Goal: Information Seeking & Learning: Learn about a topic

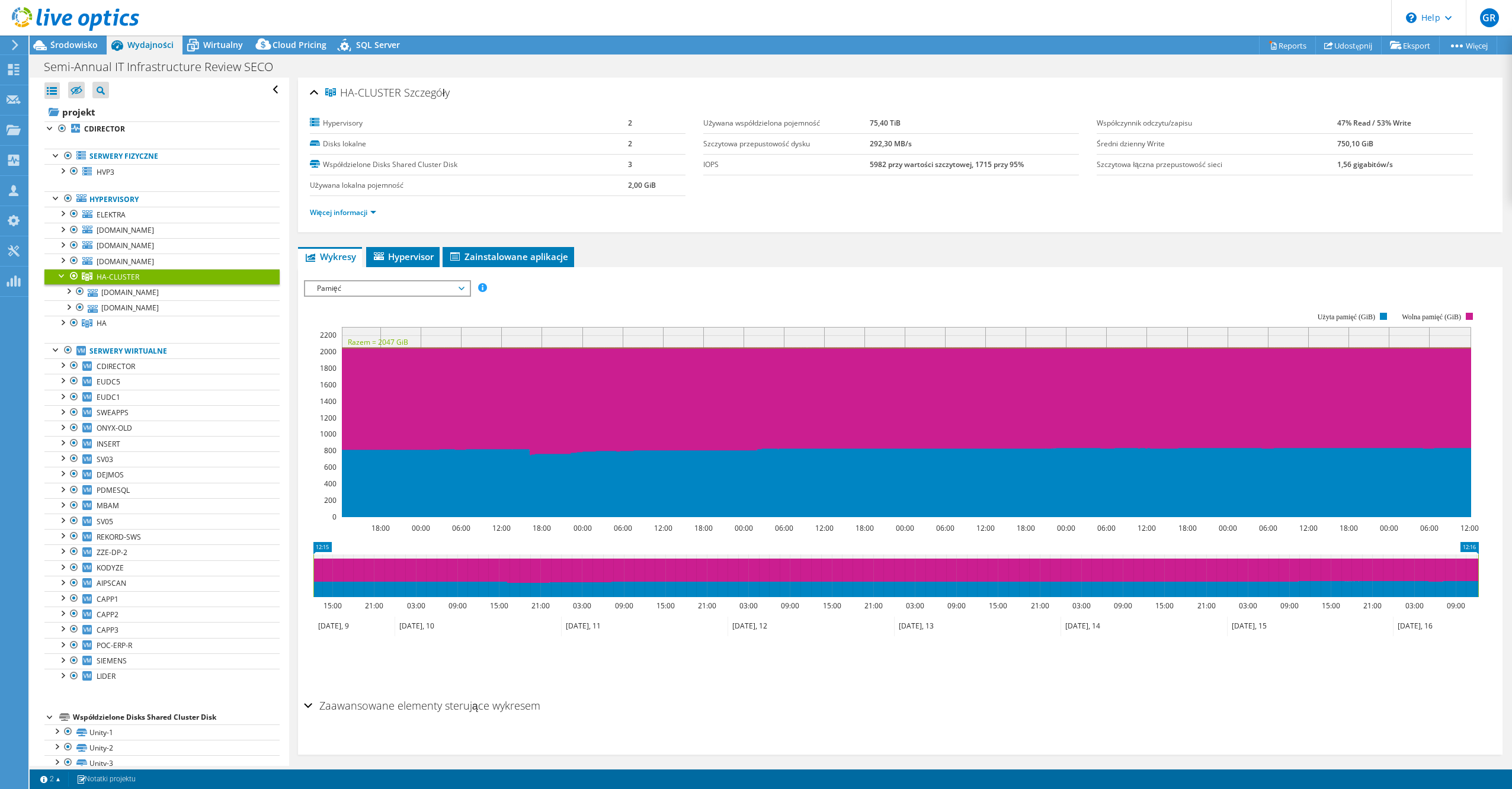
select select "USD"
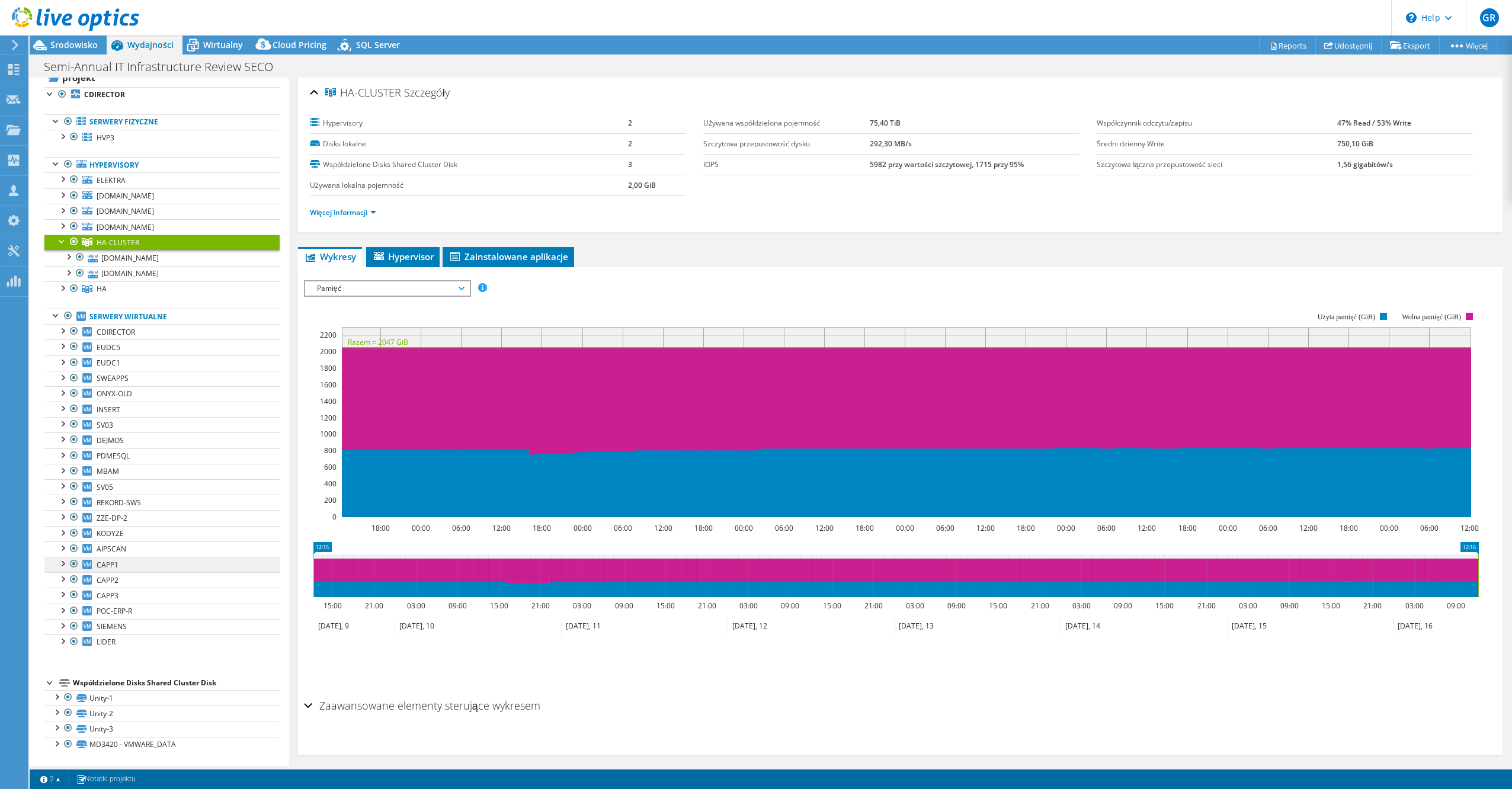
scroll to position [35, 0]
click at [115, 698] on link "Unity-1" at bounding box center [162, 697] width 235 height 15
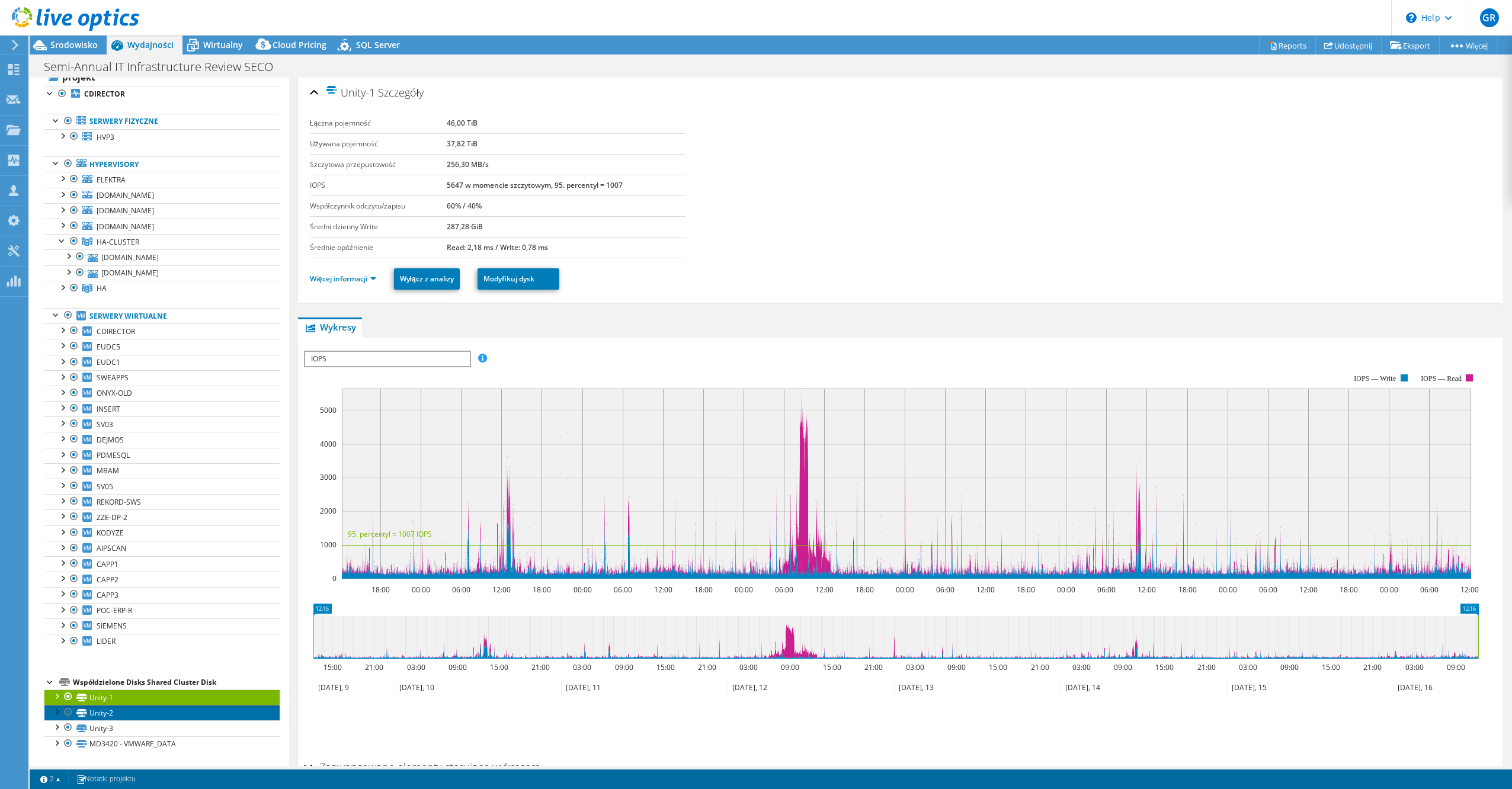
click at [130, 712] on link "Unity-2" at bounding box center [162, 712] width 235 height 15
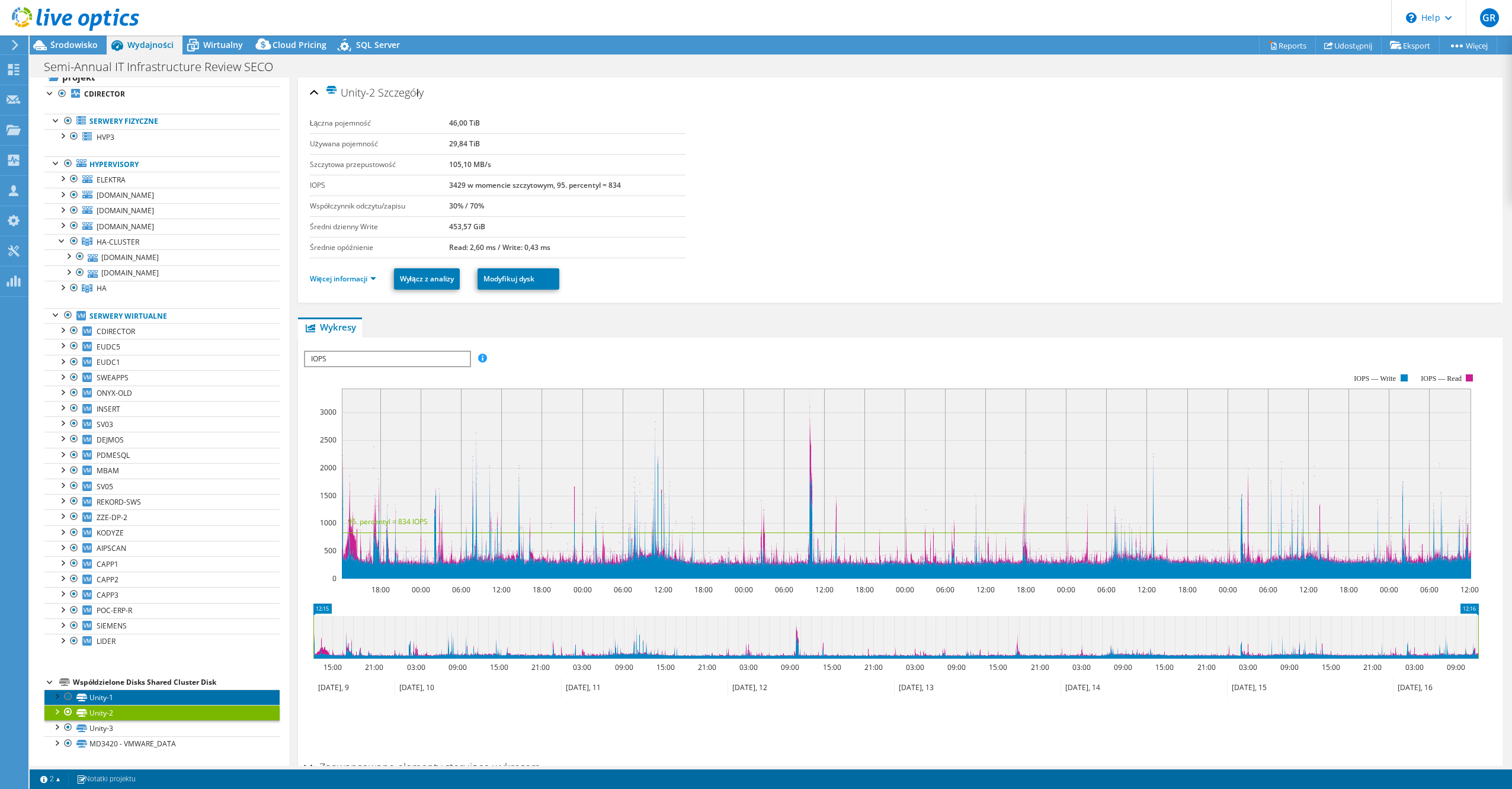
click at [110, 699] on link "Unity-1" at bounding box center [162, 697] width 235 height 15
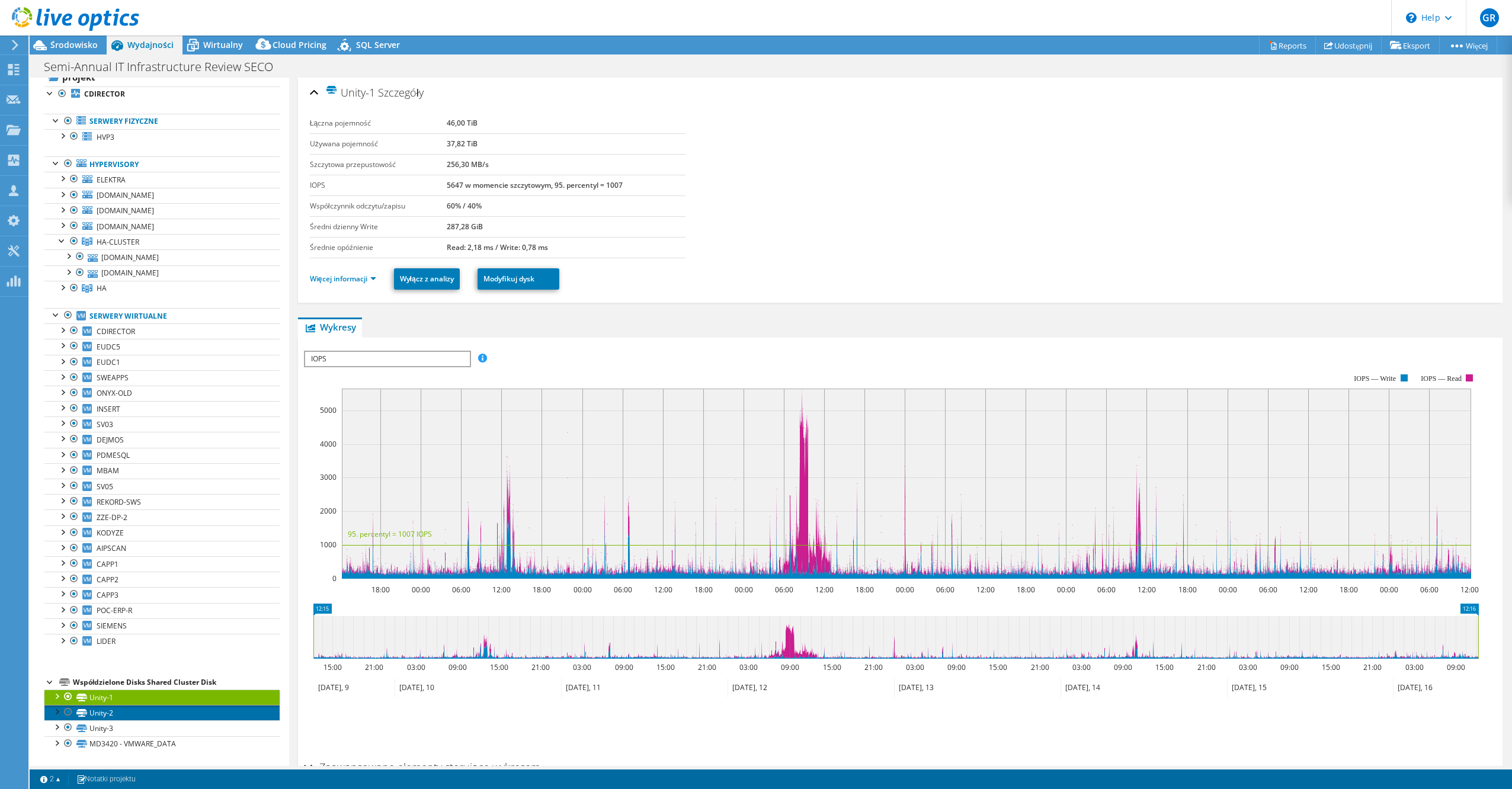
click at [110, 715] on link "Unity-2" at bounding box center [162, 712] width 235 height 15
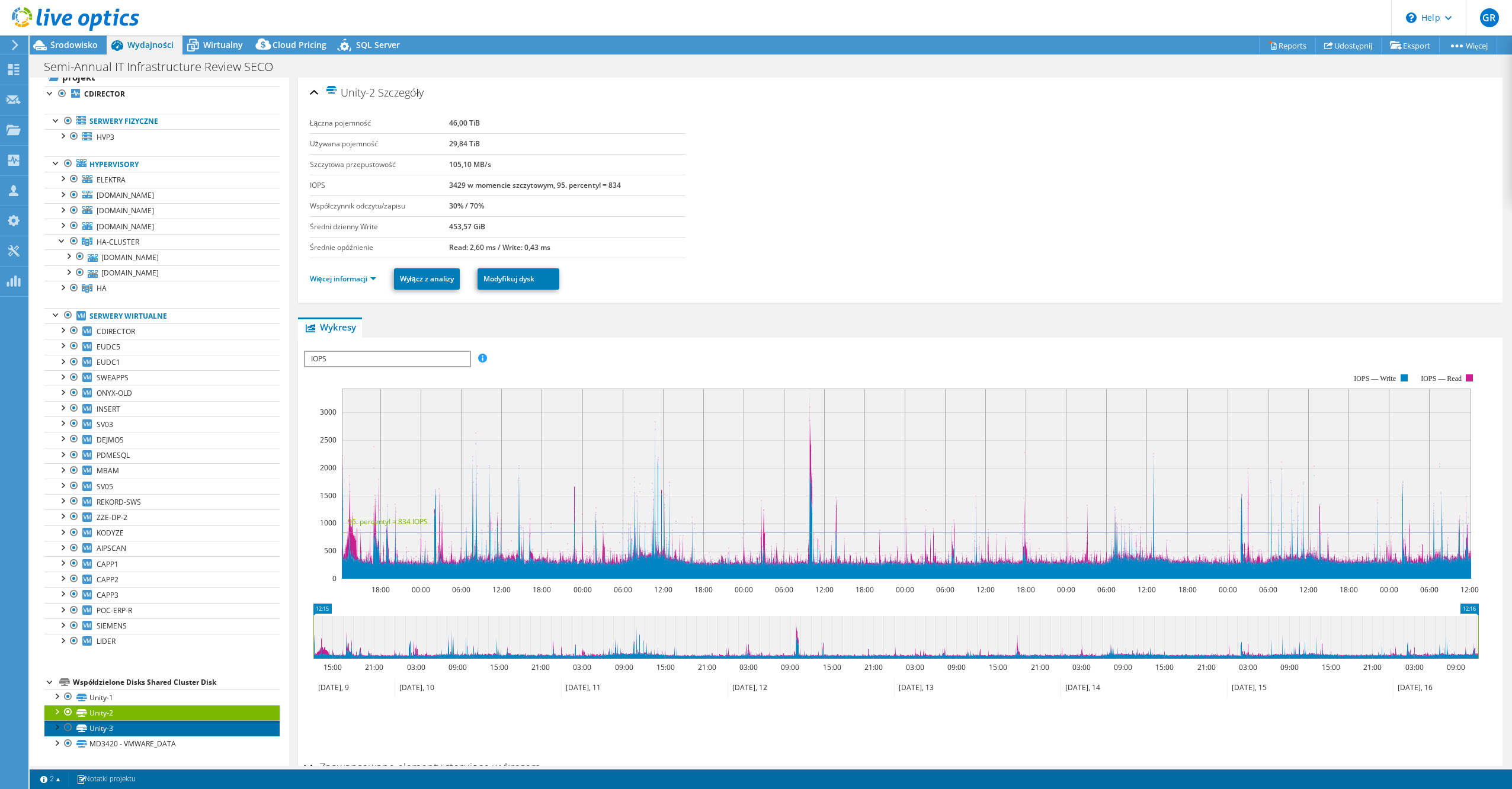
click at [135, 732] on link "Unity-3" at bounding box center [162, 728] width 235 height 15
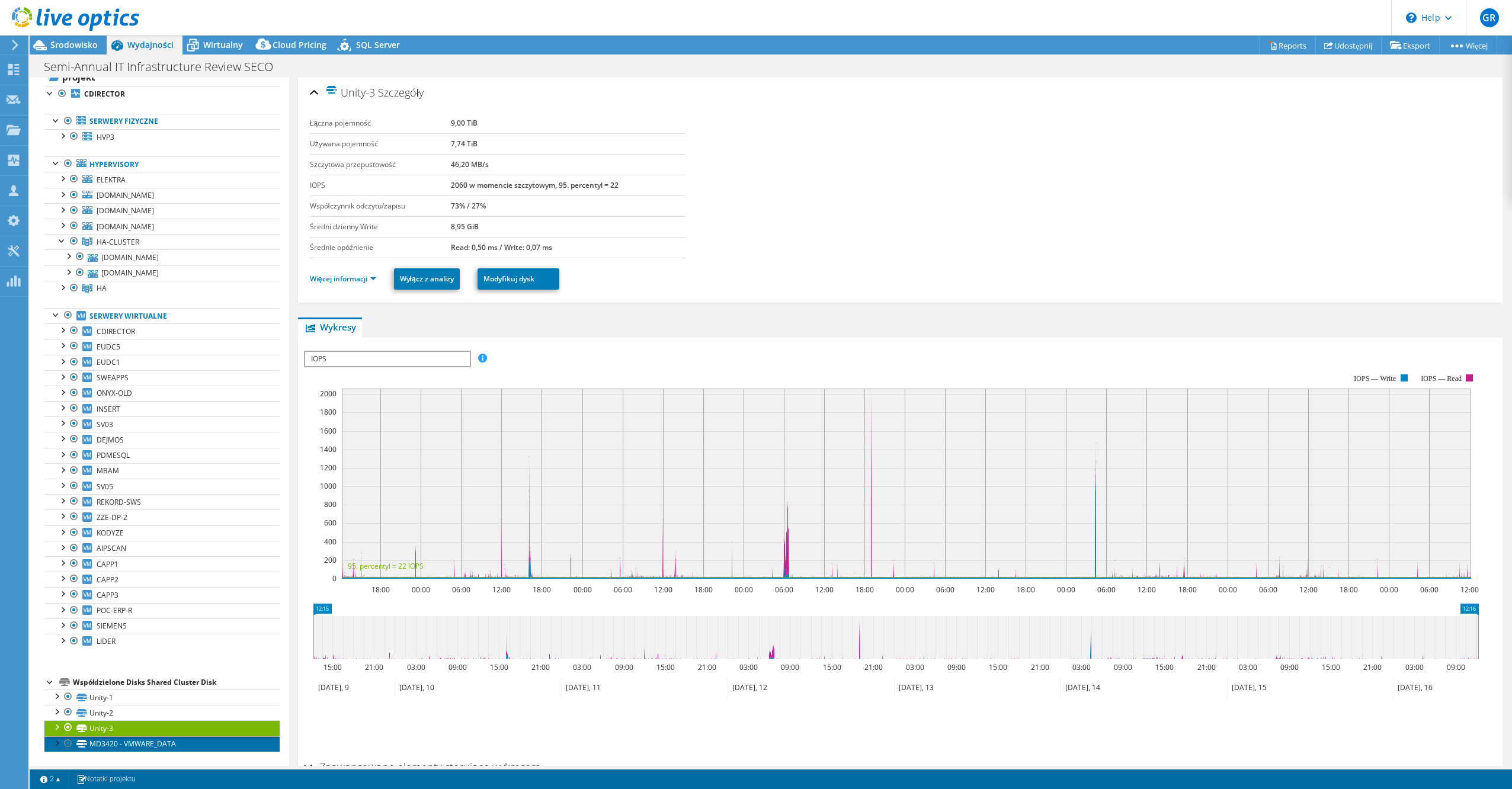
click at [128, 747] on link "MD3420 - VMWARE_DATA" at bounding box center [162, 744] width 235 height 15
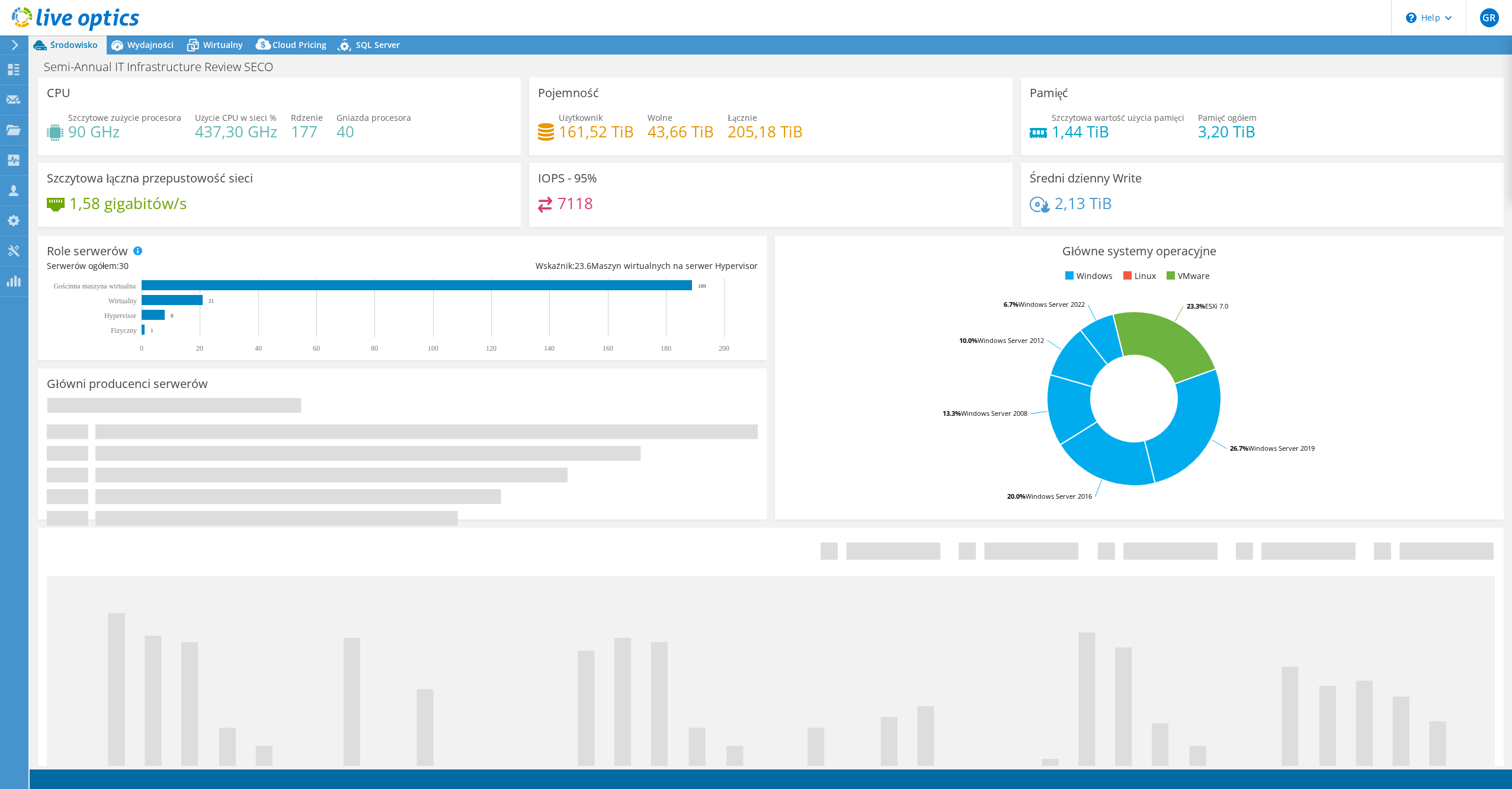
select select "USD"
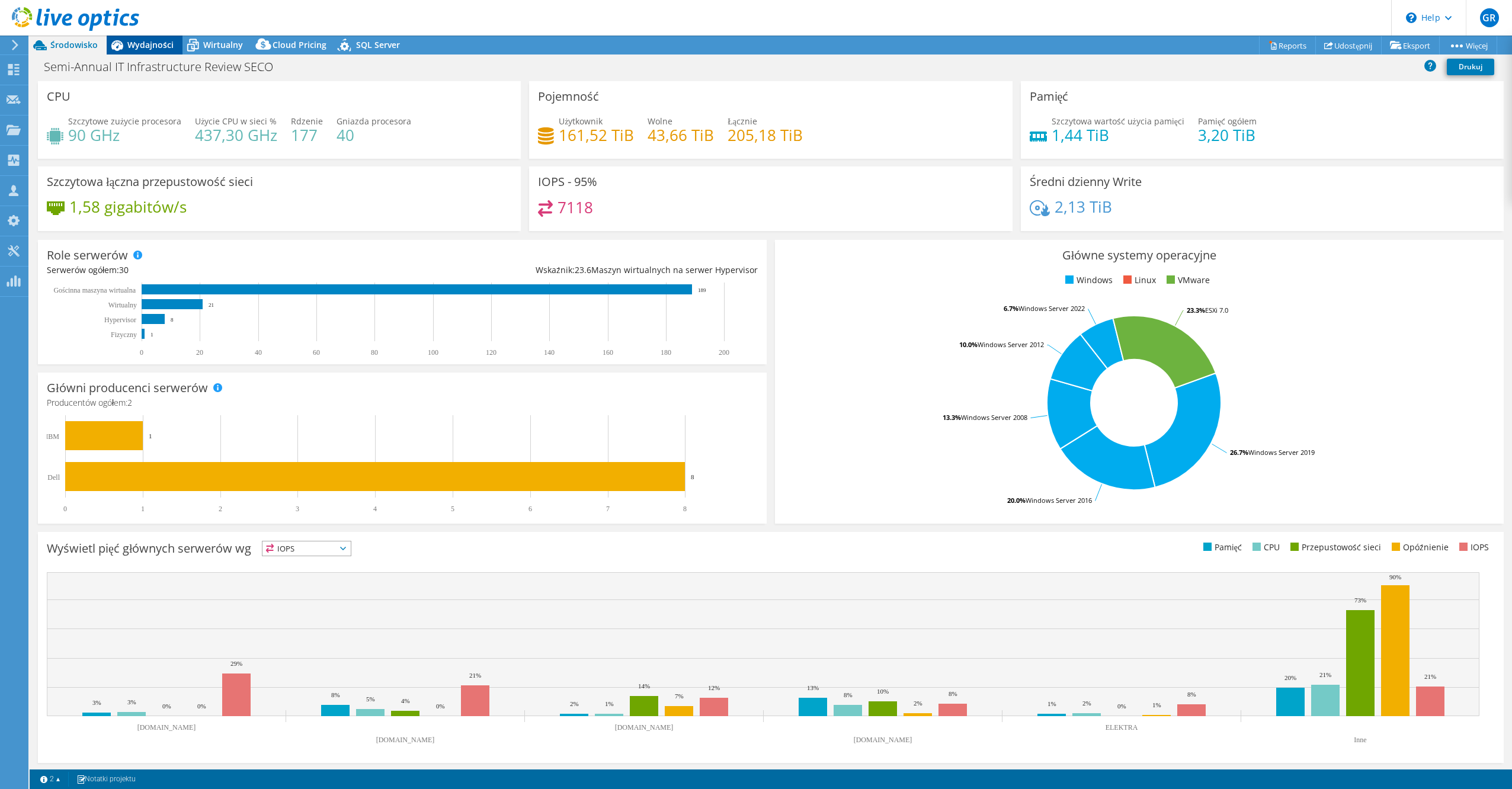
click at [144, 44] on span "Wydajności" at bounding box center [151, 45] width 46 height 12
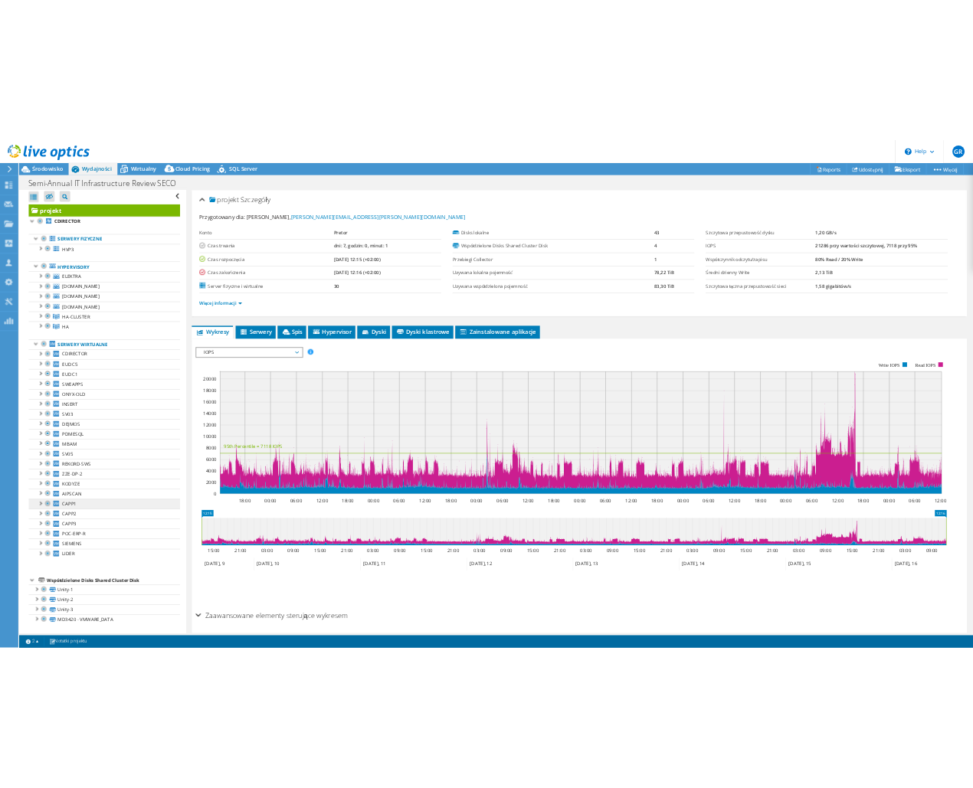
scroll to position [5, 0]
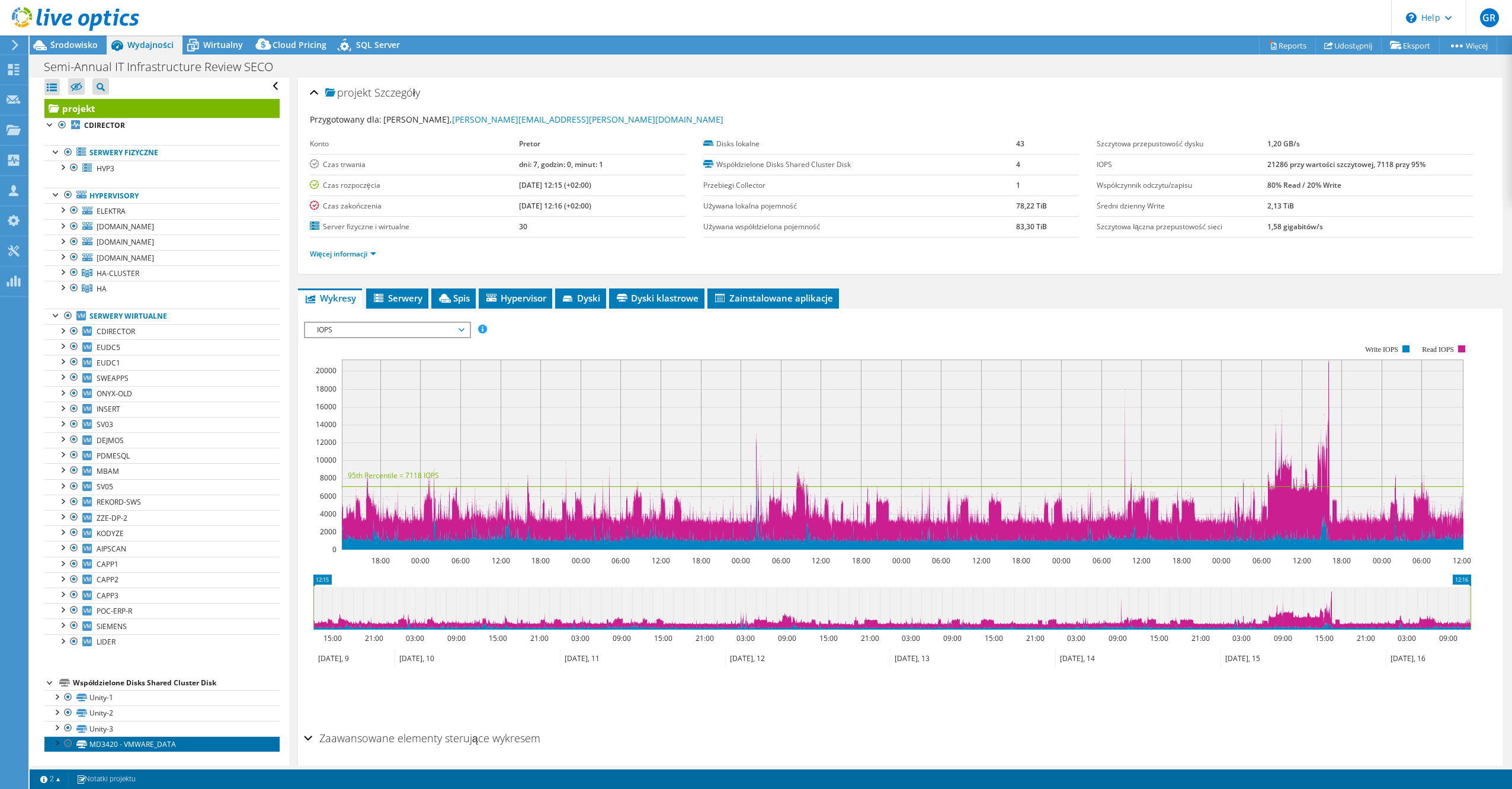
click at [162, 750] on link "MD3420 - VMWARE_DATA" at bounding box center [162, 744] width 235 height 15
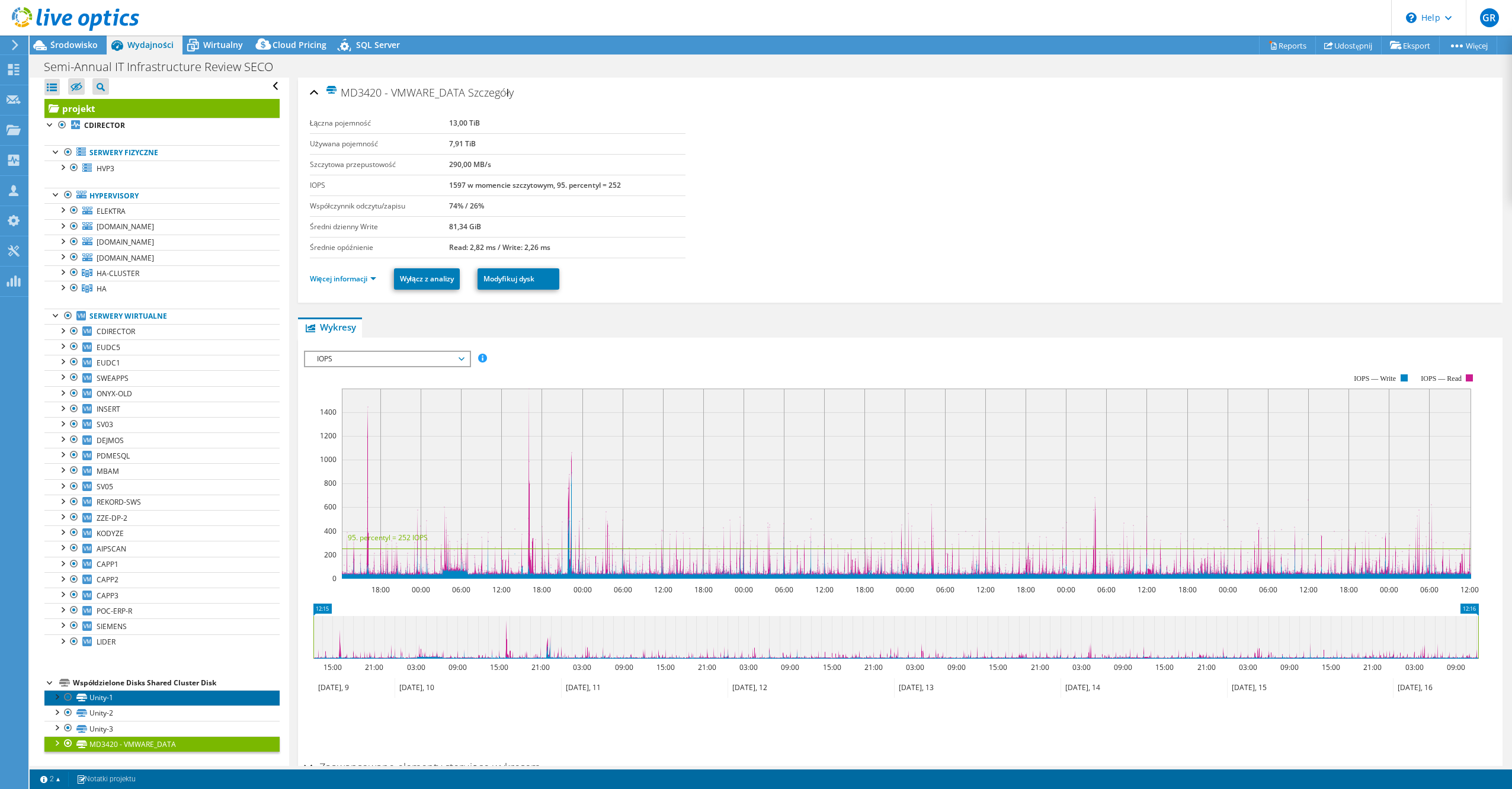
click at [140, 698] on link "Unity-1" at bounding box center [162, 698] width 235 height 15
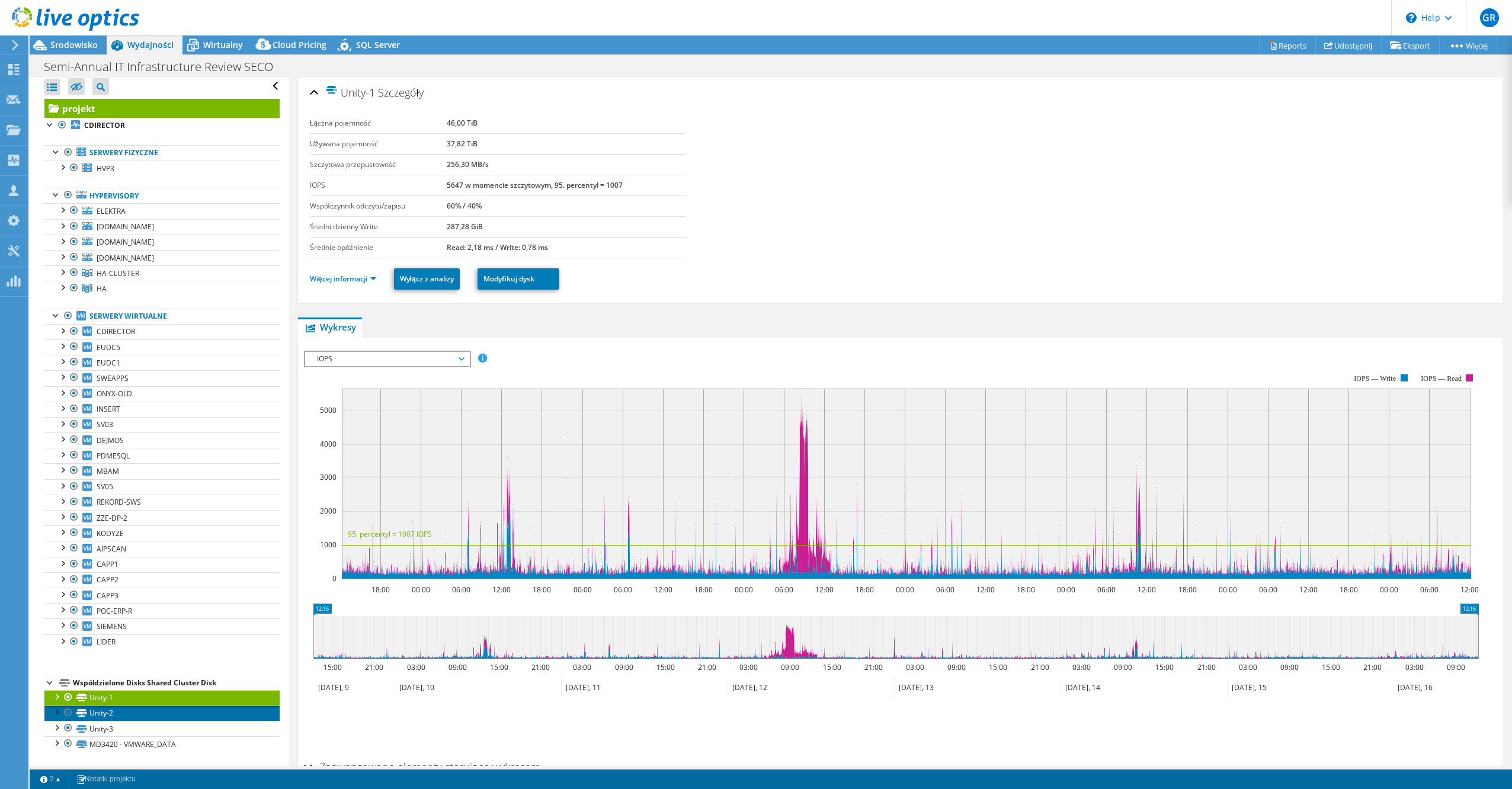
click at [145, 712] on link "Unity-2" at bounding box center [162, 713] width 235 height 15
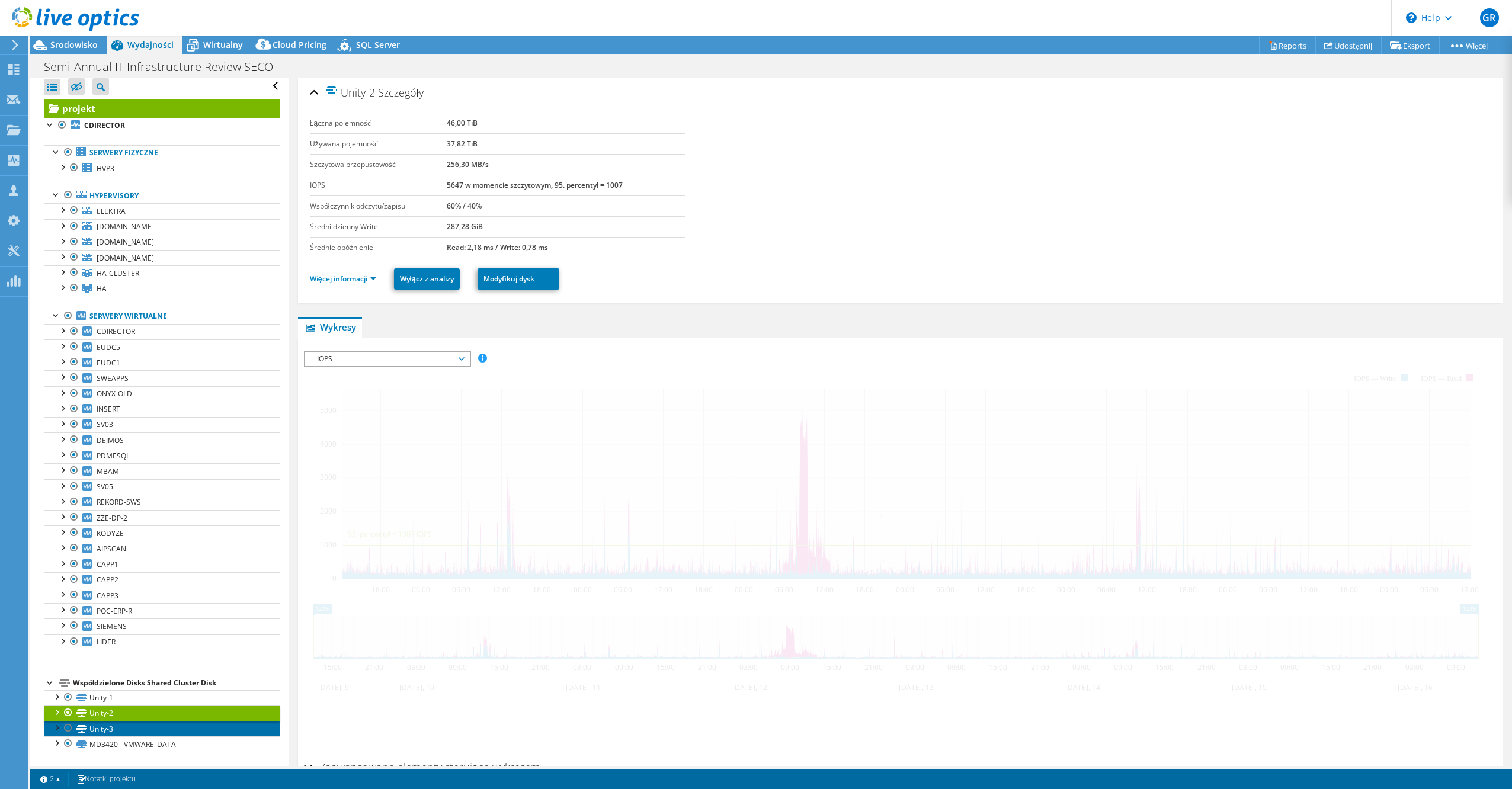
click at [139, 731] on link "Unity-3" at bounding box center [162, 729] width 235 height 15
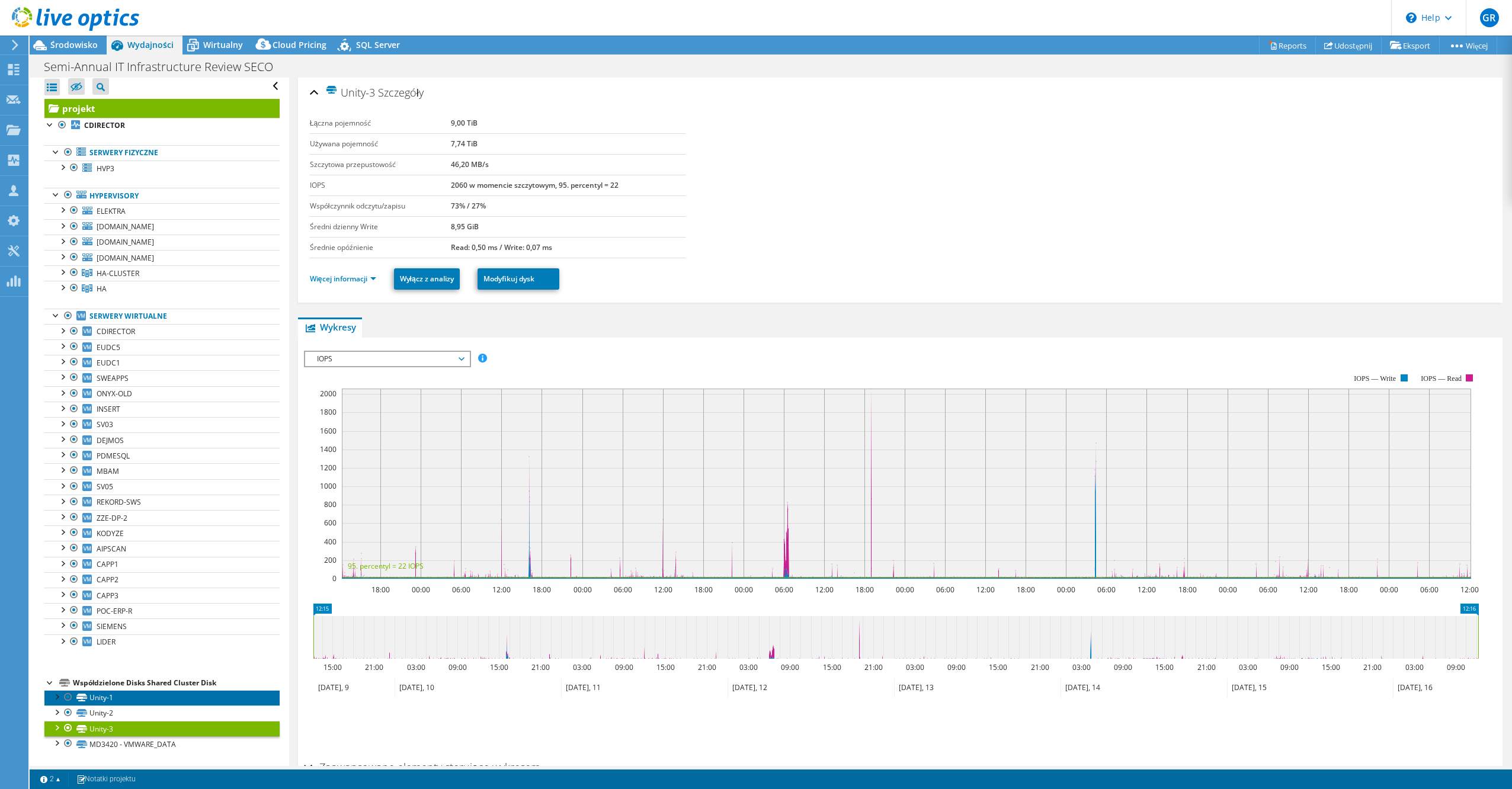
click at [132, 697] on link "Unity-1" at bounding box center [162, 698] width 235 height 15
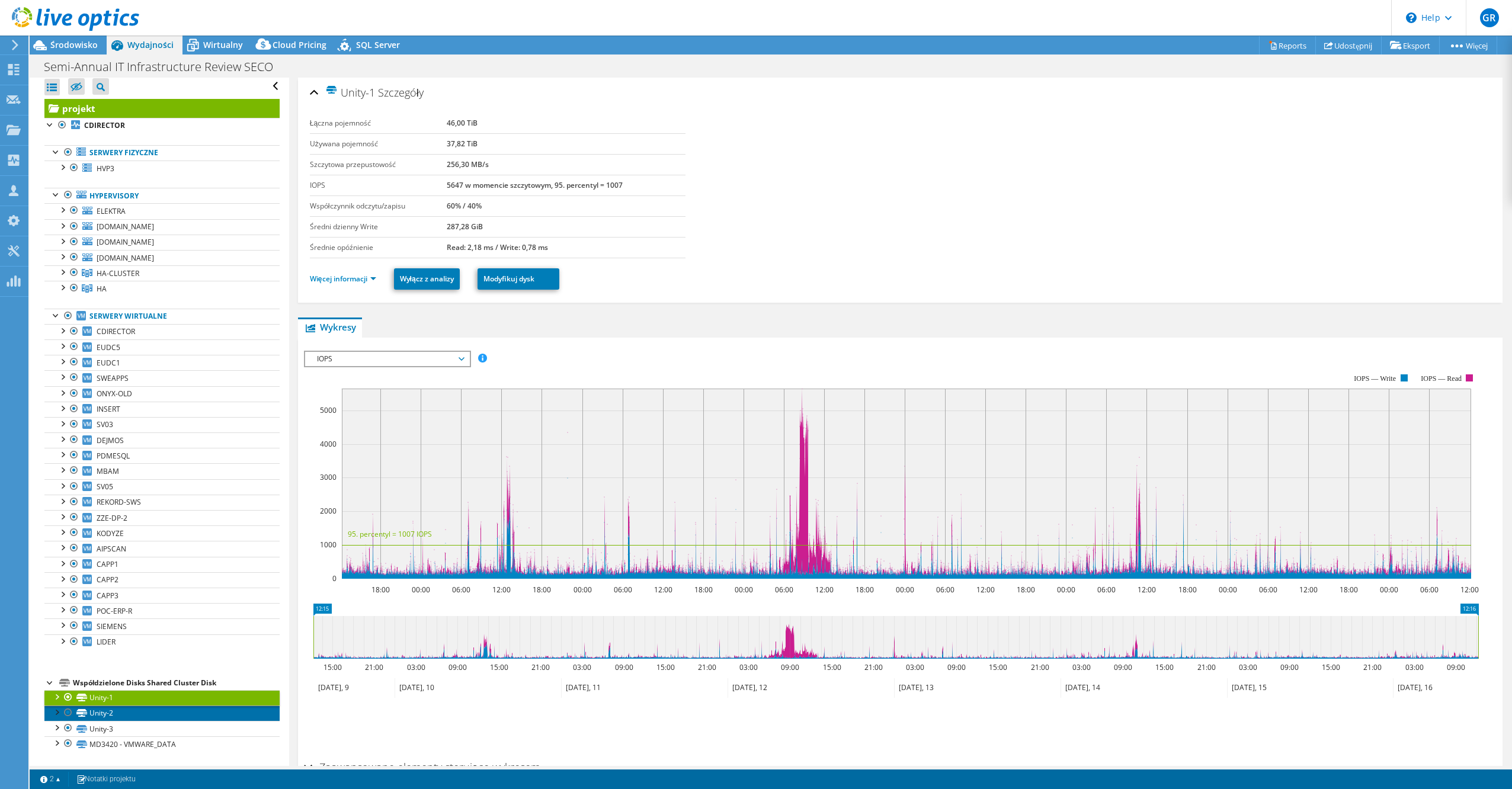
click at [129, 716] on link "Unity-2" at bounding box center [162, 713] width 235 height 15
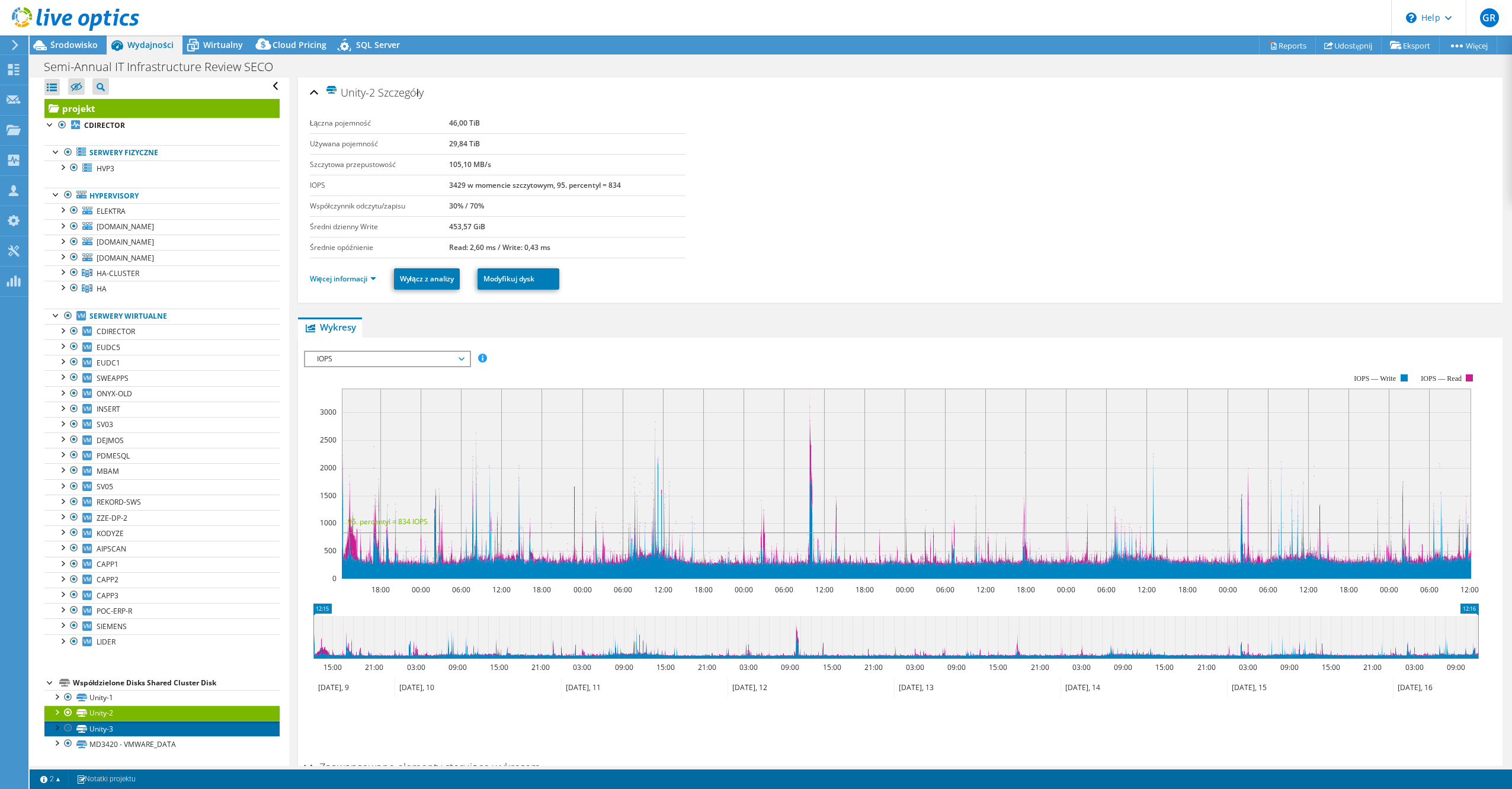
click at [129, 727] on link "Unity-3" at bounding box center [162, 729] width 235 height 15
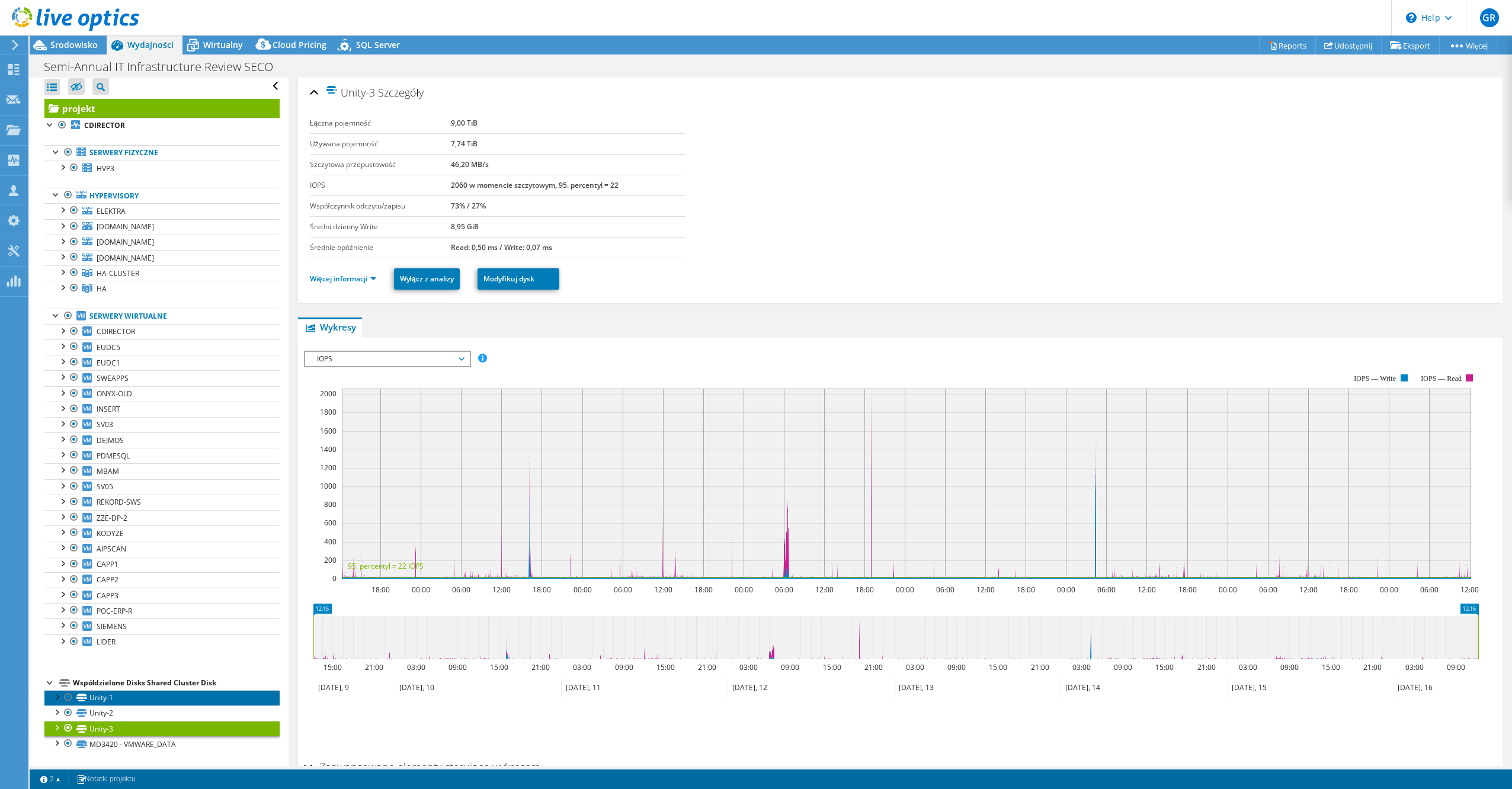
click at [122, 698] on link "Unity-1" at bounding box center [162, 698] width 235 height 15
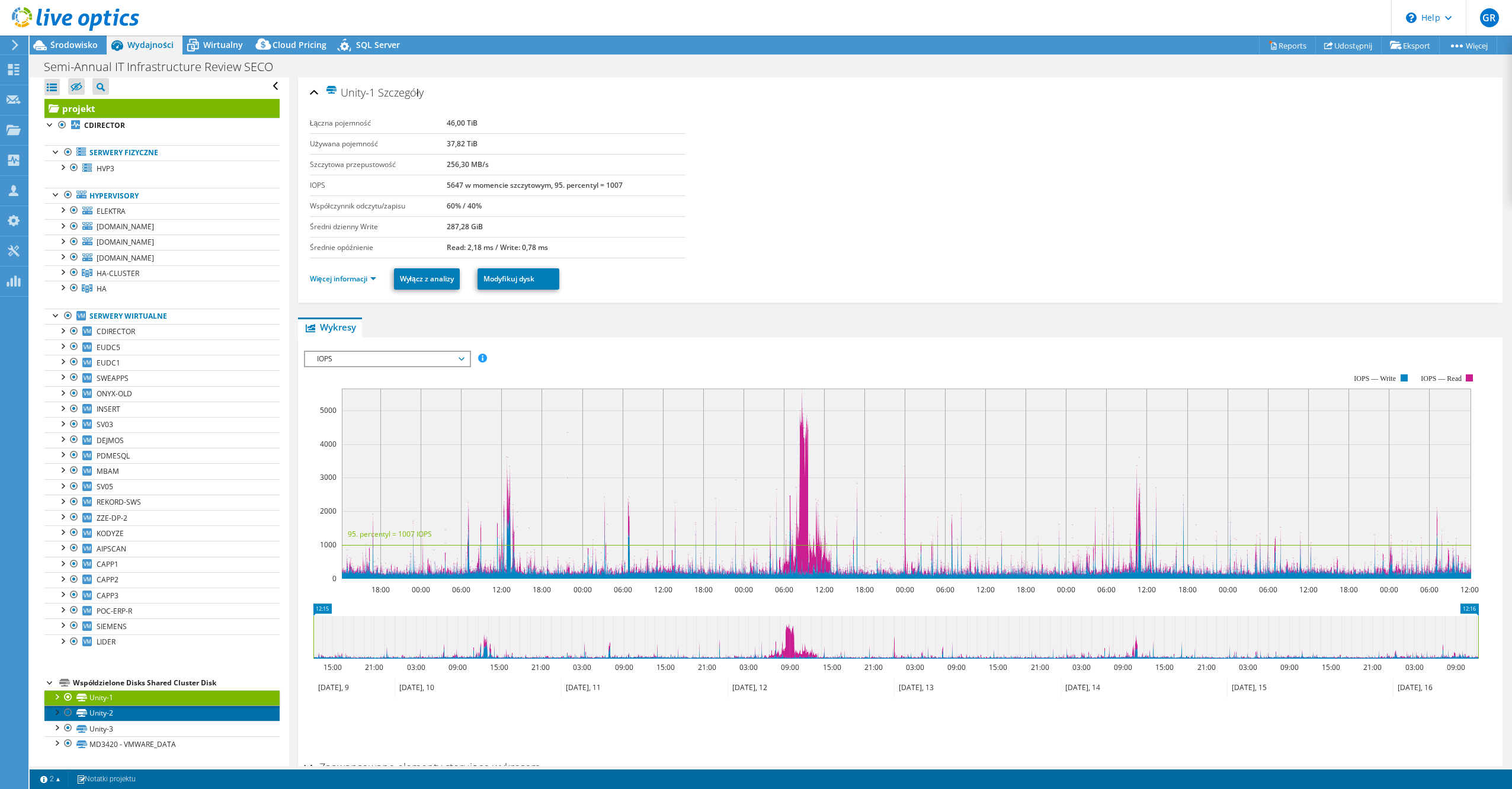
click at [121, 712] on link "Unity-2" at bounding box center [162, 713] width 235 height 15
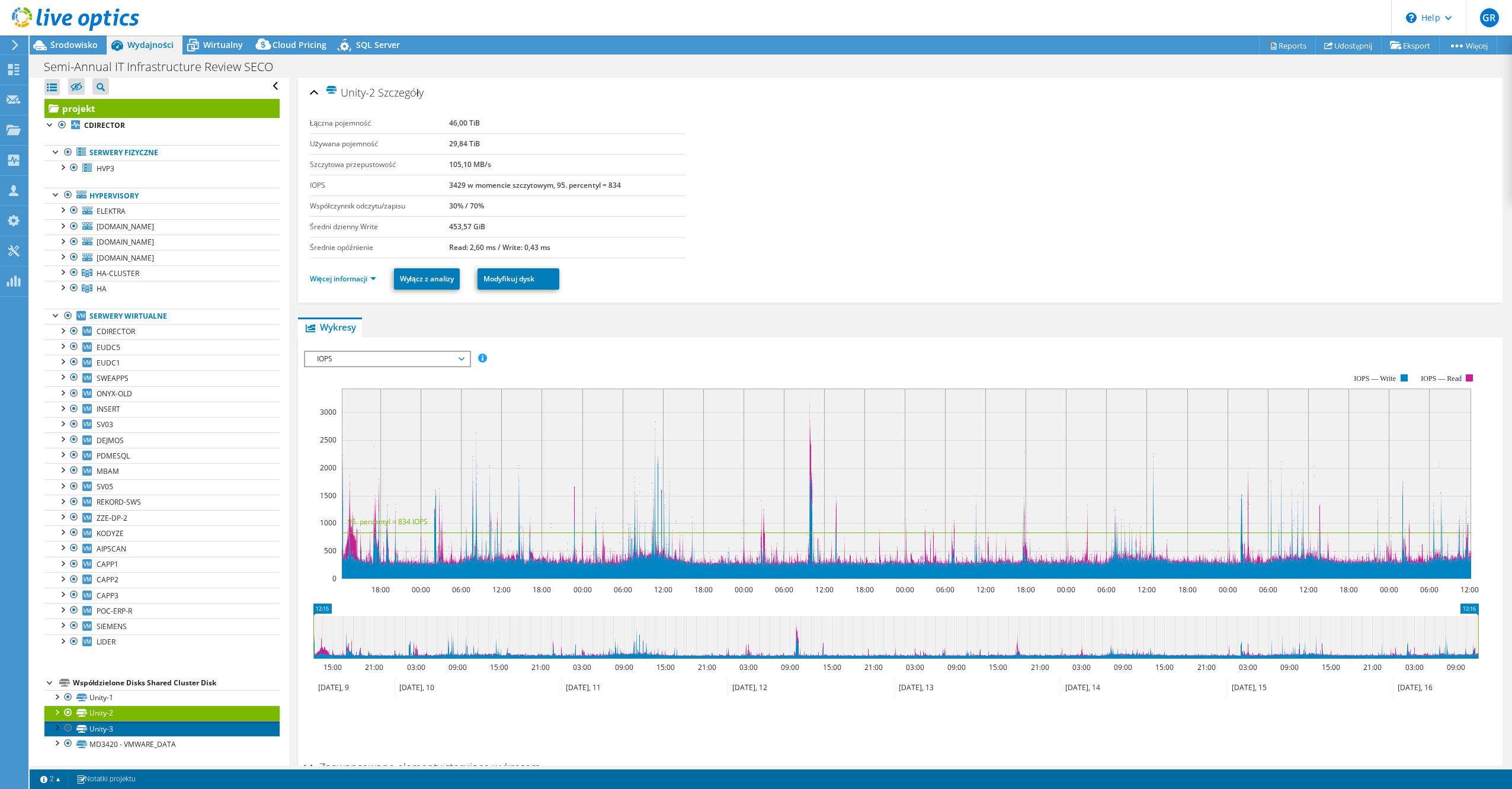
click at [120, 723] on link "Unity-3" at bounding box center [162, 729] width 235 height 15
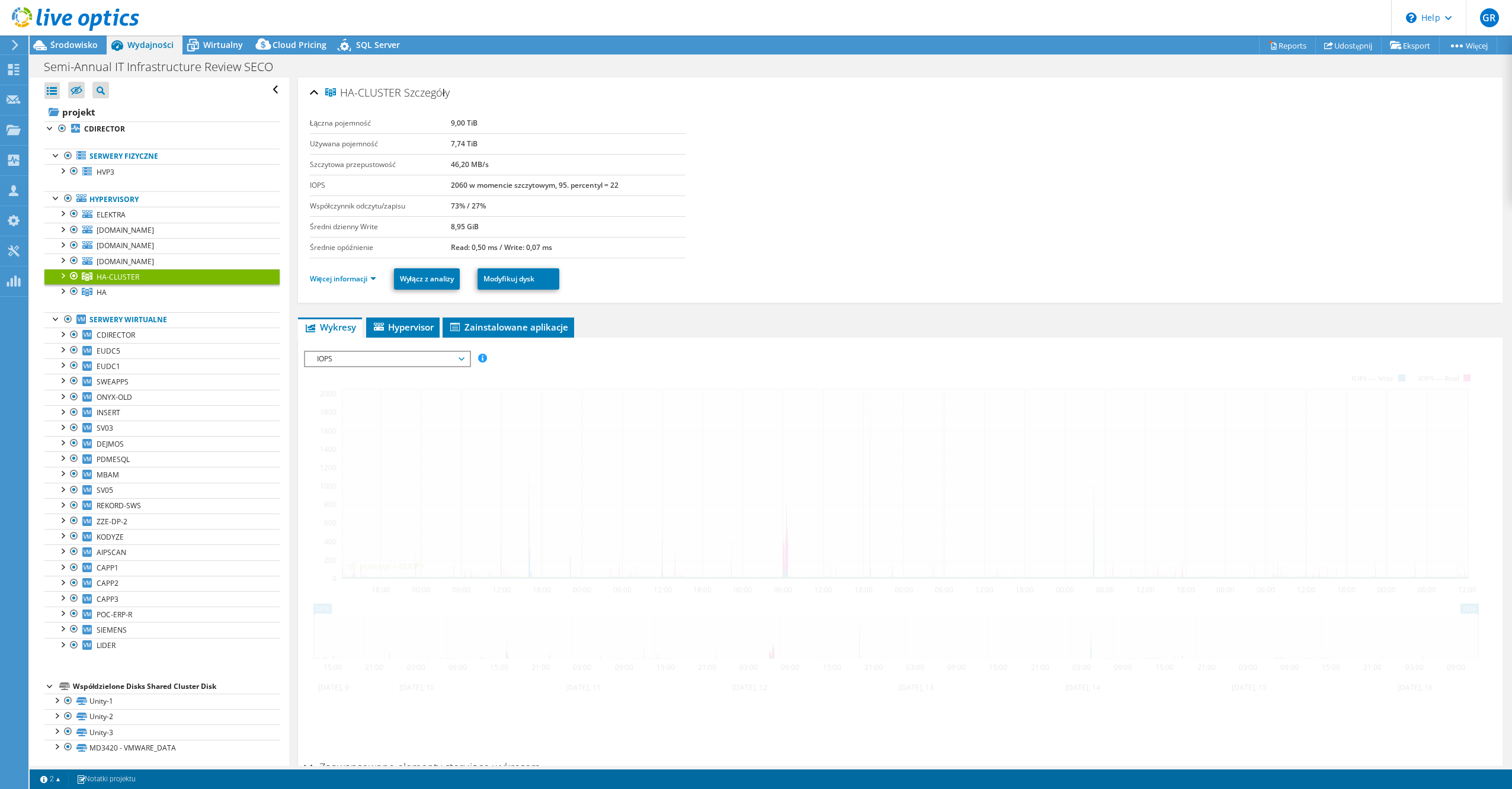
select select "USD"
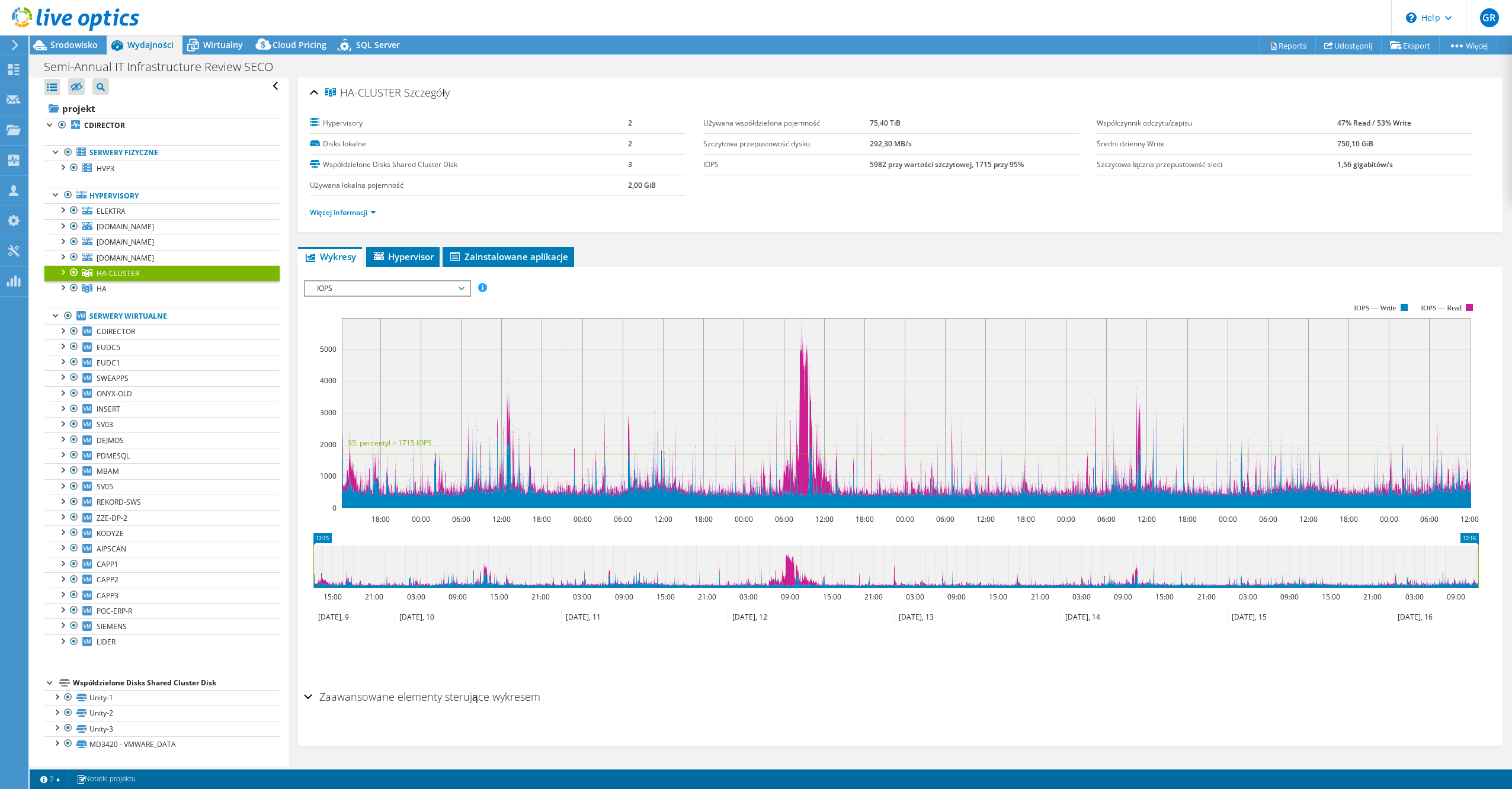
click at [422, 286] on span "IOPS" at bounding box center [387, 289] width 152 height 14
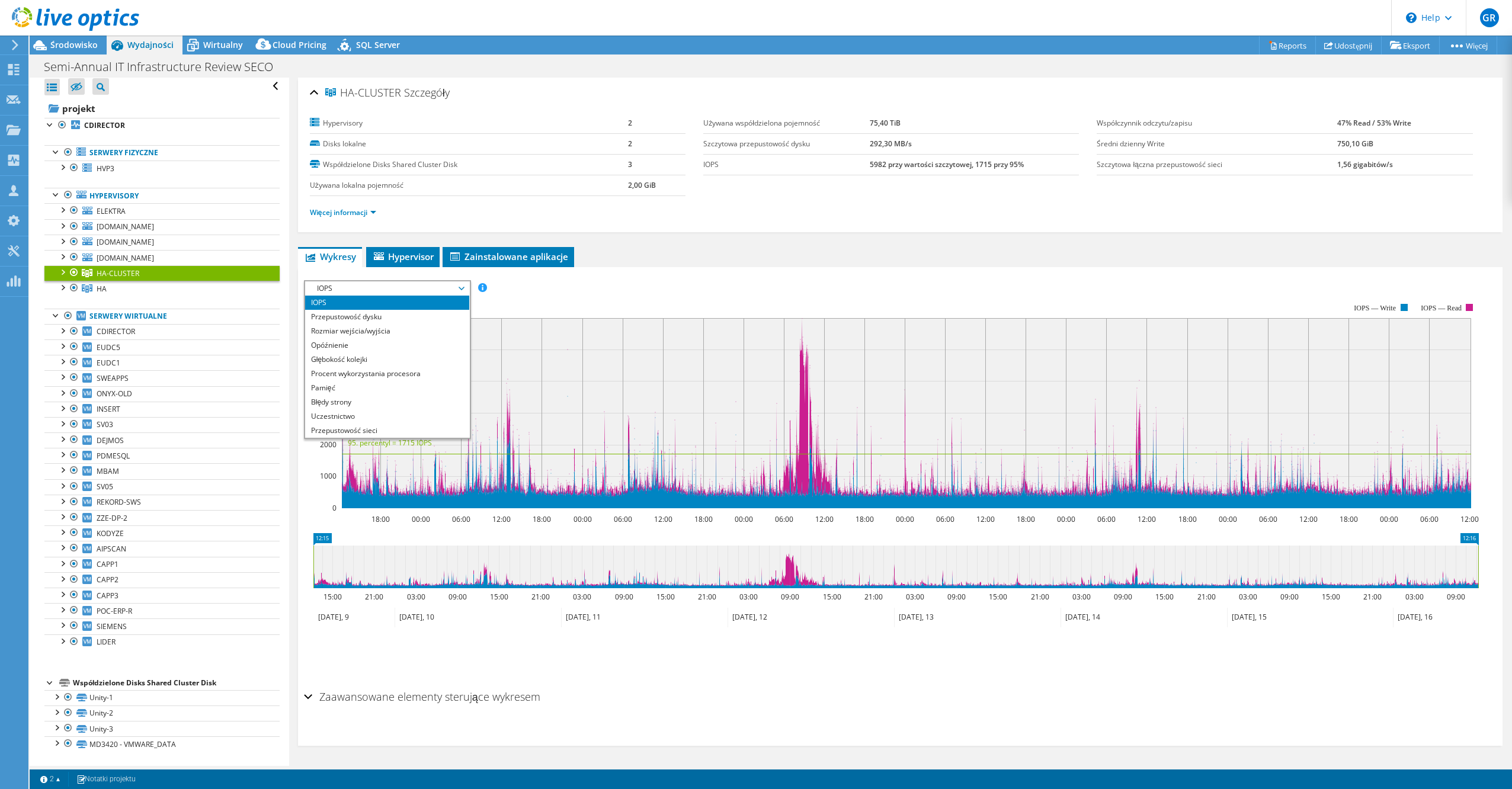
drag, startPoint x: 381, startPoint y: 341, endPoint x: 539, endPoint y: 367, distance: 160.1
click at [382, 341] on li "Opóźnienie" at bounding box center [387, 345] width 164 height 14
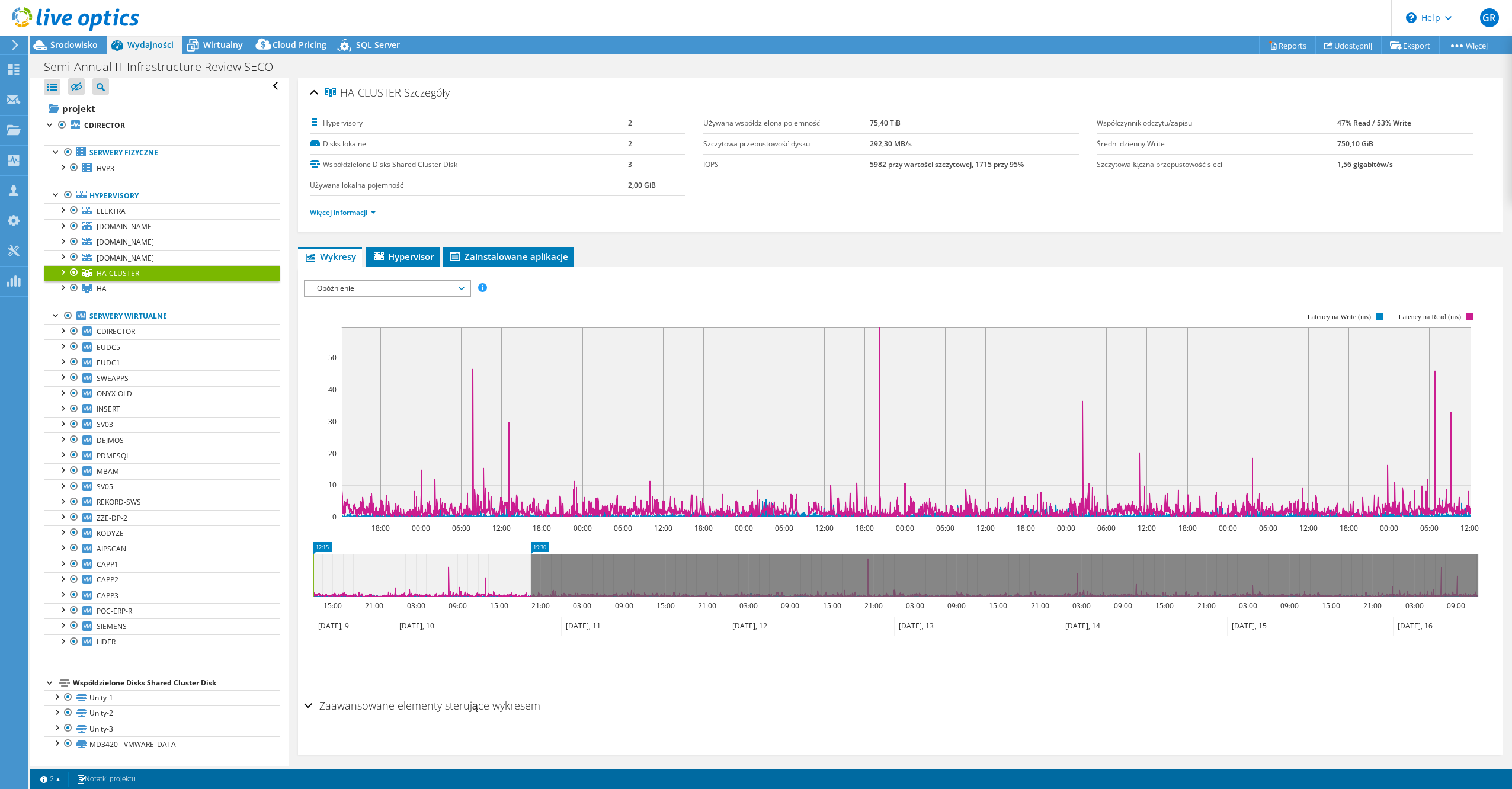
drag, startPoint x: 1474, startPoint y: 545, endPoint x: 527, endPoint y: 576, distance: 947.5
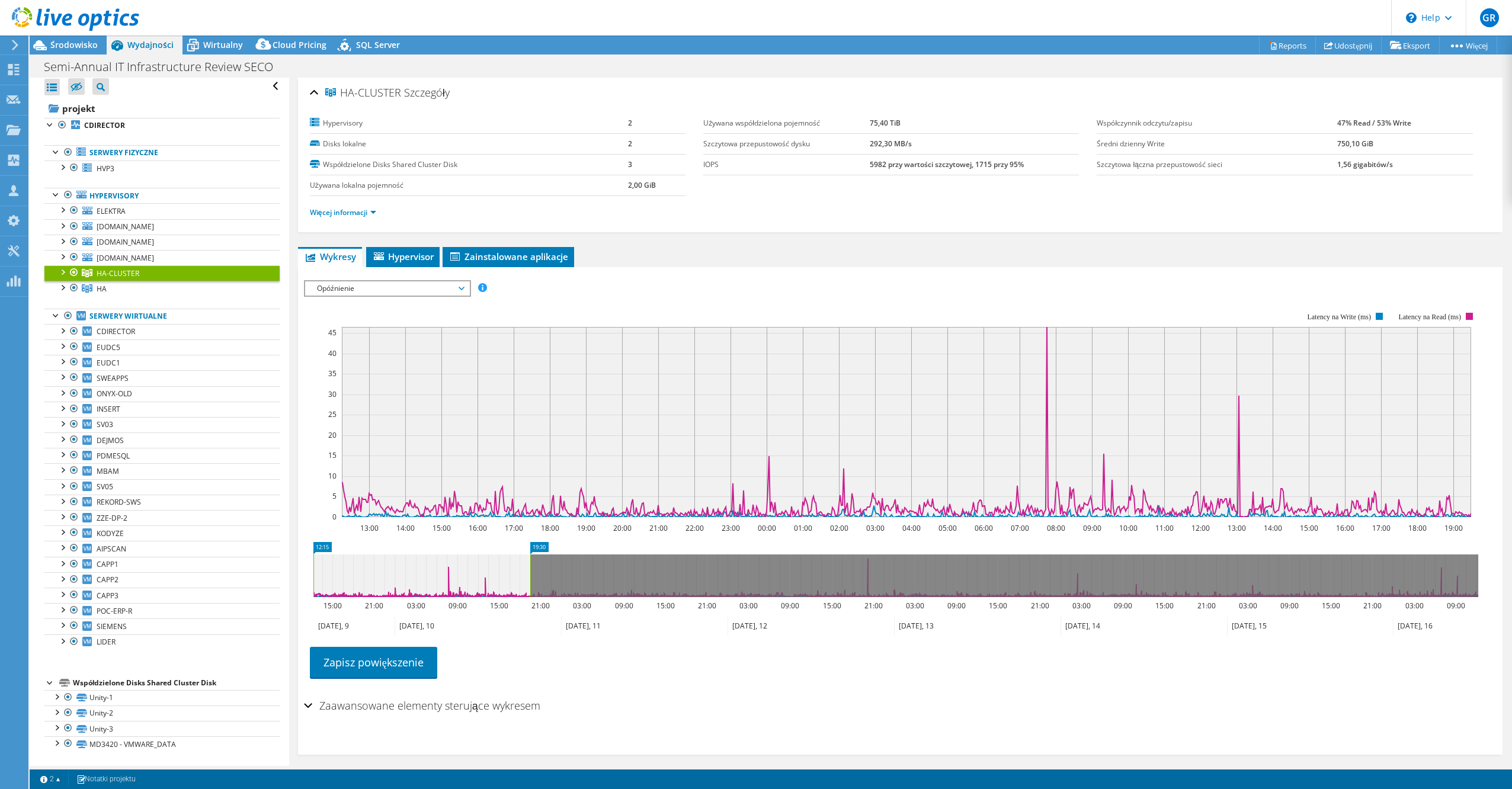
click at [892, 121] on b "75,40 TiB" at bounding box center [885, 122] width 31 height 10
click at [67, 273] on div at bounding box center [62, 271] width 12 height 12
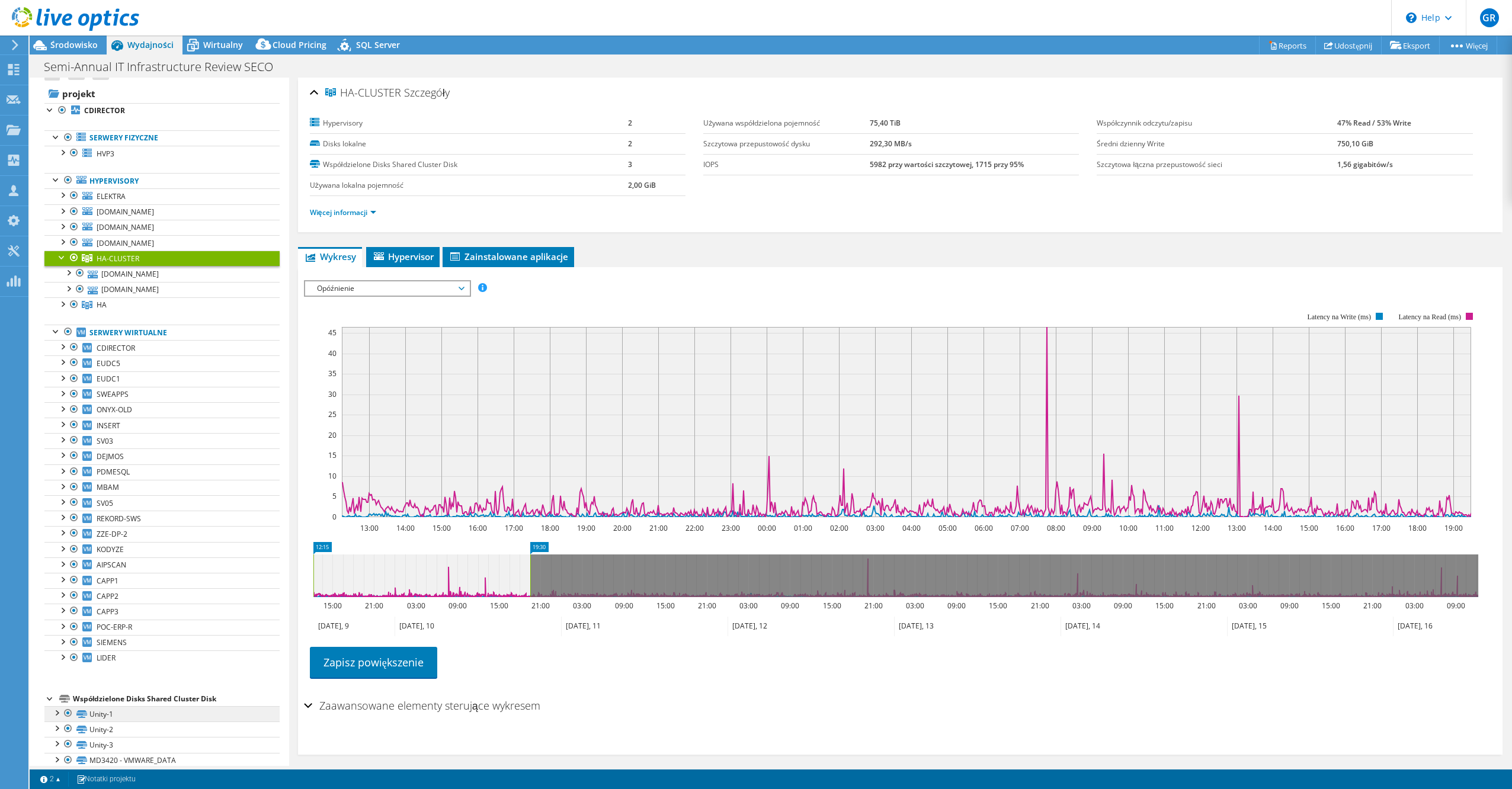
scroll to position [35, 0]
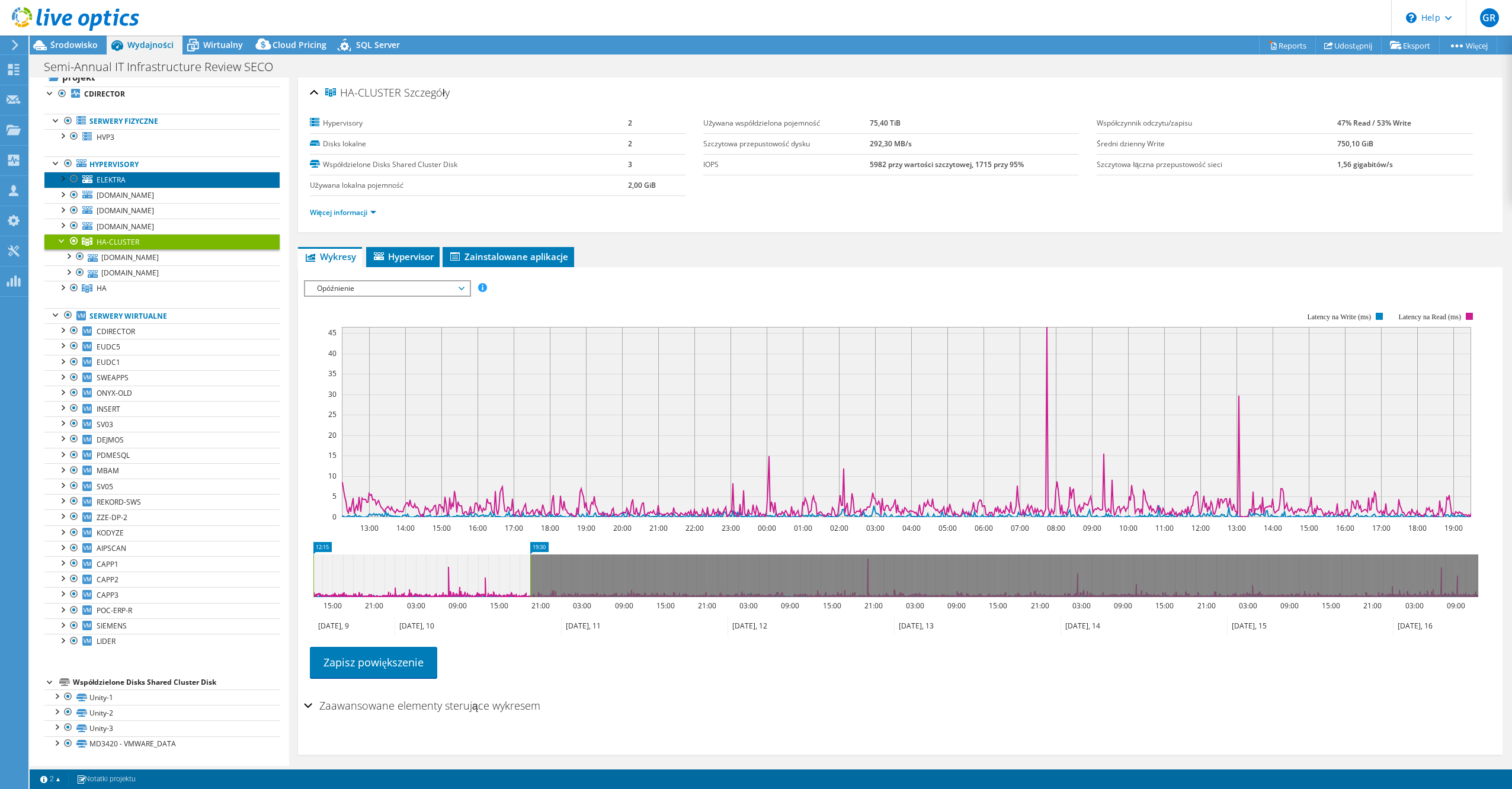
click at [117, 181] on span "ELEKTRA" at bounding box center [111, 179] width 29 height 10
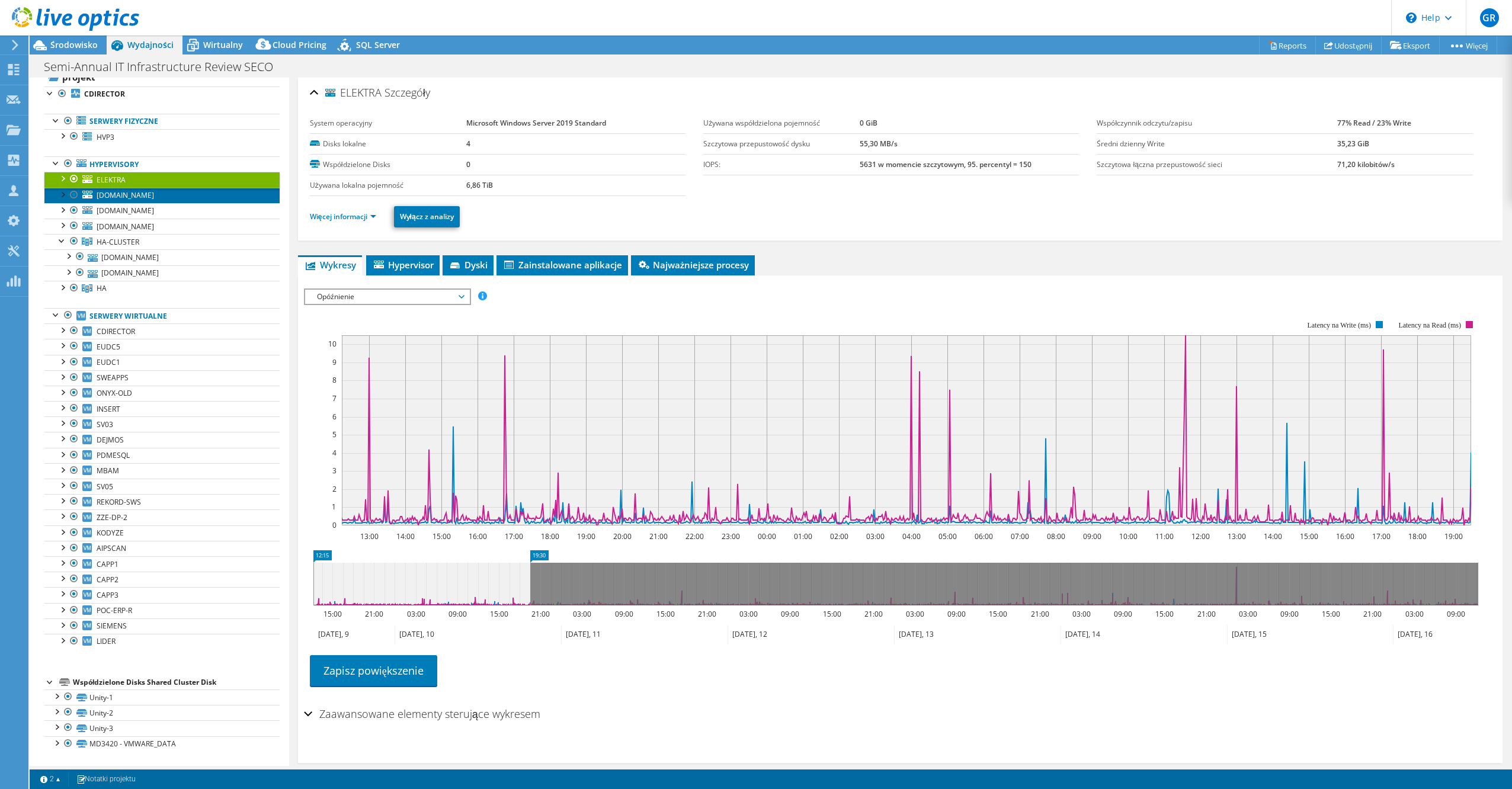
click at [105, 196] on span "[DOMAIN_NAME]" at bounding box center [125, 195] width 57 height 10
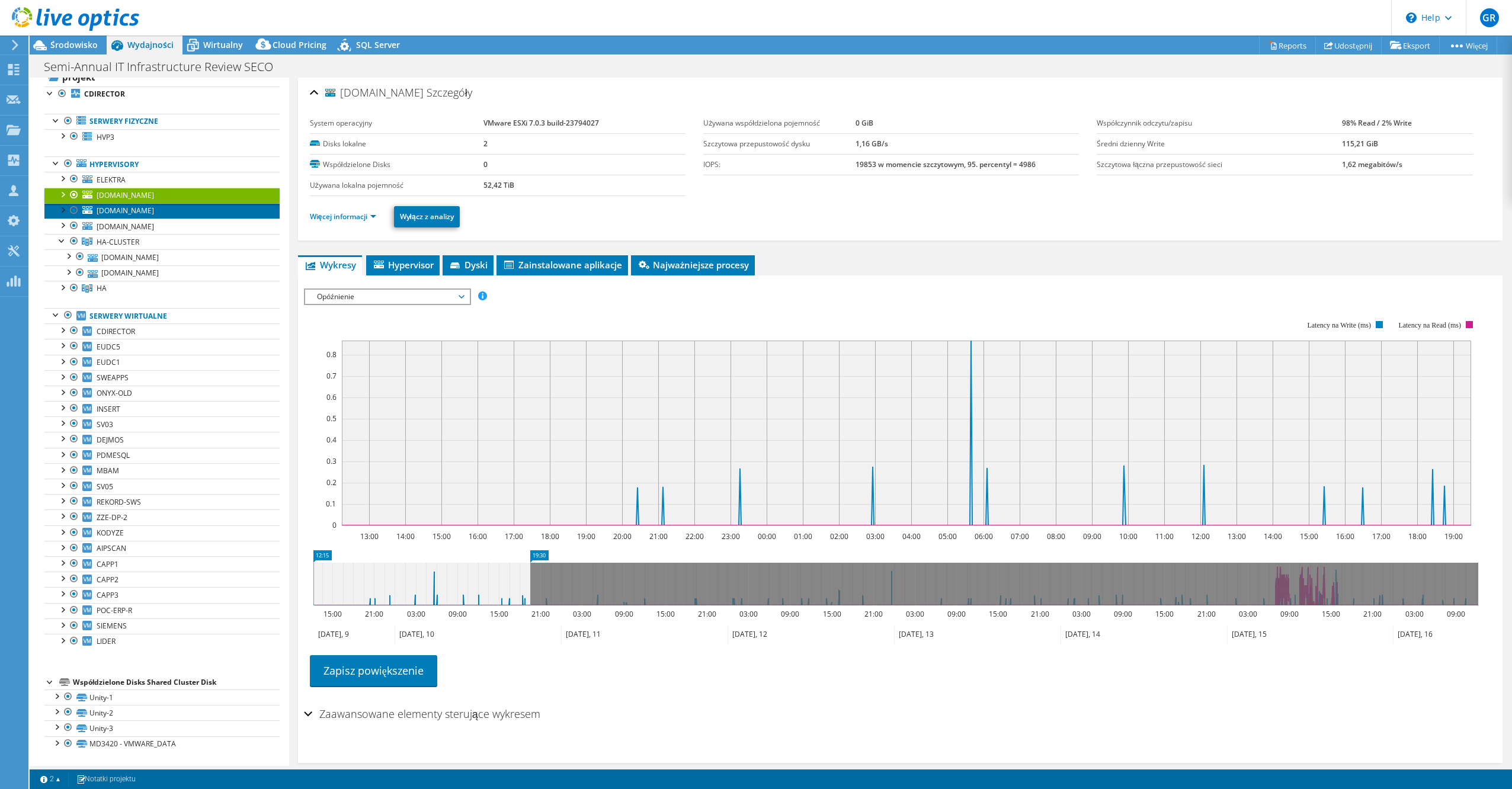
click at [147, 209] on span "[DOMAIN_NAME]" at bounding box center [125, 210] width 57 height 10
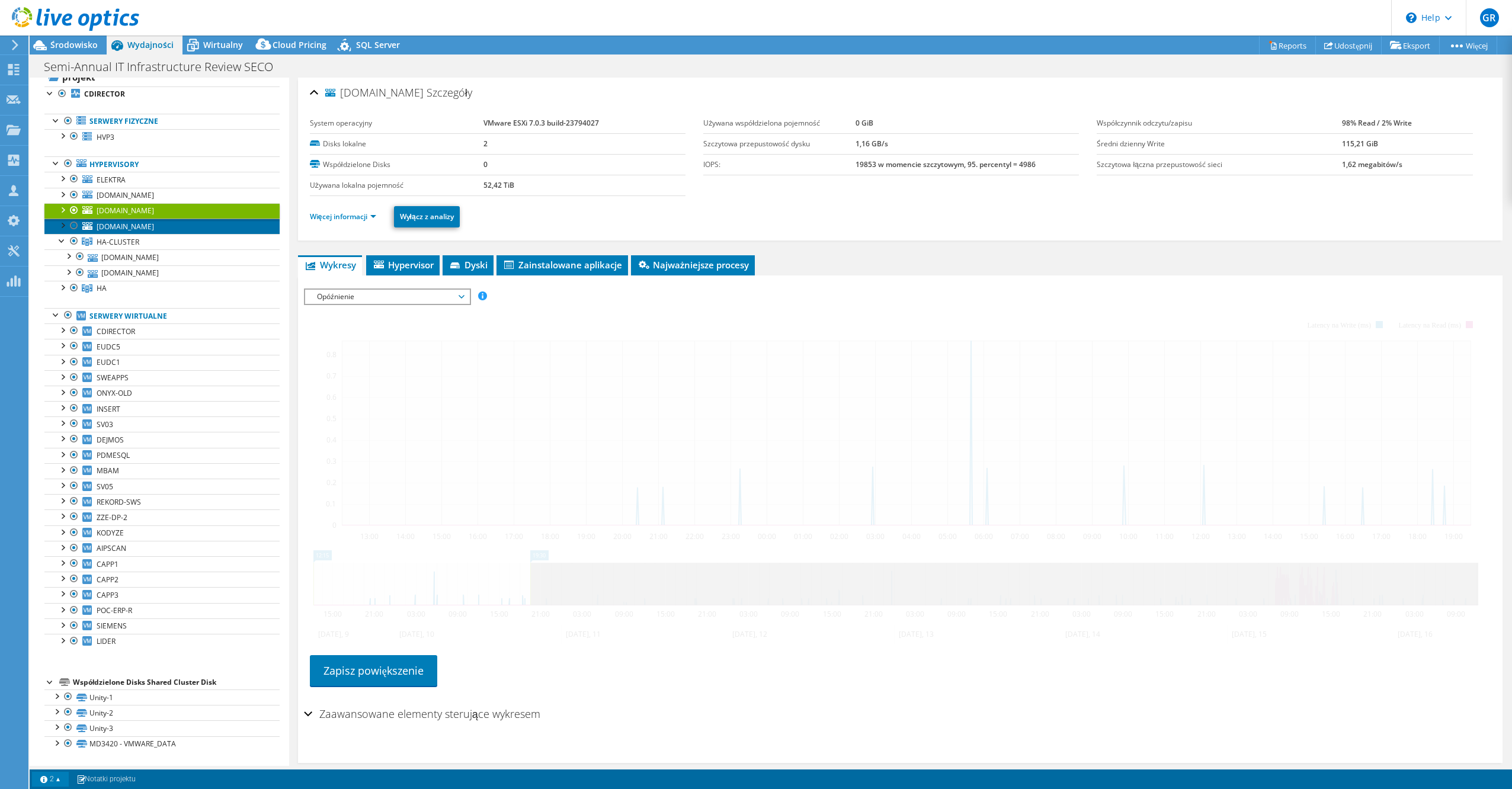
click at [145, 224] on span "[DOMAIN_NAME]" at bounding box center [125, 226] width 57 height 10
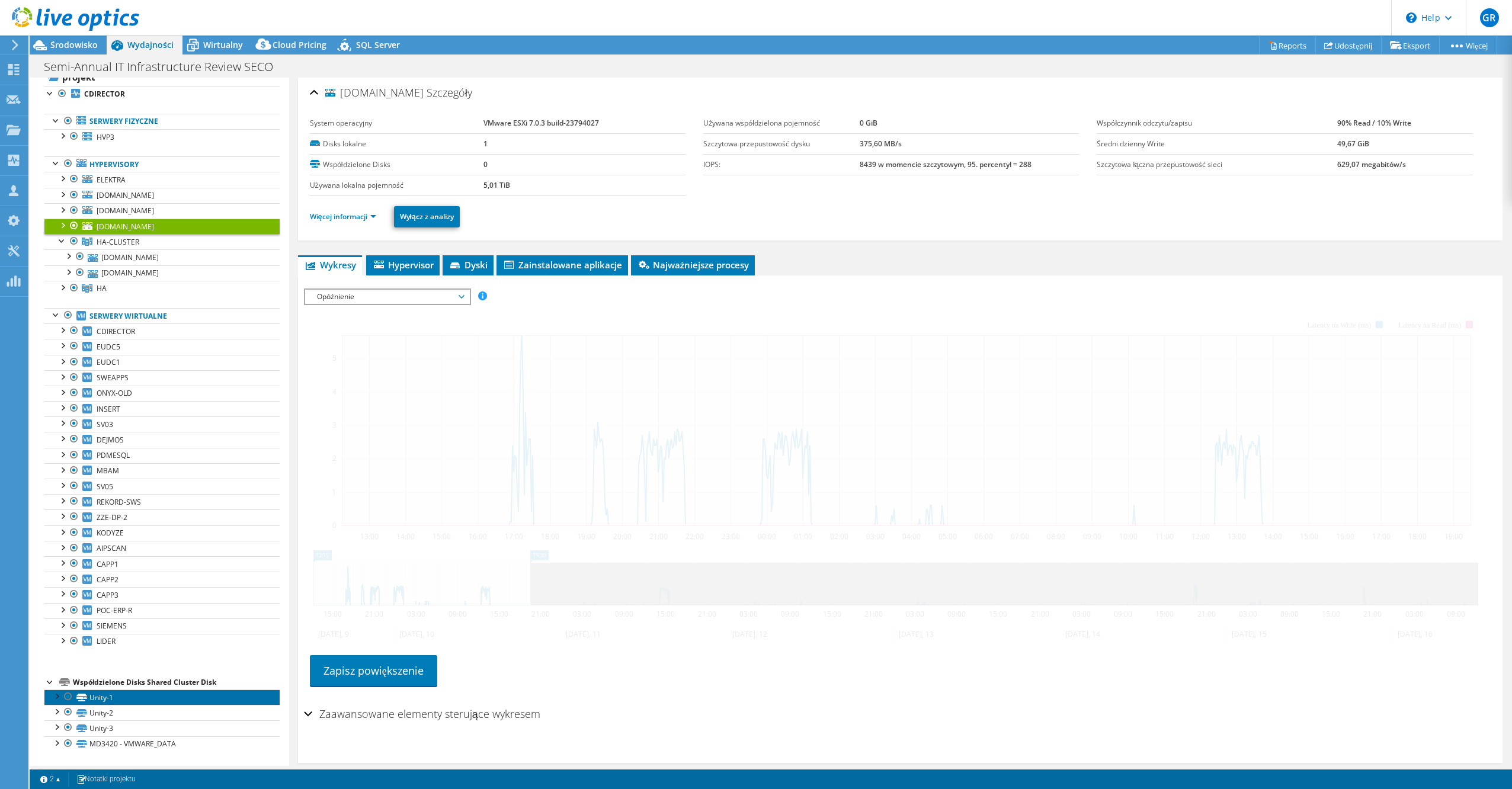
click at [120, 699] on link "Unity-1" at bounding box center [162, 697] width 235 height 15
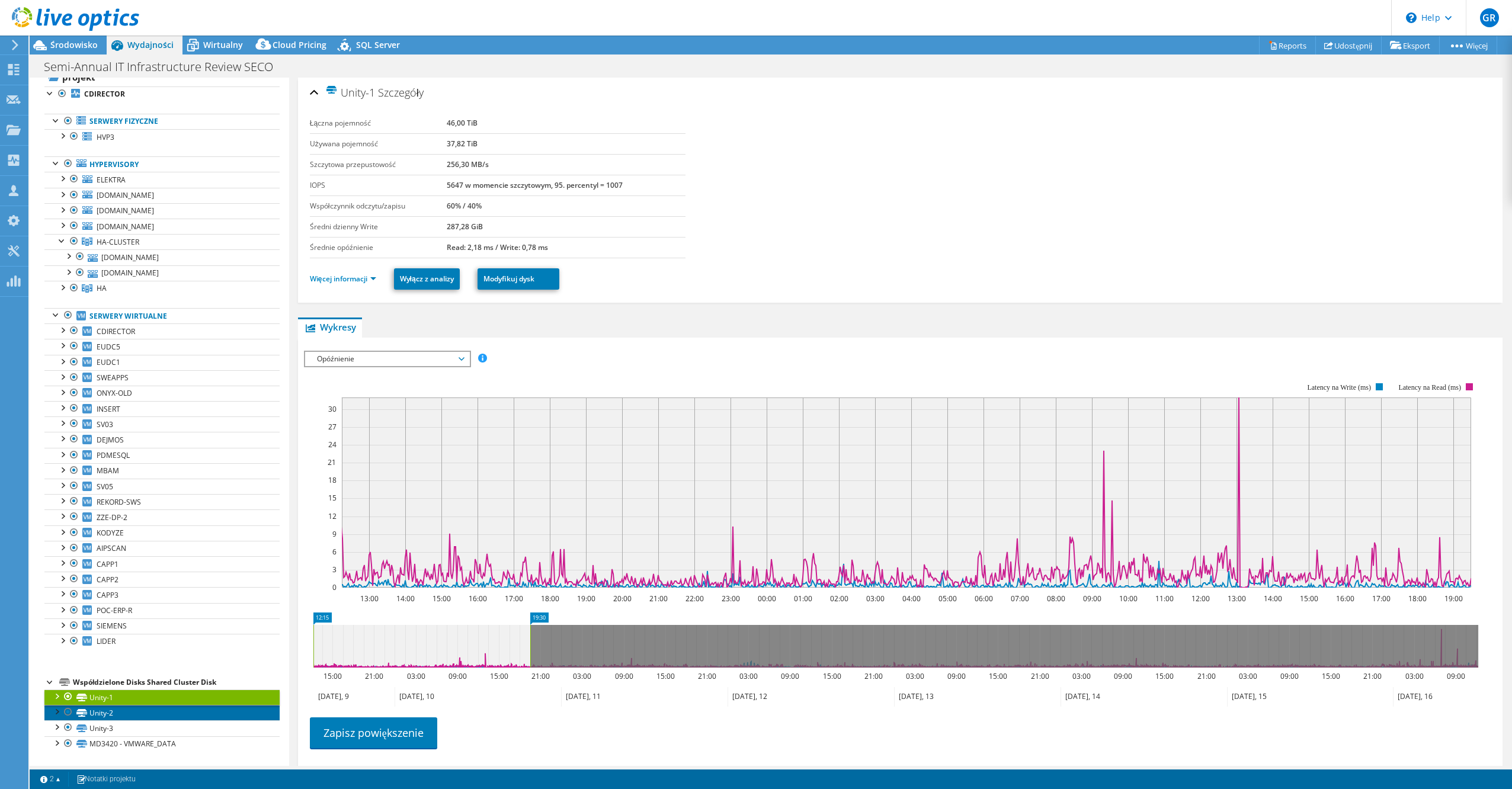
click at [123, 712] on link "Unity-2" at bounding box center [162, 712] width 235 height 15
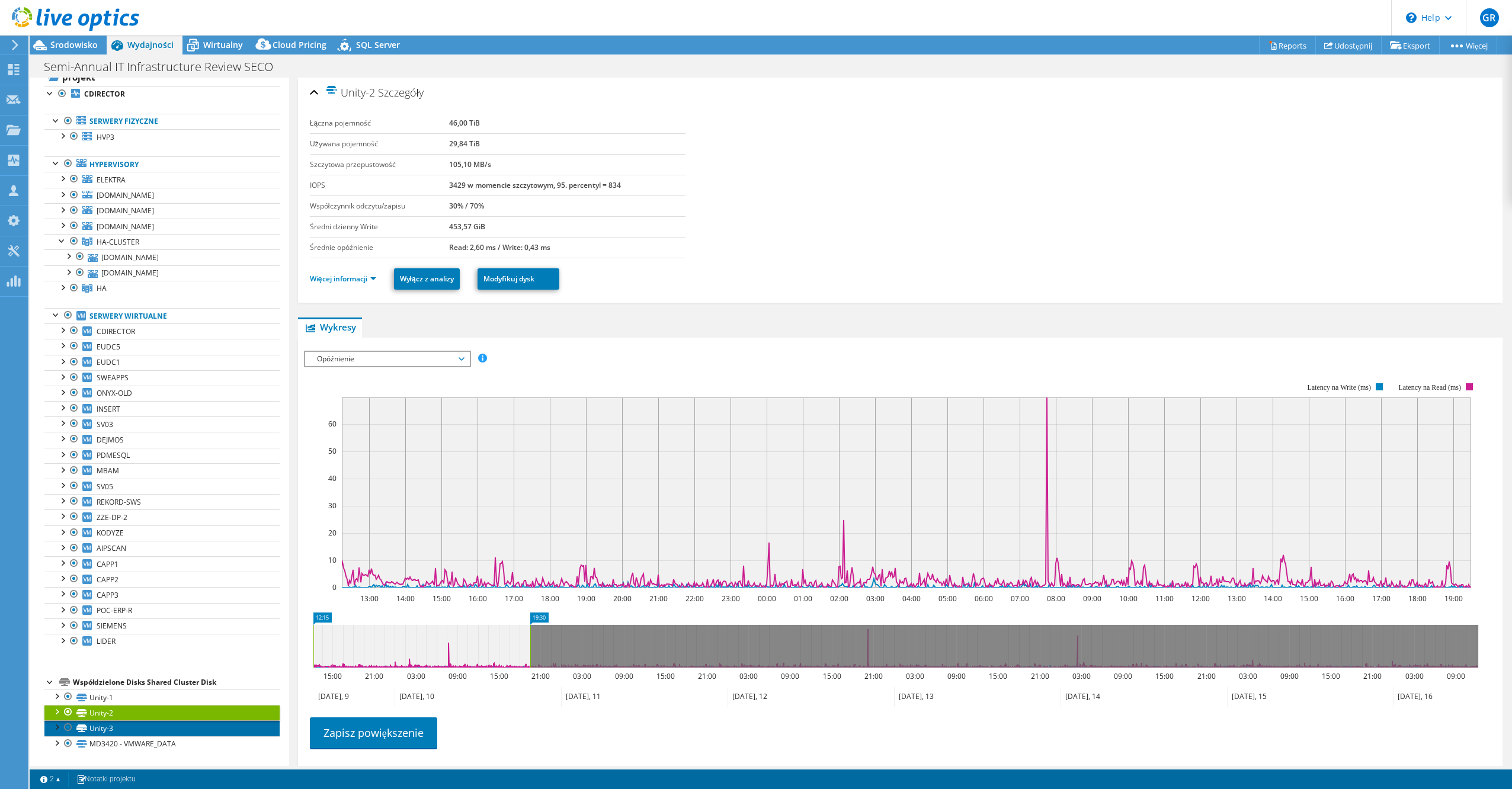
click at [124, 721] on link "Unity-3" at bounding box center [162, 728] width 235 height 15
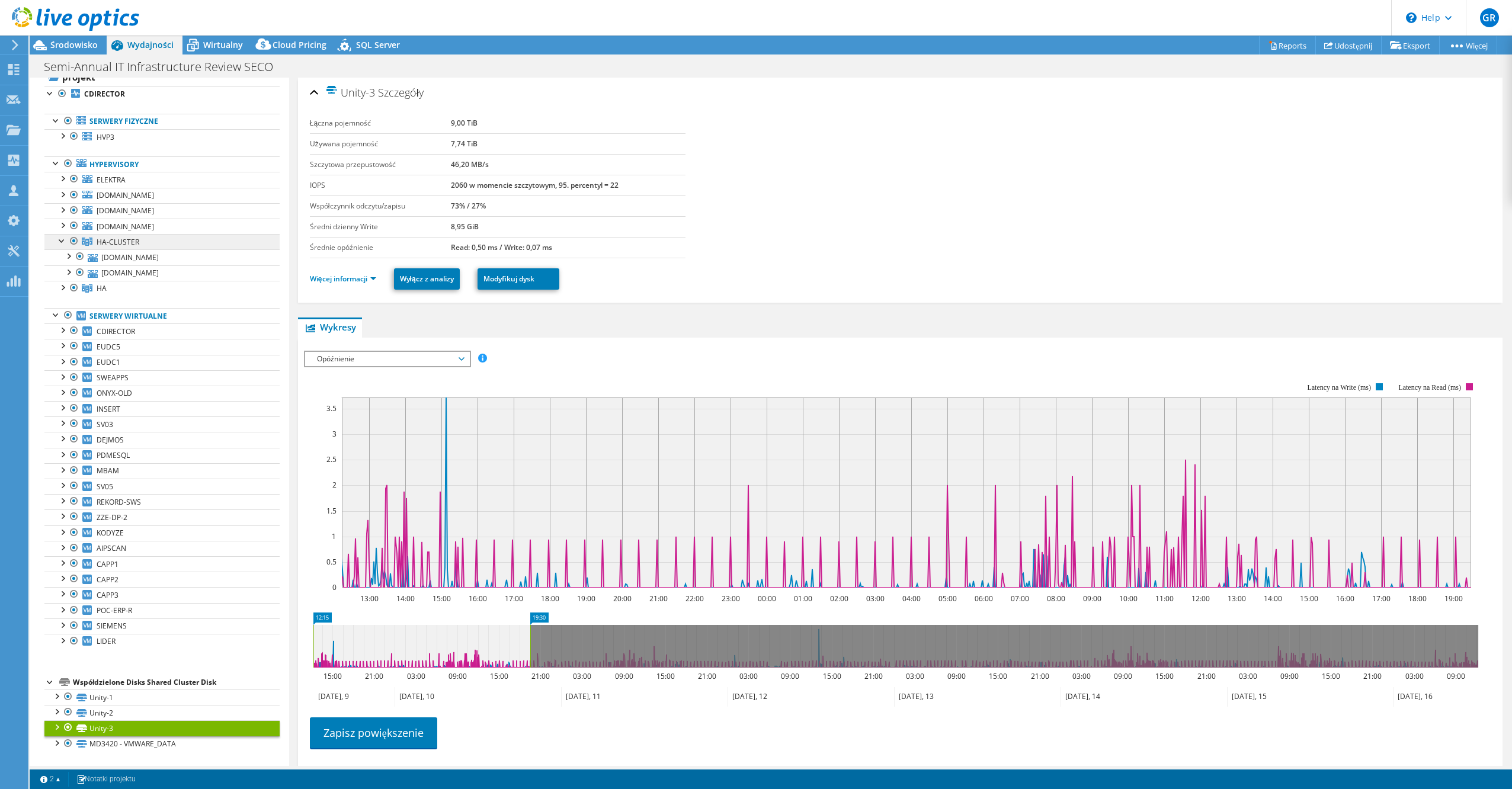
click at [139, 246] on link "HA-CLUSTER" at bounding box center [162, 241] width 235 height 15
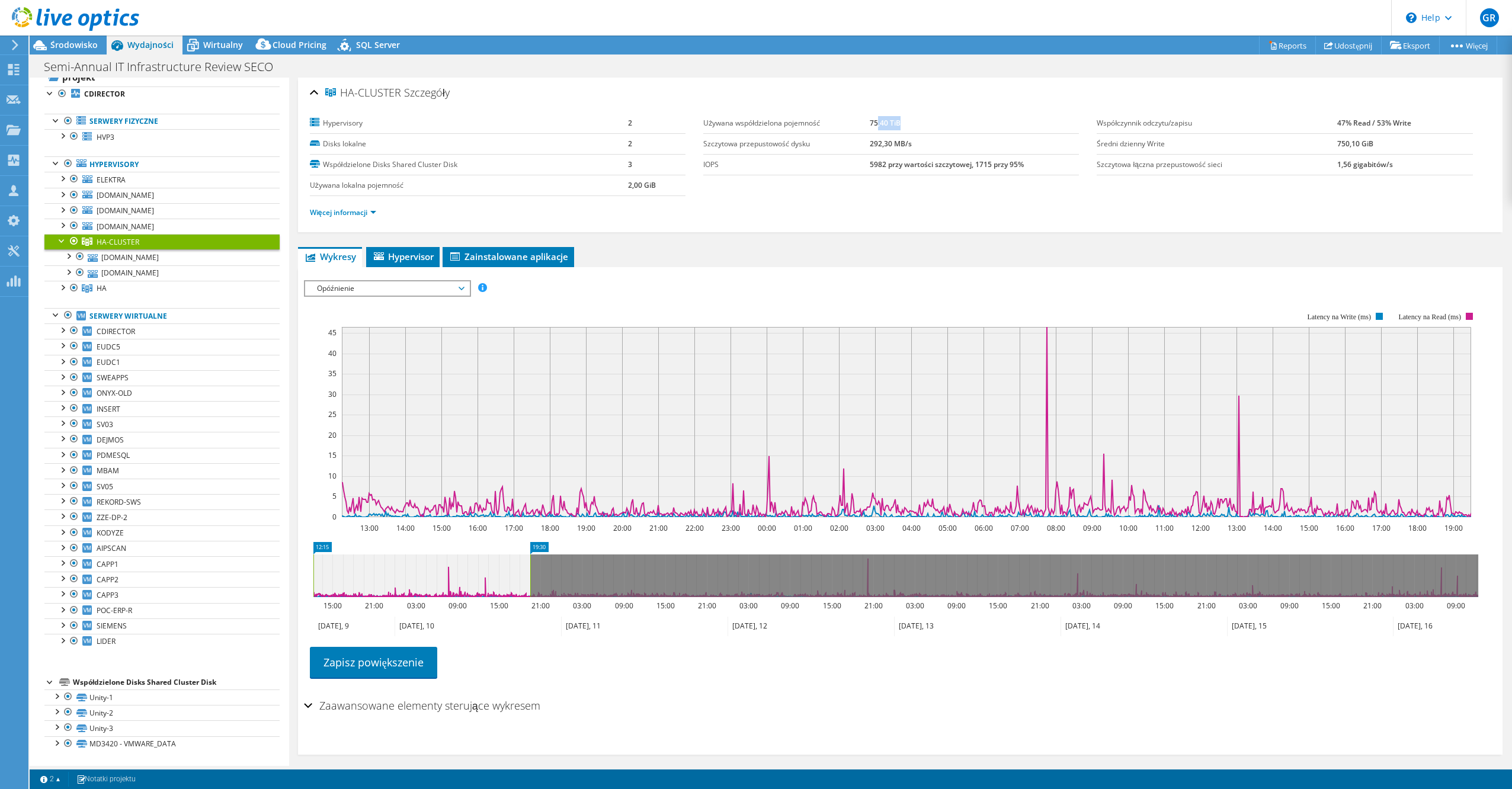
drag, startPoint x: 897, startPoint y: 125, endPoint x: 873, endPoint y: 125, distance: 24.0
click at [874, 125] on td "75,40 TiB" at bounding box center [974, 123] width 209 height 21
click at [361, 221] on div "Więcej informacji" at bounding box center [901, 212] width 1181 height 33
click at [363, 211] on link "Więcej informacji" at bounding box center [344, 212] width 67 height 10
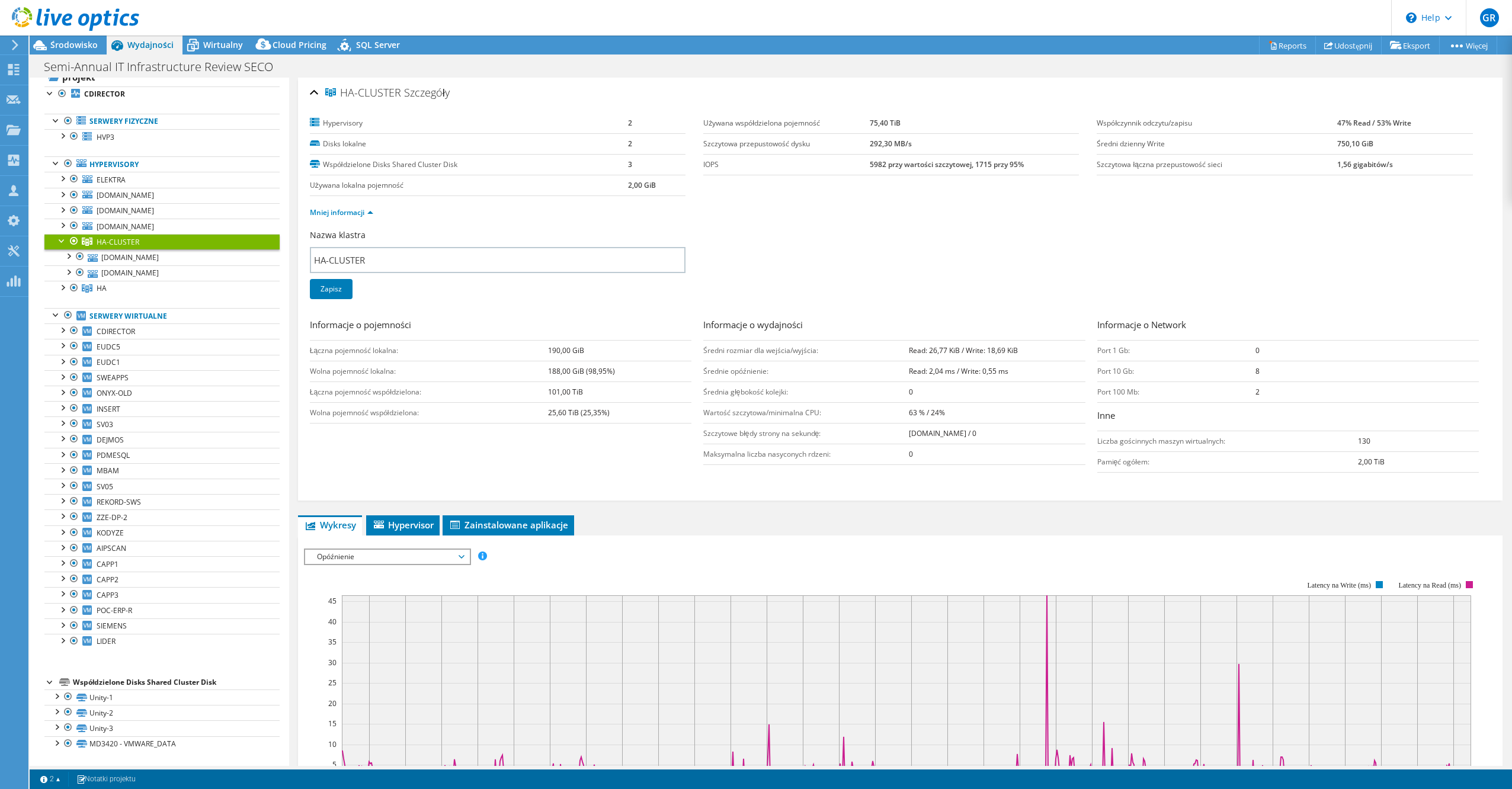
drag, startPoint x: 594, startPoint y: 391, endPoint x: 546, endPoint y: 398, distance: 48.5
click at [546, 398] on tr "Łączna pojemność współdzielona: 101,00 TiB" at bounding box center [501, 391] width 381 height 21
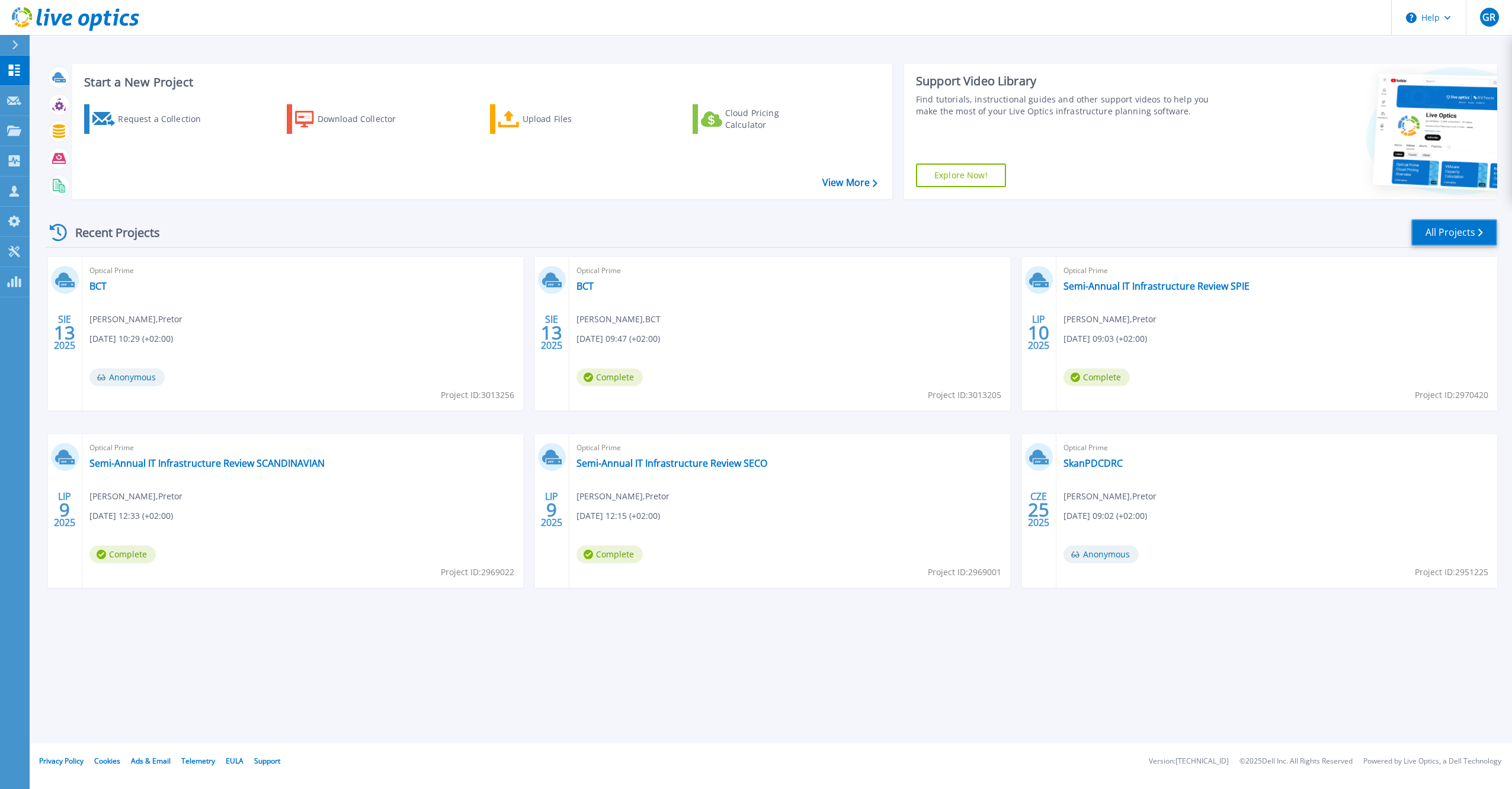
click at [1449, 231] on link "All Projects" at bounding box center [1454, 232] width 86 height 26
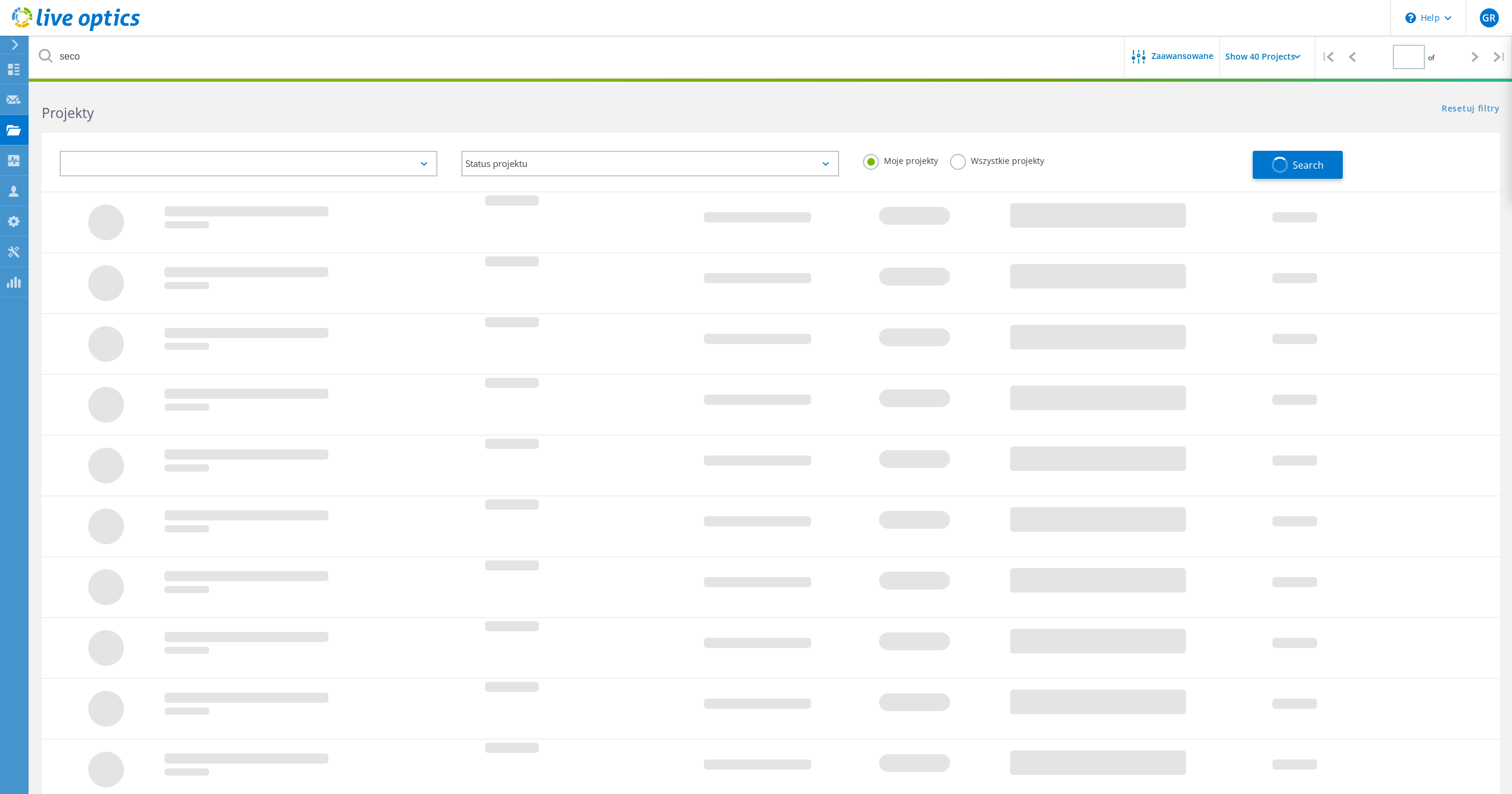
type input "1"
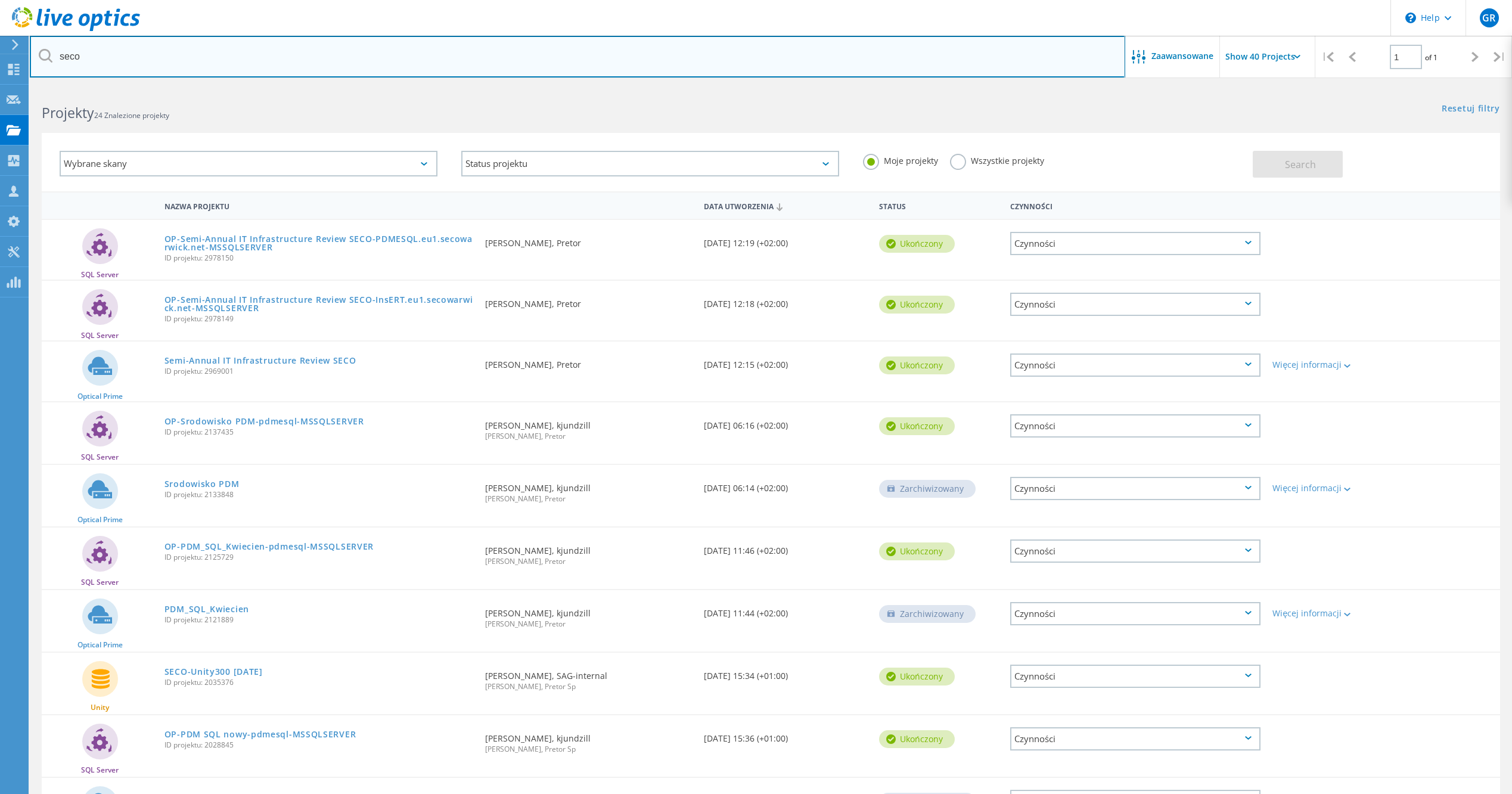
click at [174, 50] on input "seco" at bounding box center [577, 57] width 1096 height 42
drag, startPoint x: 60, startPoint y: 56, endPoint x: 0, endPoint y: 51, distance: 60.2
type input "s"
type input "p"
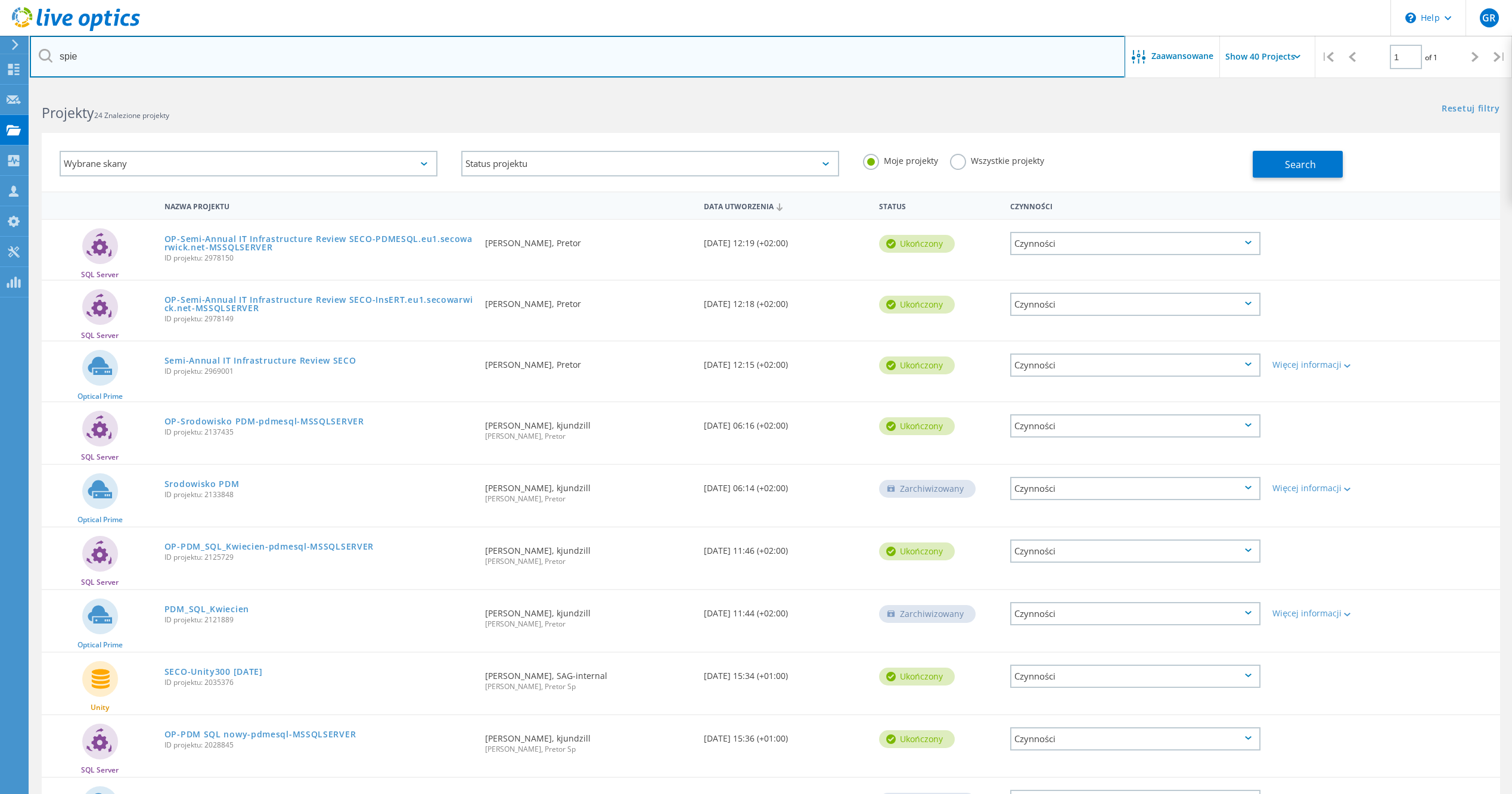
type input "spie"
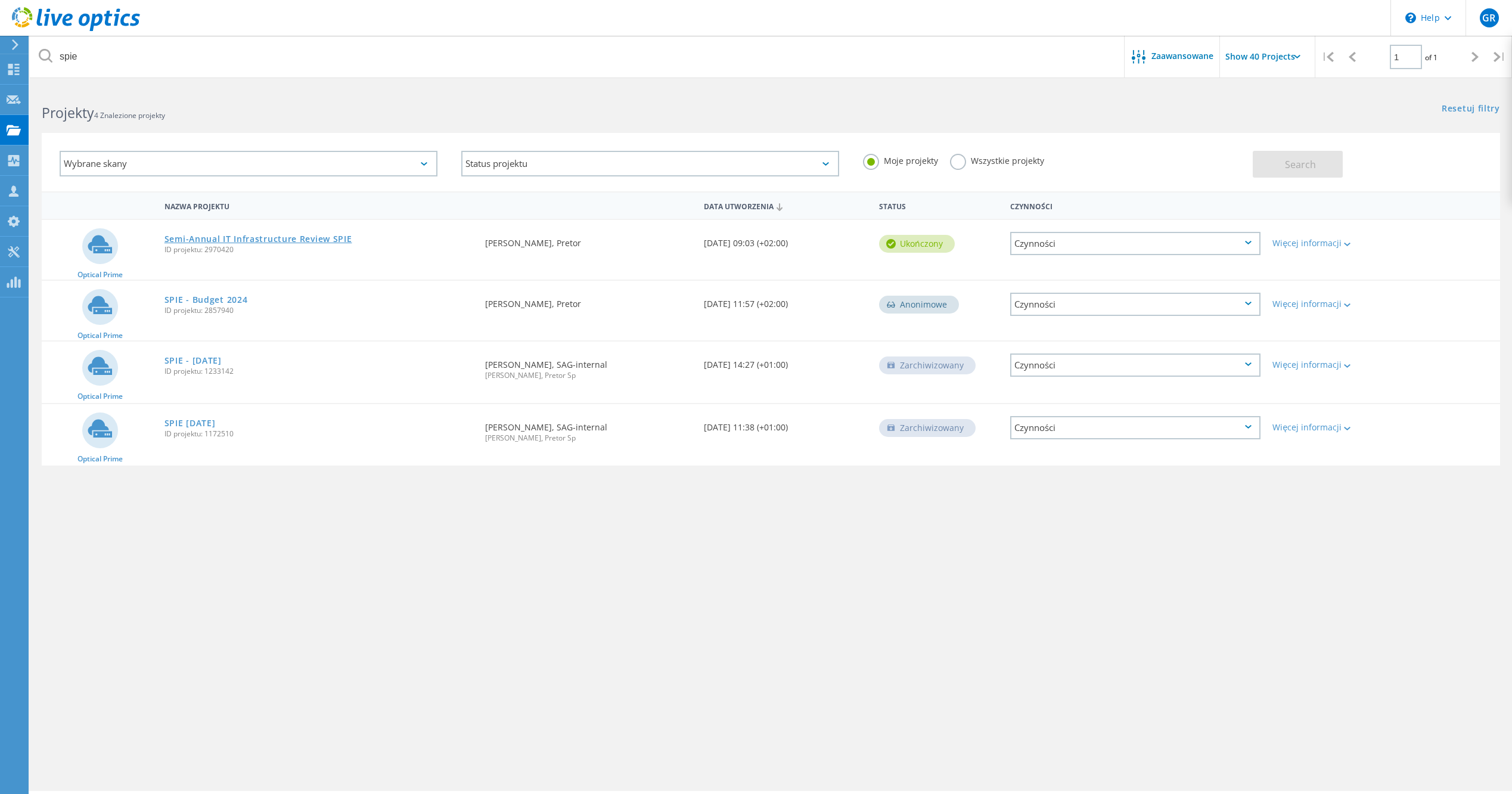
click at [290, 241] on link "Semi-Annual IT Infrastructure Review SPIE" at bounding box center [258, 239] width 188 height 9
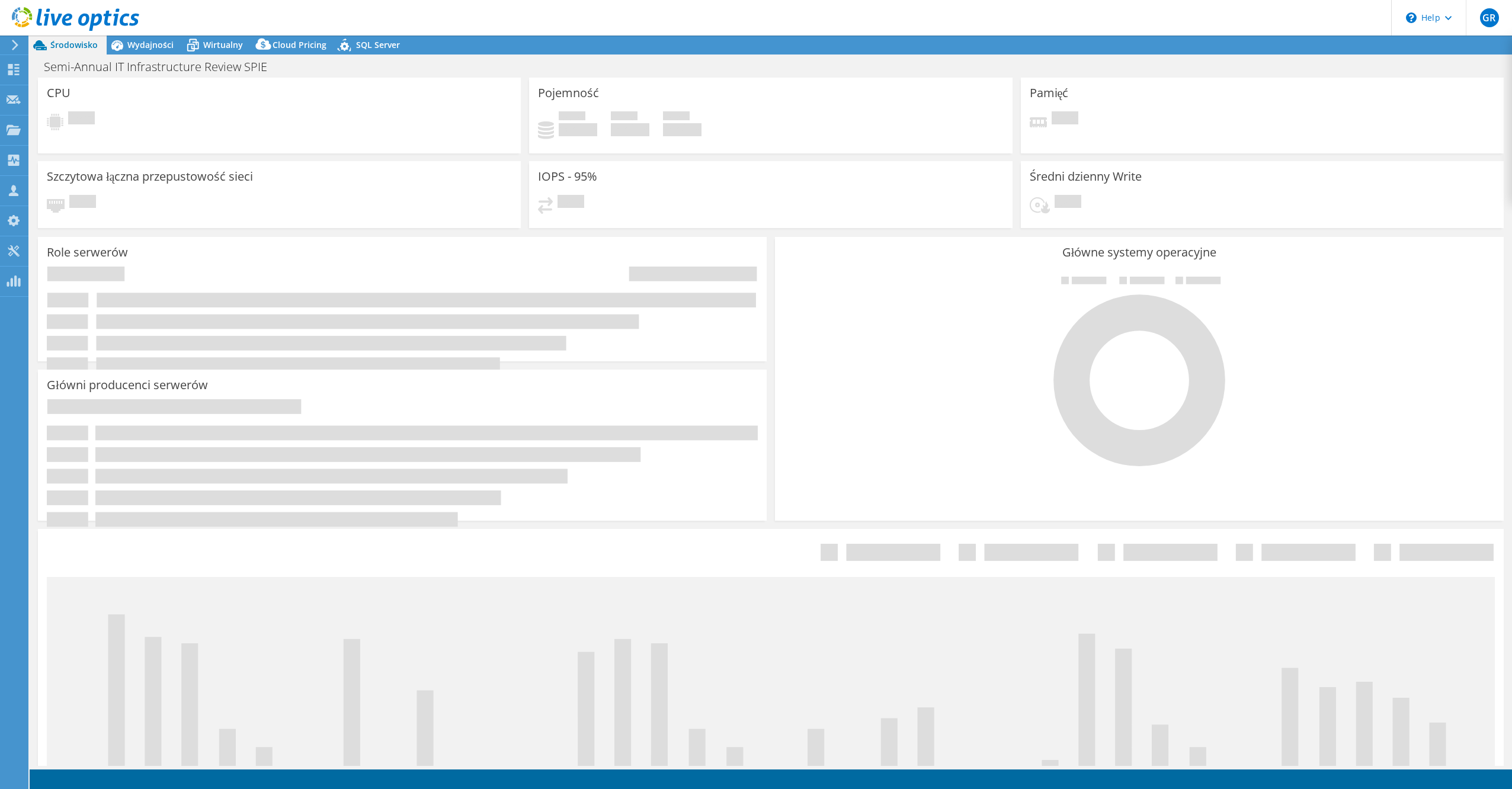
select select "USD"
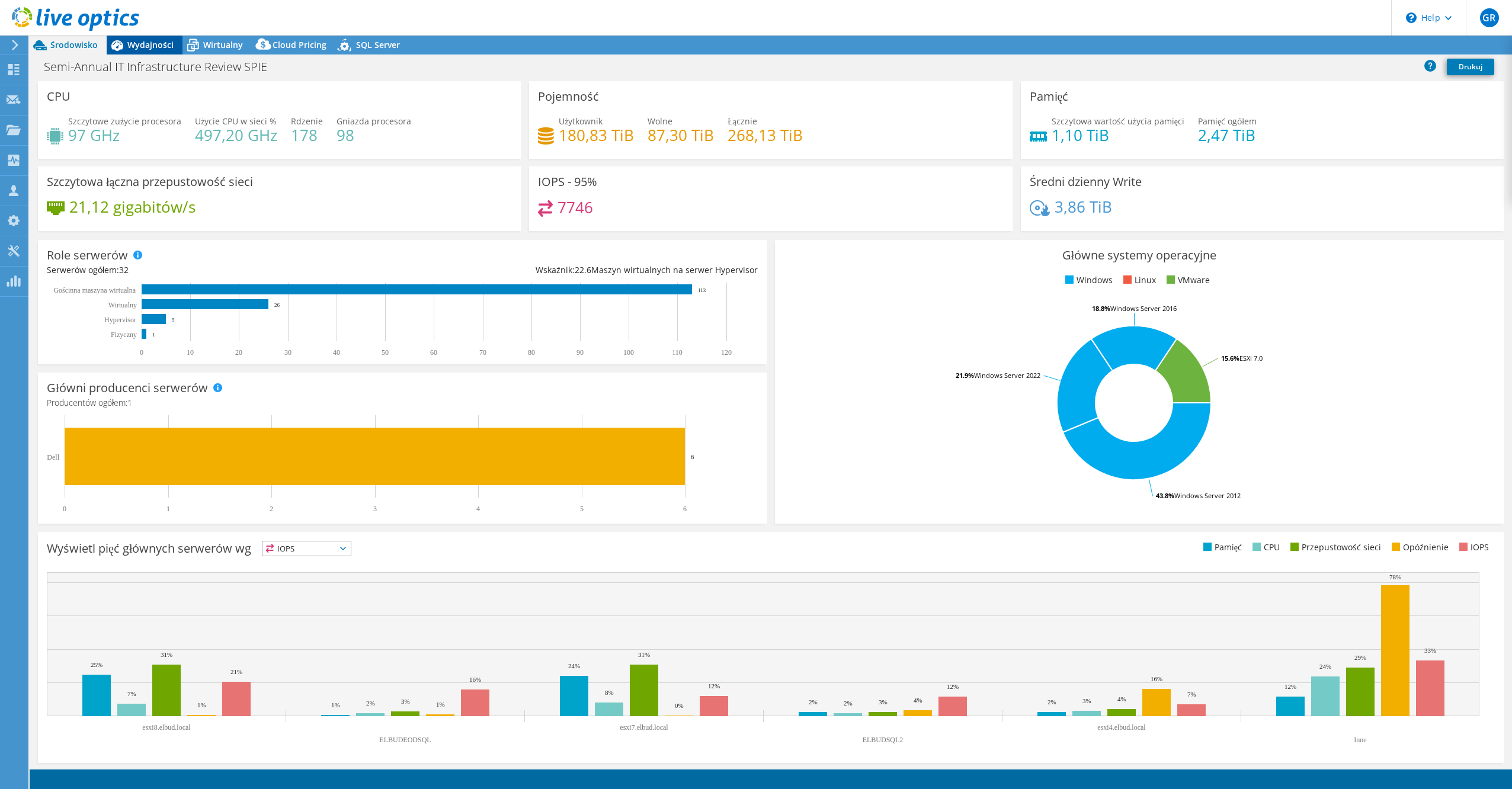
click at [153, 43] on span "Wydajności" at bounding box center [151, 45] width 46 height 12
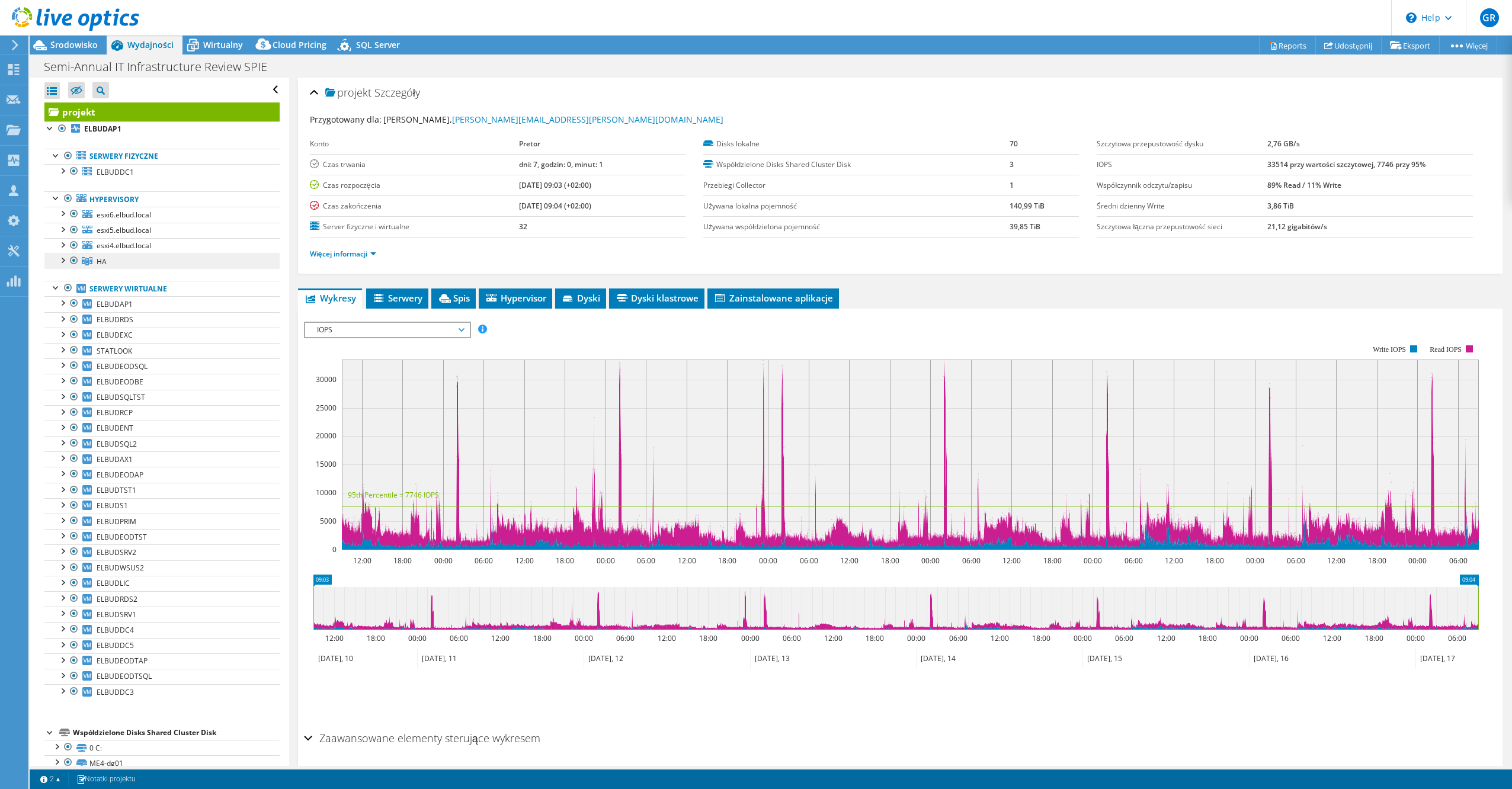
click at [137, 261] on link "HA" at bounding box center [162, 261] width 235 height 15
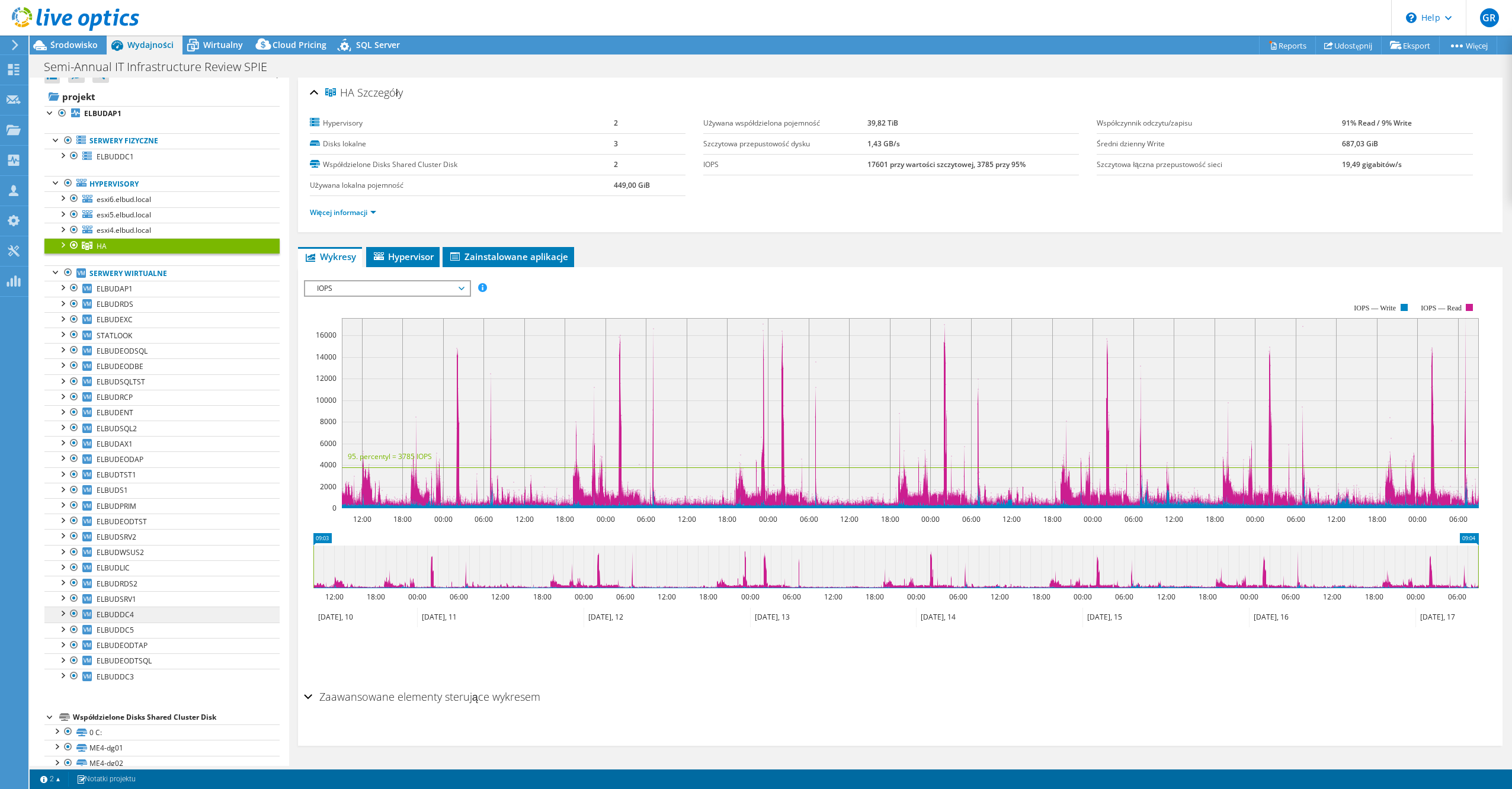
scroll to position [35, 0]
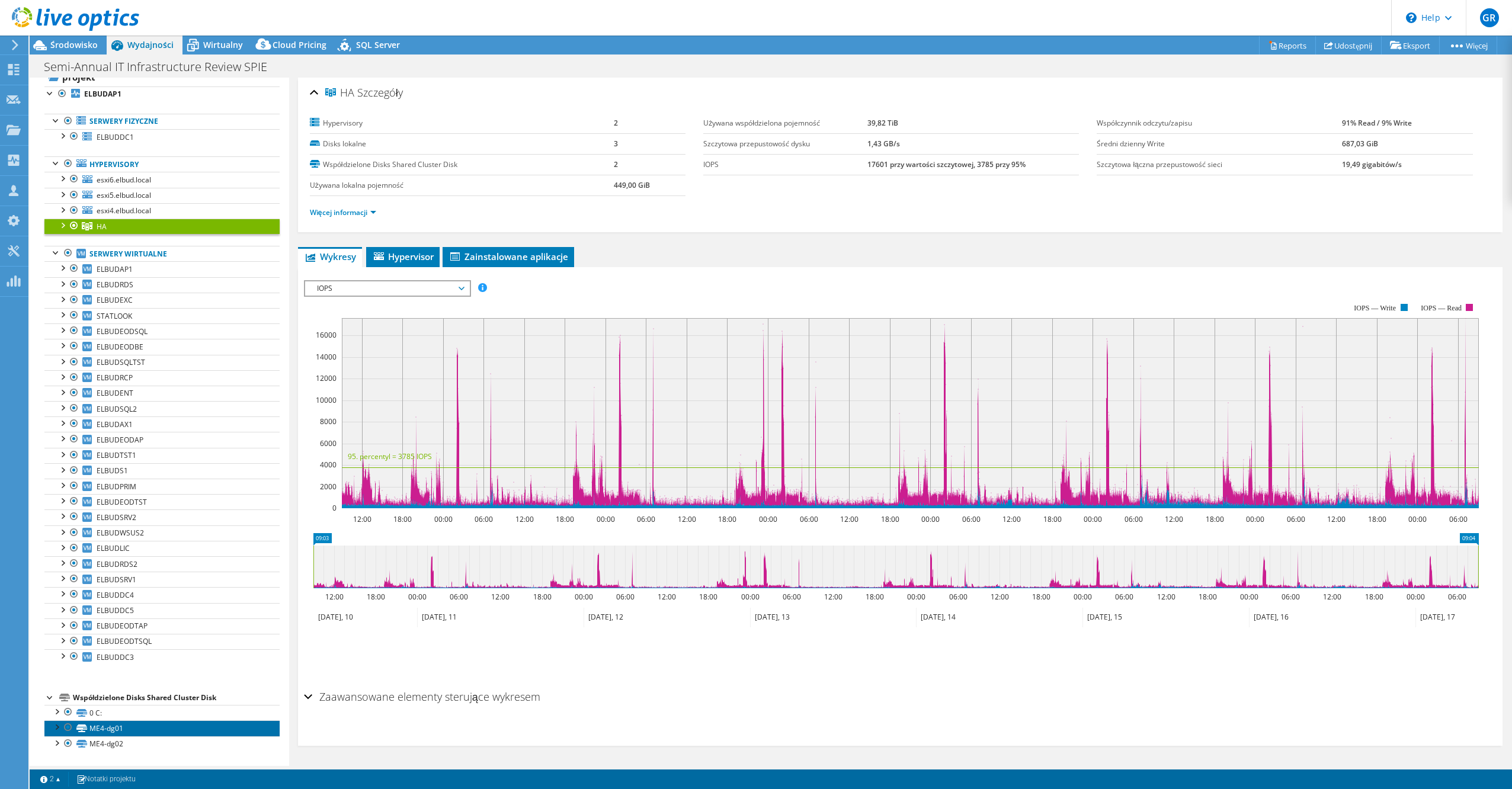
click at [136, 725] on link "ME4-dg01" at bounding box center [162, 728] width 235 height 15
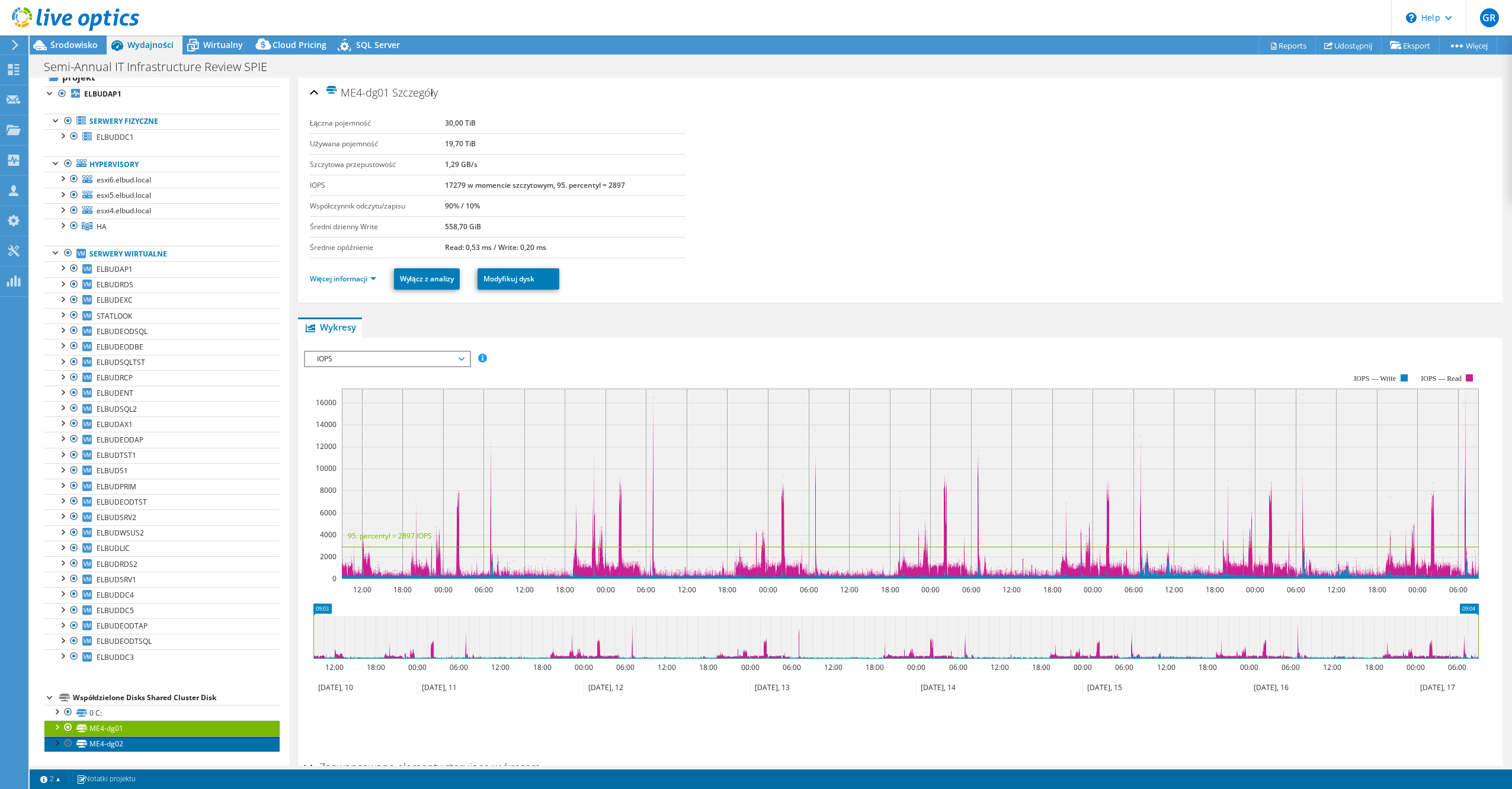
click at [148, 742] on link "ME4-dg02" at bounding box center [162, 744] width 235 height 15
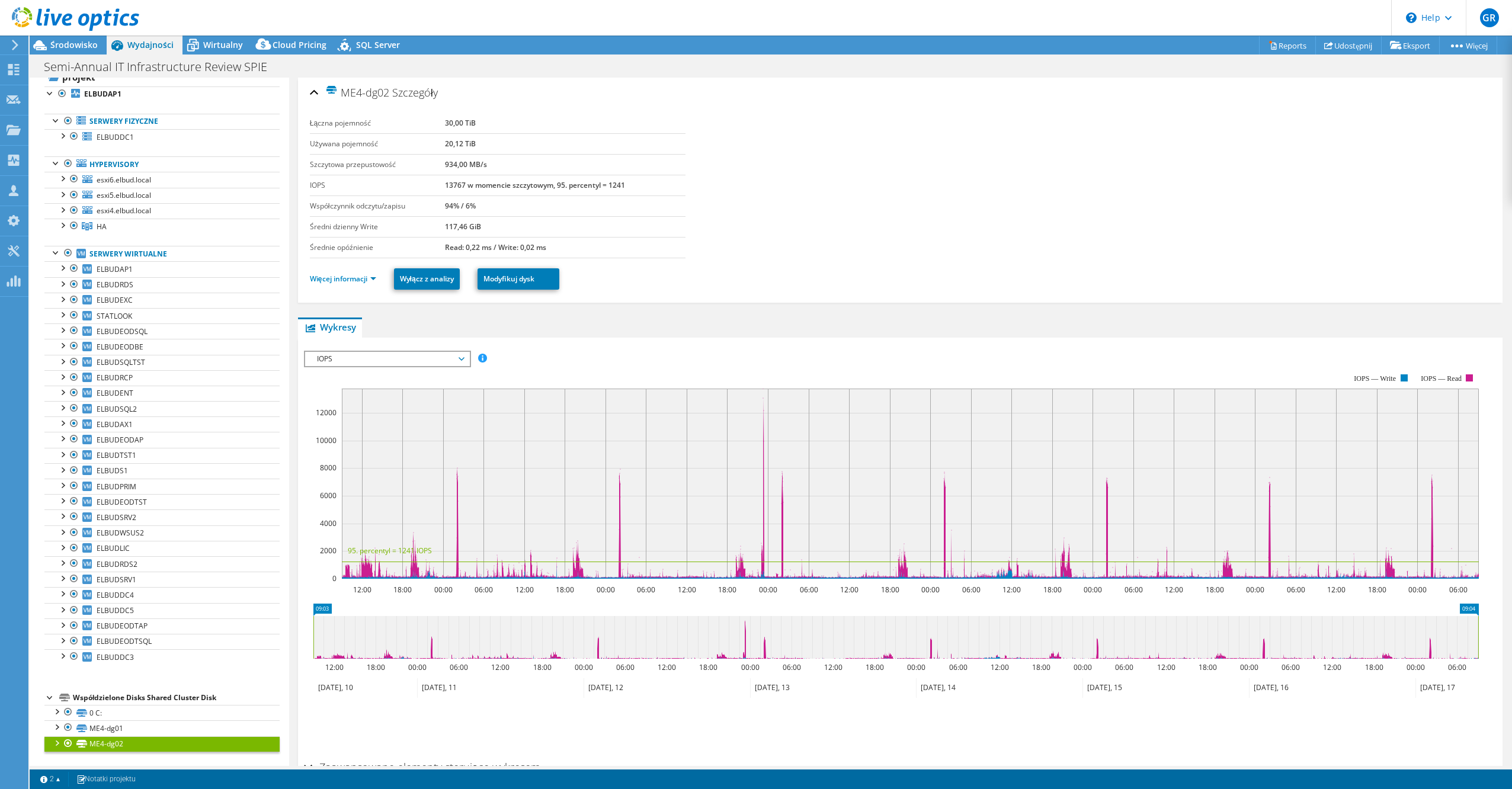
click at [474, 119] on td "30,00 TiB" at bounding box center [565, 123] width 241 height 21
click at [140, 729] on link "ME4-dg01" at bounding box center [162, 728] width 235 height 15
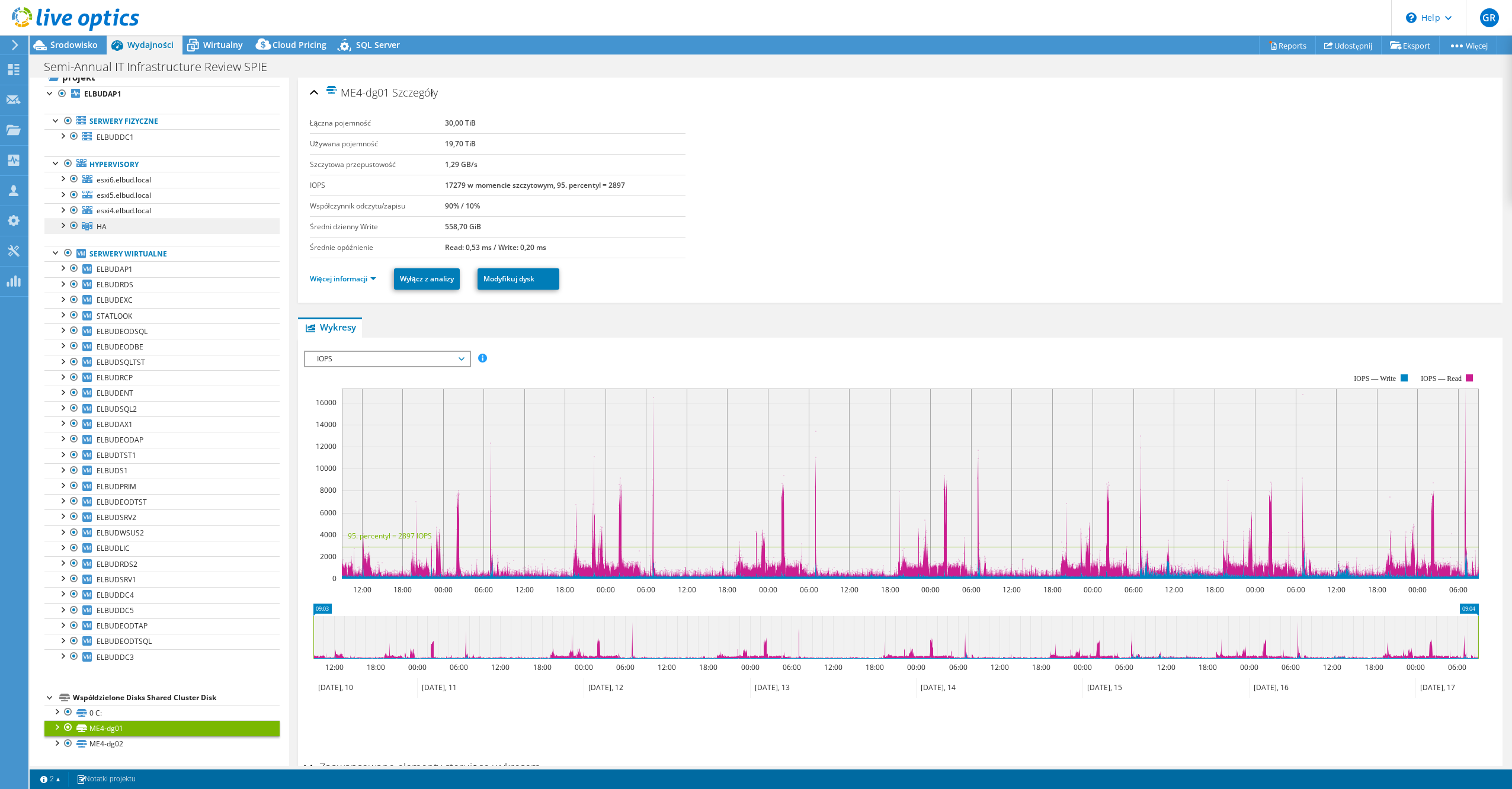
click at [122, 226] on link "HA" at bounding box center [162, 227] width 235 height 15
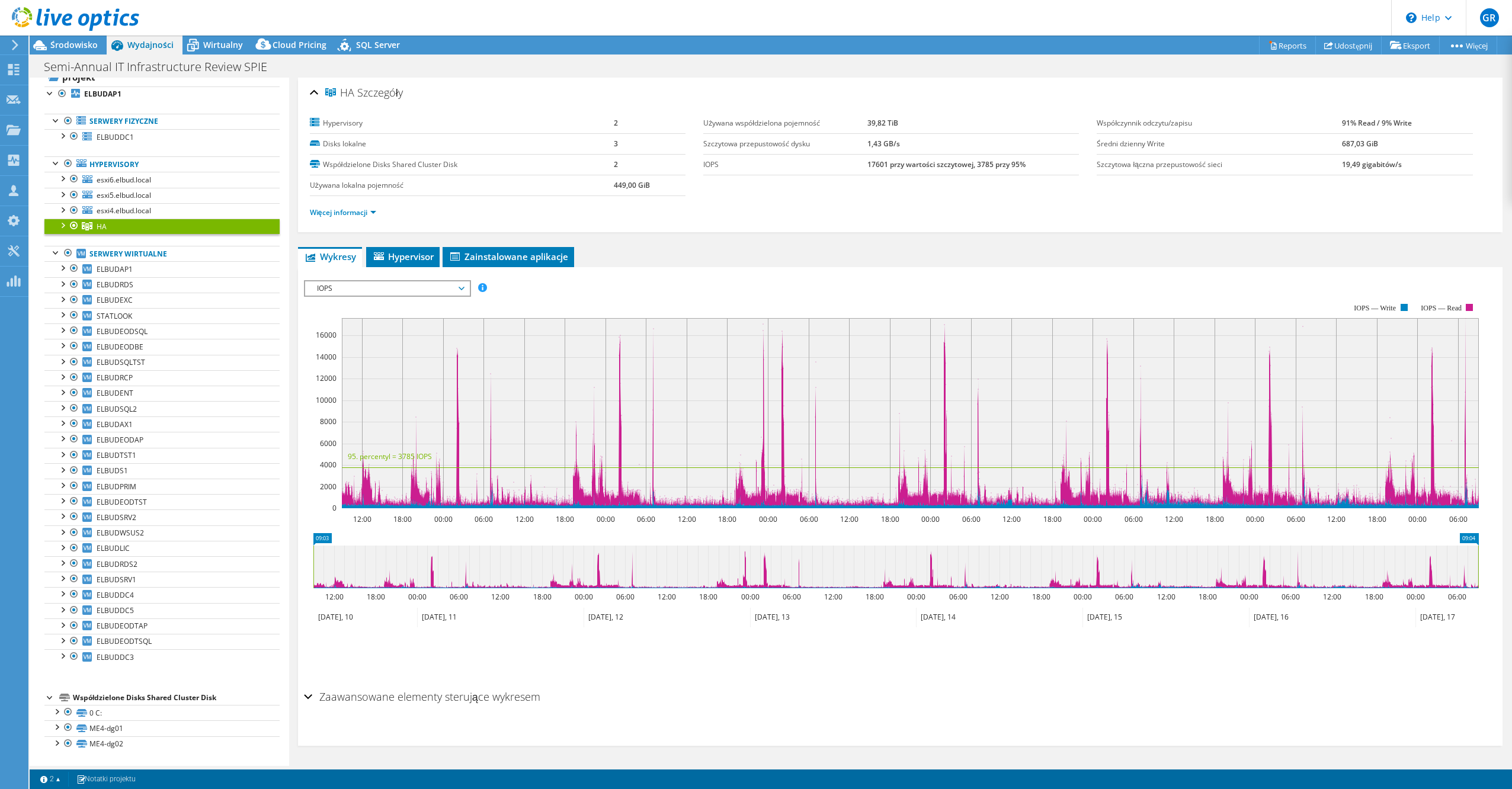
drag, startPoint x: 442, startPoint y: 289, endPoint x: 524, endPoint y: 345, distance: 99.3
click at [442, 289] on span "IOPS" at bounding box center [387, 289] width 152 height 14
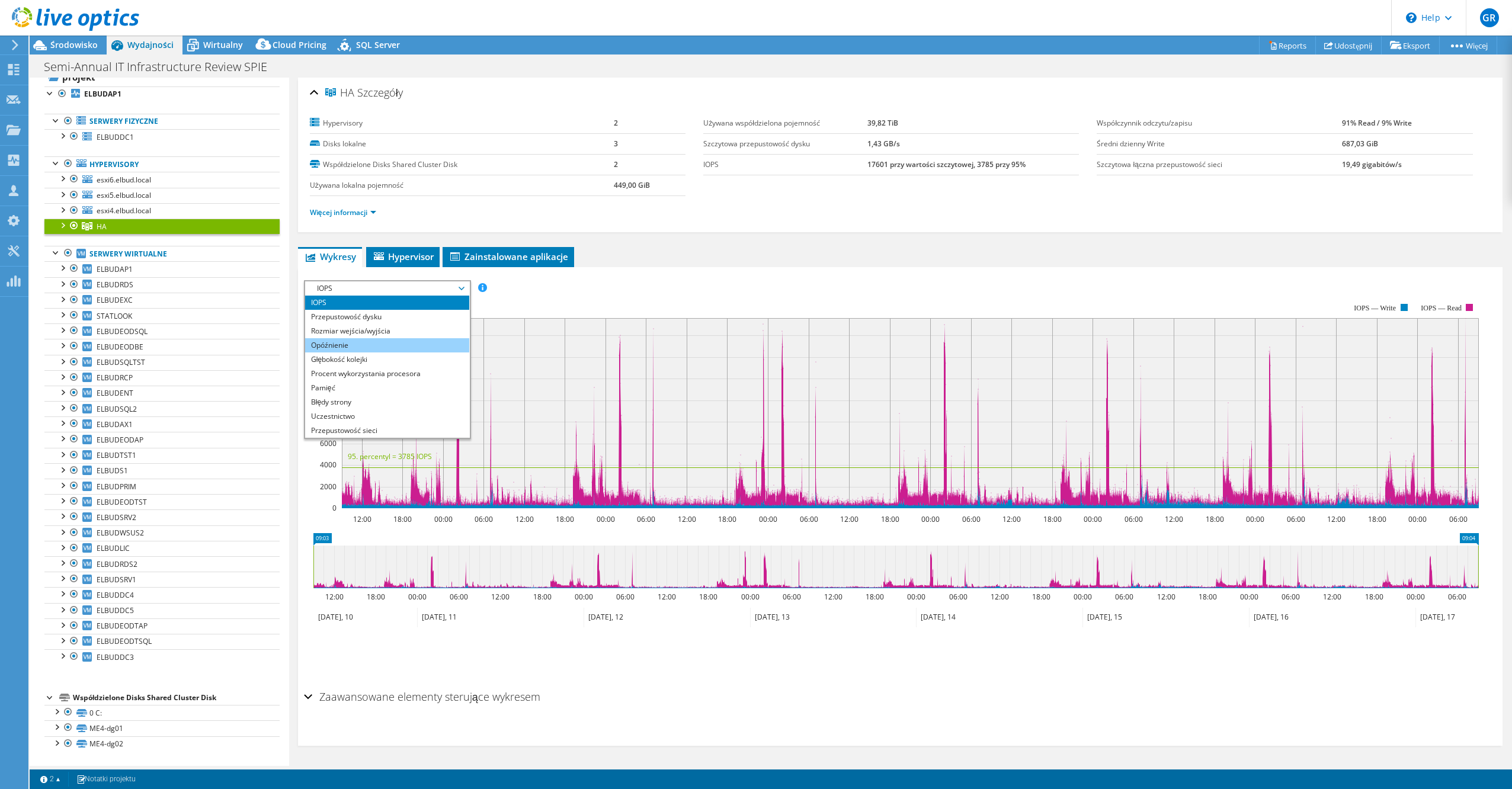
click at [406, 345] on li "Opóźnienie" at bounding box center [387, 345] width 164 height 14
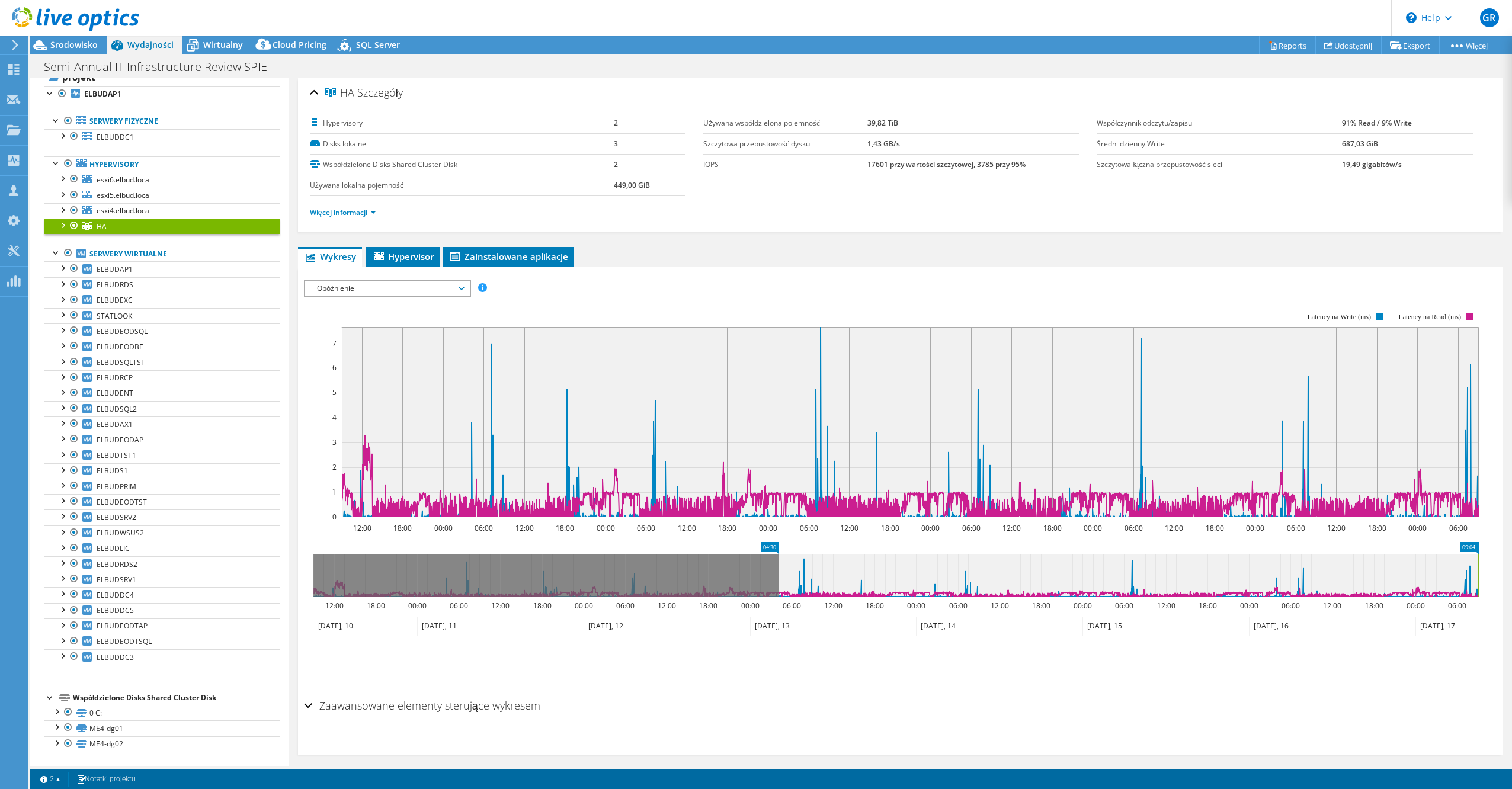
drag, startPoint x: 333, startPoint y: 548, endPoint x: 1240, endPoint y: 545, distance: 907.0
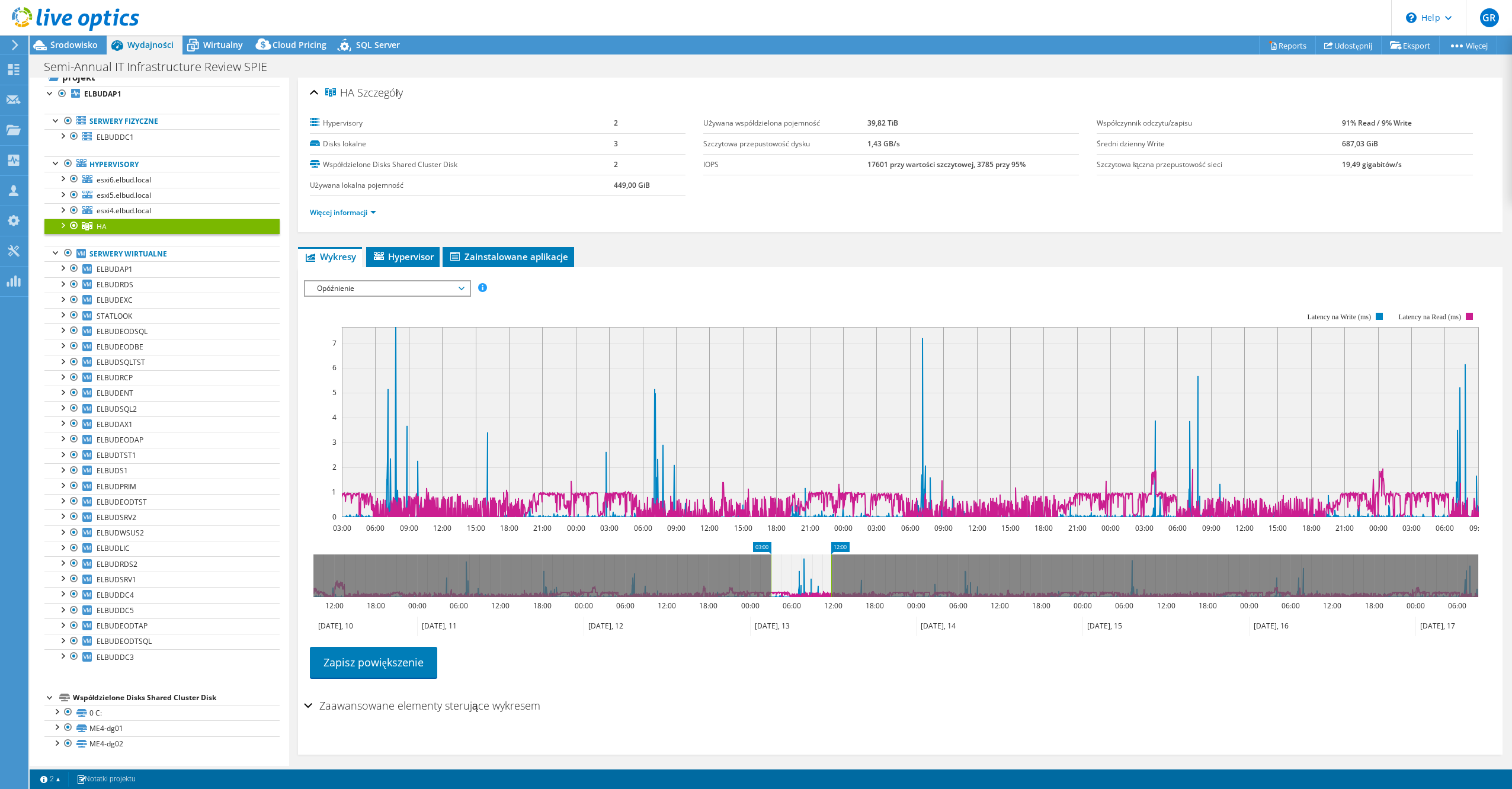
drag, startPoint x: 1474, startPoint y: 547, endPoint x: 828, endPoint y: 560, distance: 646.1
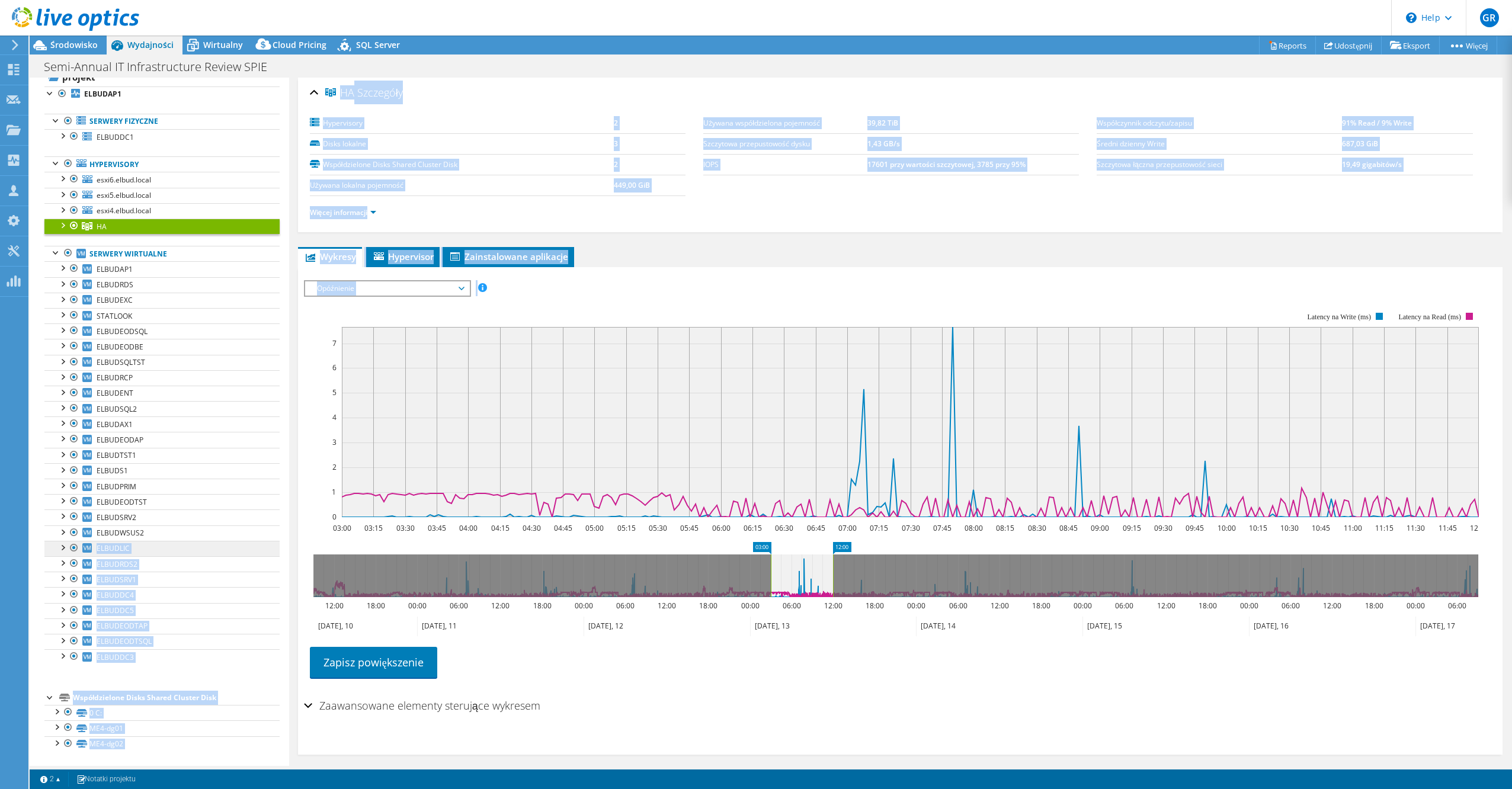
drag, startPoint x: 663, startPoint y: 558, endPoint x: 89, endPoint y: 541, distance: 574.3
click at [87, 541] on div "Otwórz wszystkie Zamknij wszystko Ukryj wykluczone węzły Filtr drzewa projektu" at bounding box center [771, 422] width 1483 height 688
drag, startPoint x: 761, startPoint y: 548, endPoint x: 645, endPoint y: 524, distance: 118.5
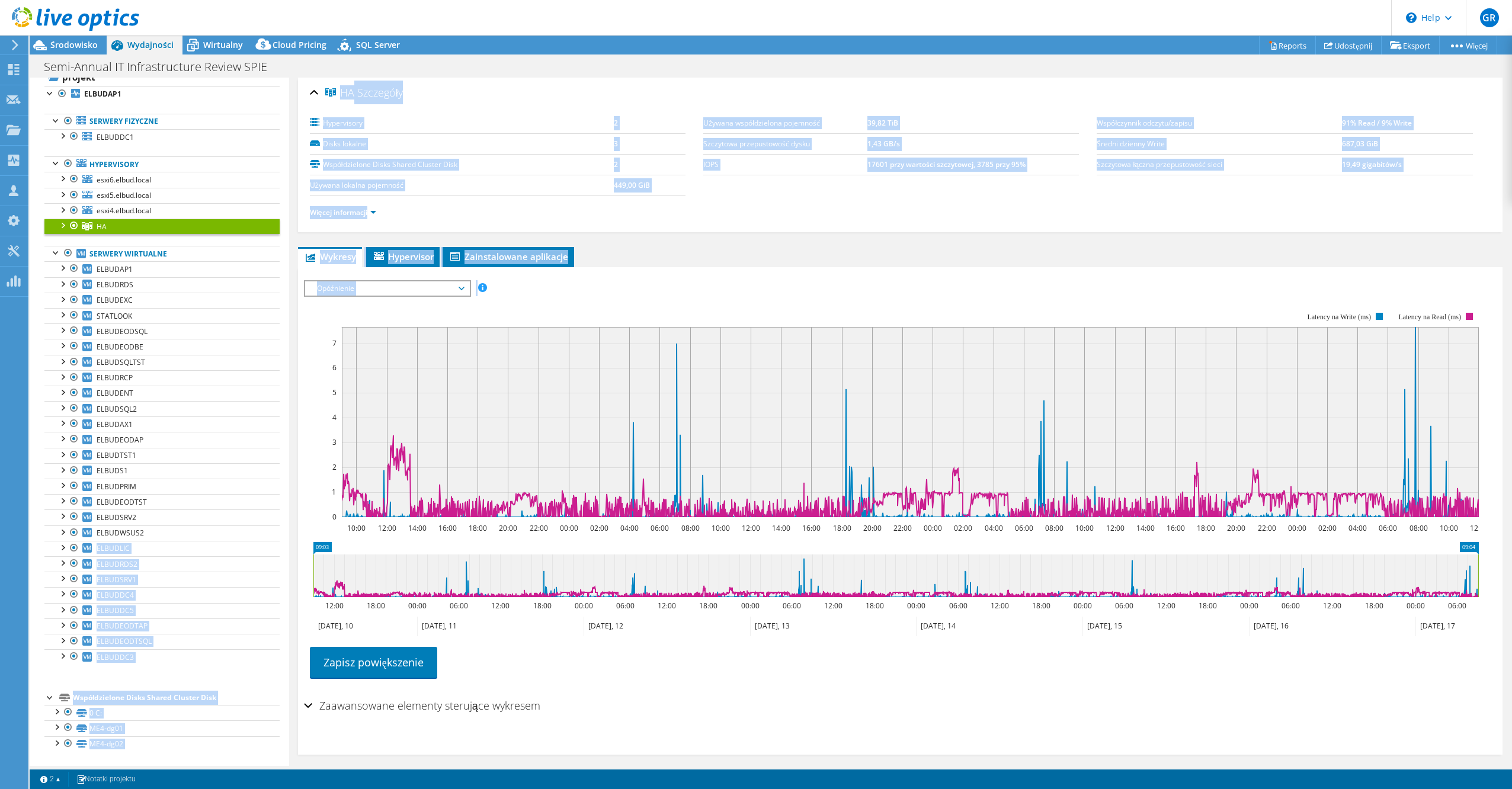
drag, startPoint x: 836, startPoint y: 545, endPoint x: 1132, endPoint y: 522, distance: 296.9
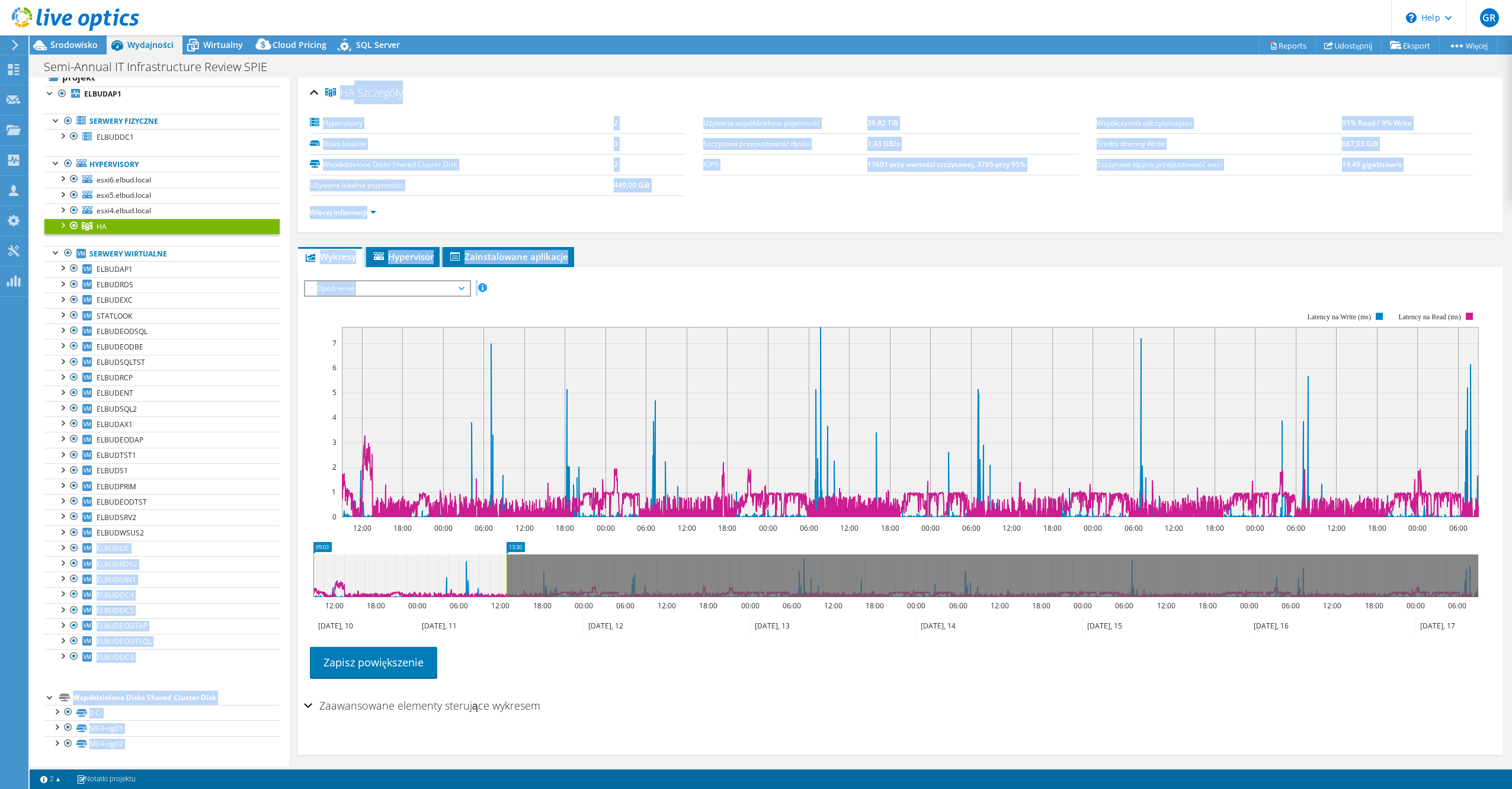
drag, startPoint x: 1469, startPoint y: 545, endPoint x: 498, endPoint y: 555, distance: 971.1
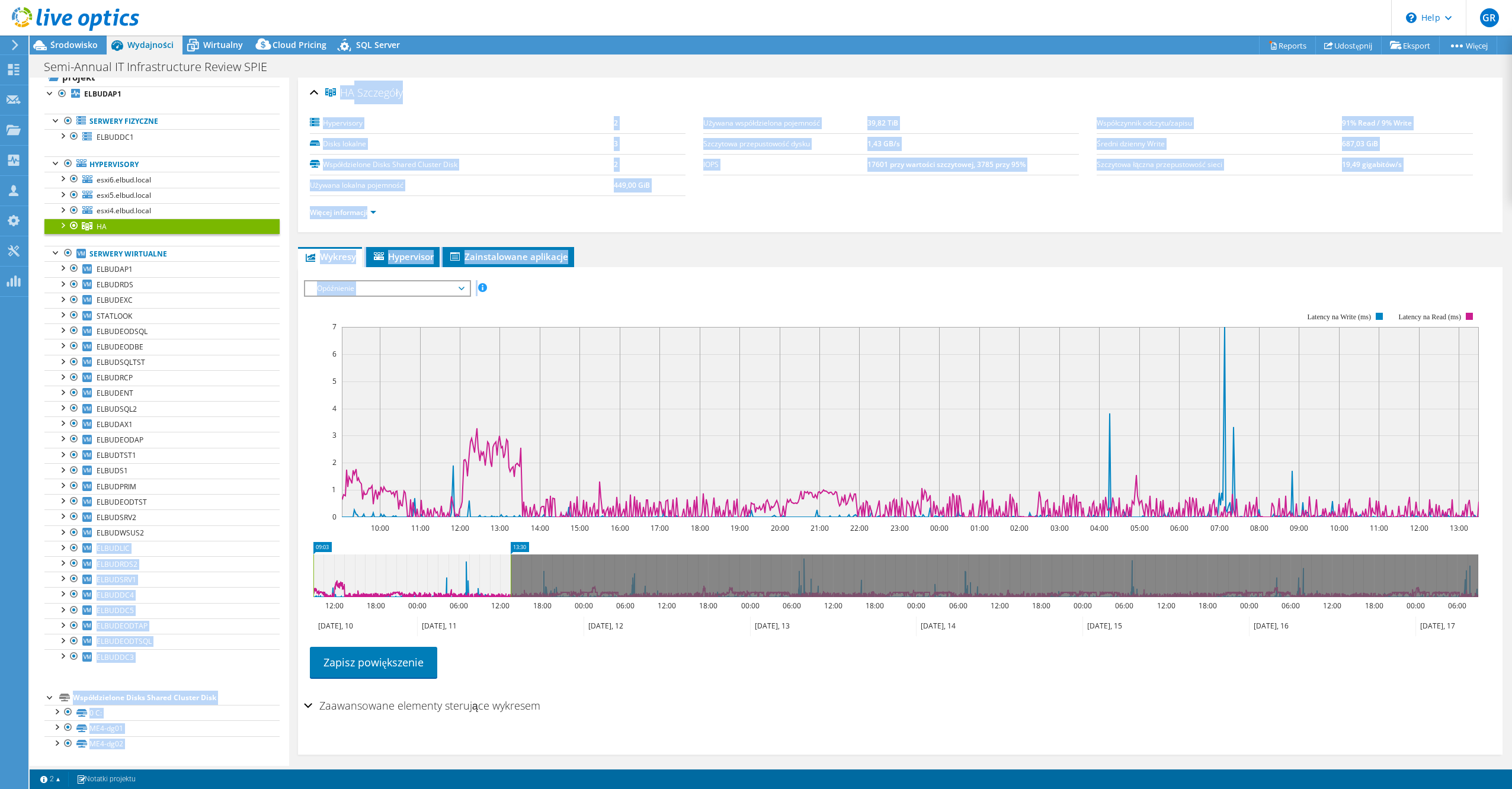
click at [758, 247] on ul "Wykresy Serwery Spis Hypervisor Dyski Dyski klastrowe Zainstalowane aplikacje" at bounding box center [900, 257] width 1205 height 20
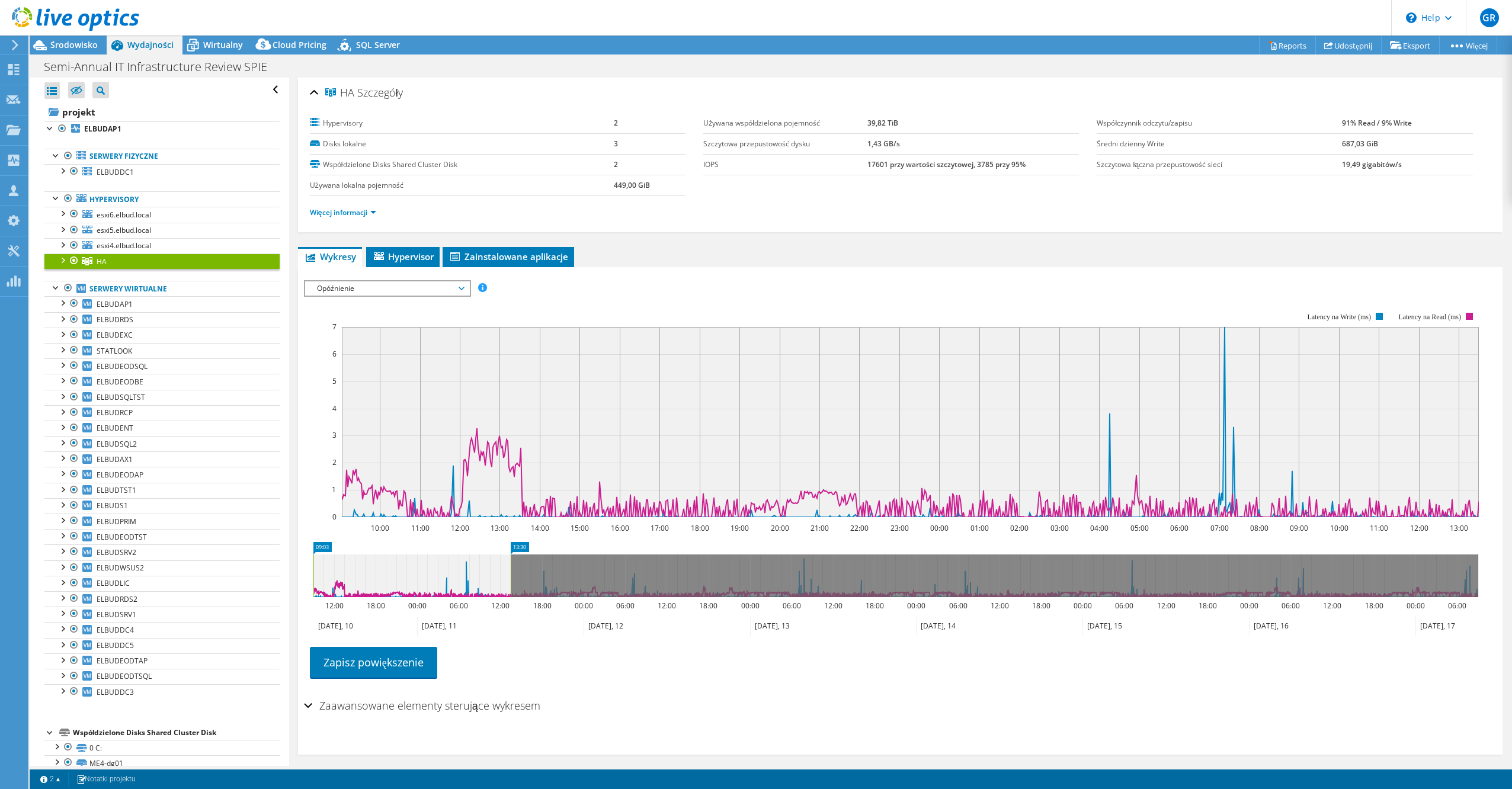
select select "USD"
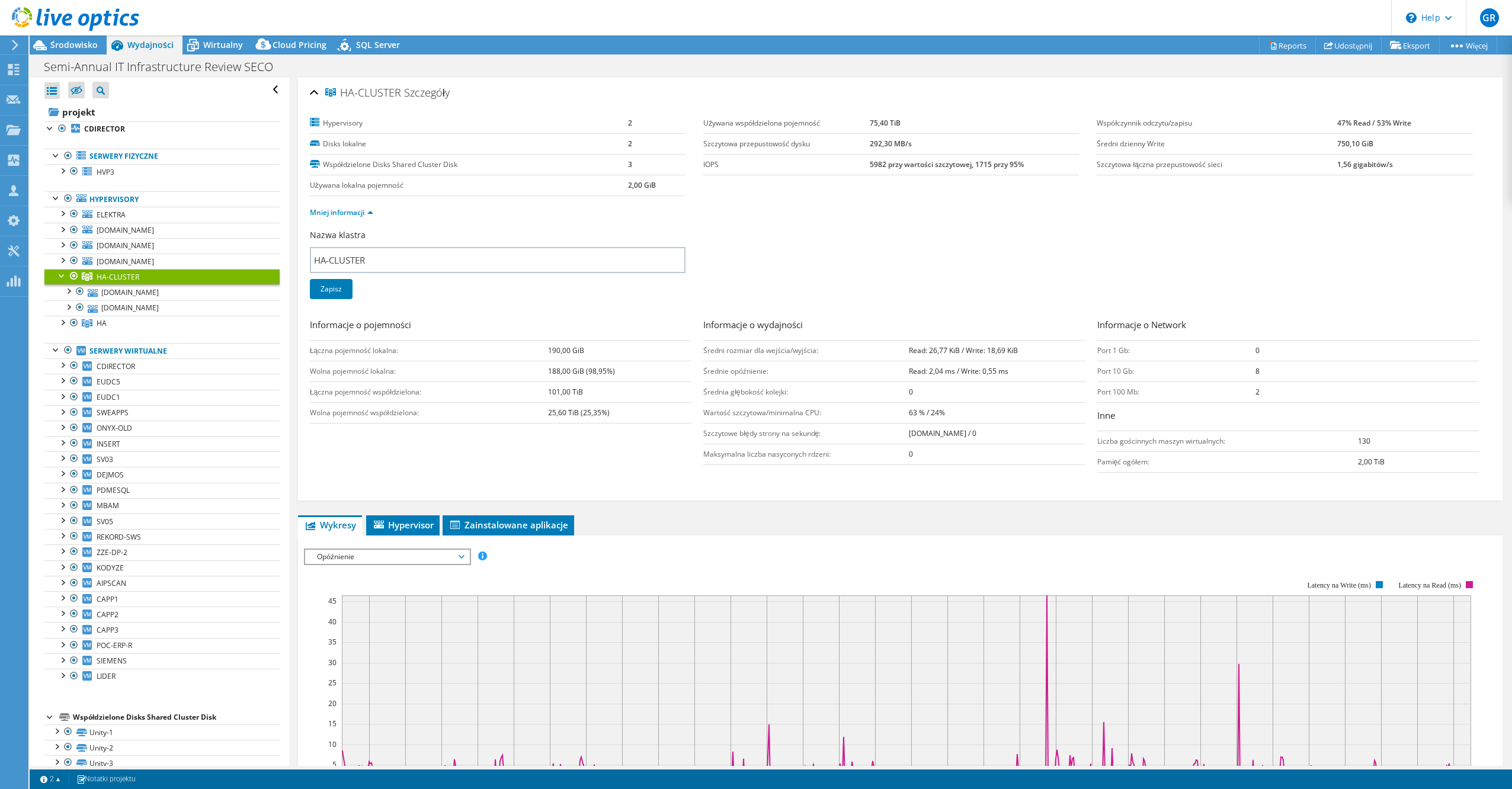
select select "USD"
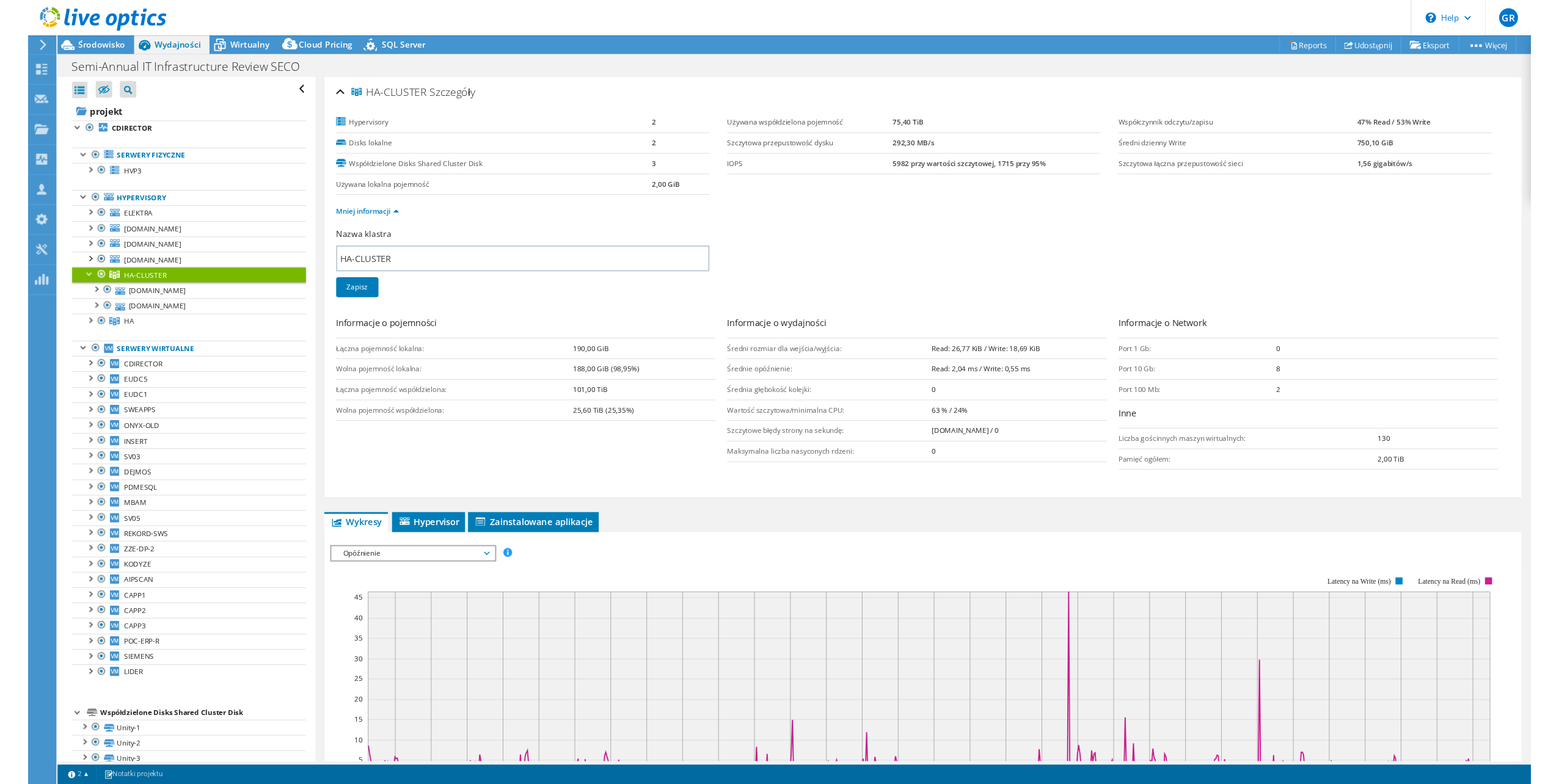
scroll to position [36, 0]
